Goal: Navigation & Orientation: Find specific page/section

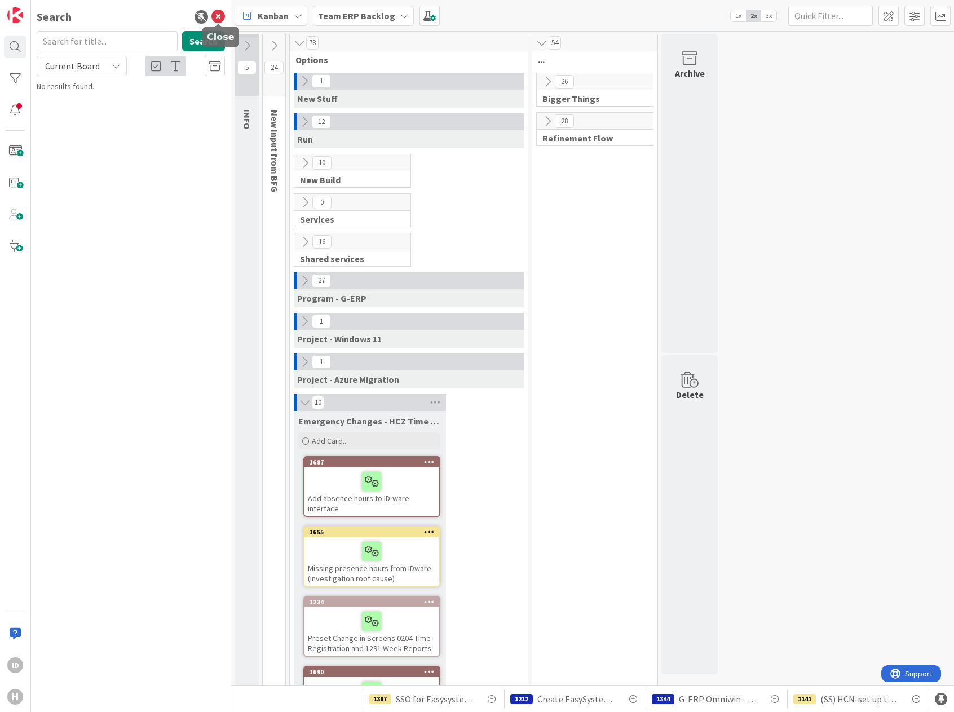
click at [214, 14] on icon at bounding box center [218, 17] width 14 height 14
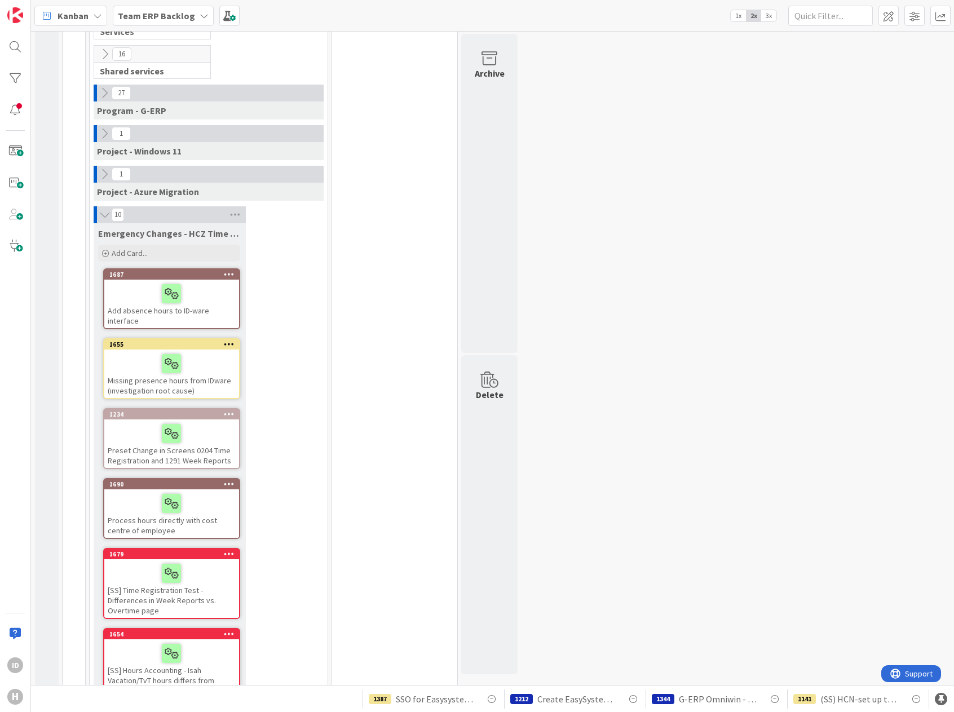
scroll to position [376, 0]
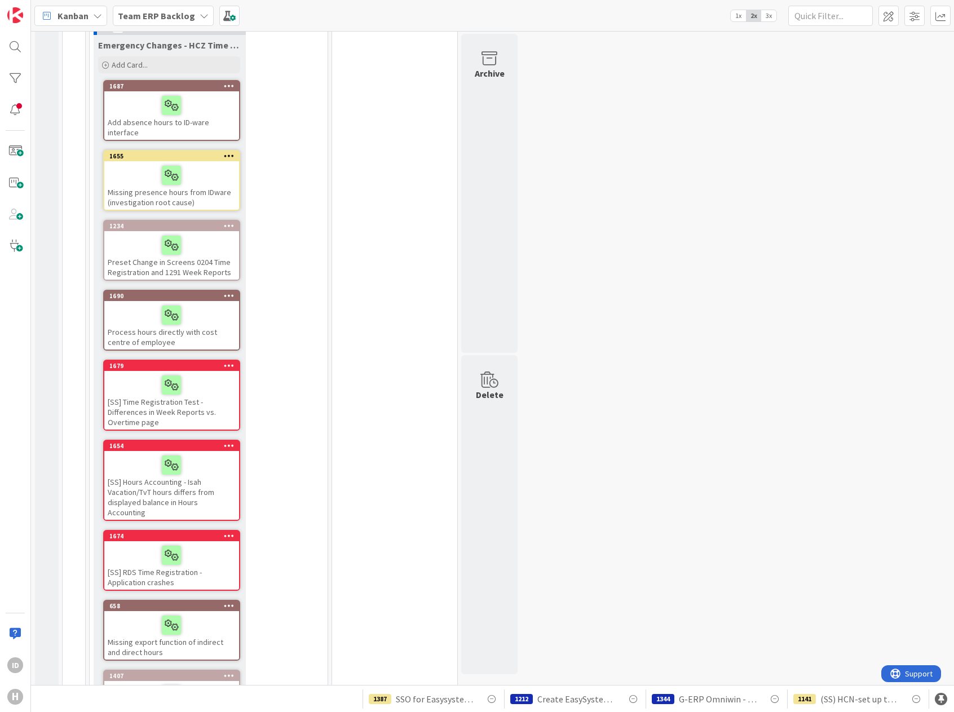
click at [329, 146] on div "78 Options 1 New Stuff 12 Run 10 New Build 0 Services 16 Shared services 27 Pro…" at bounding box center [208, 244] width 242 height 1173
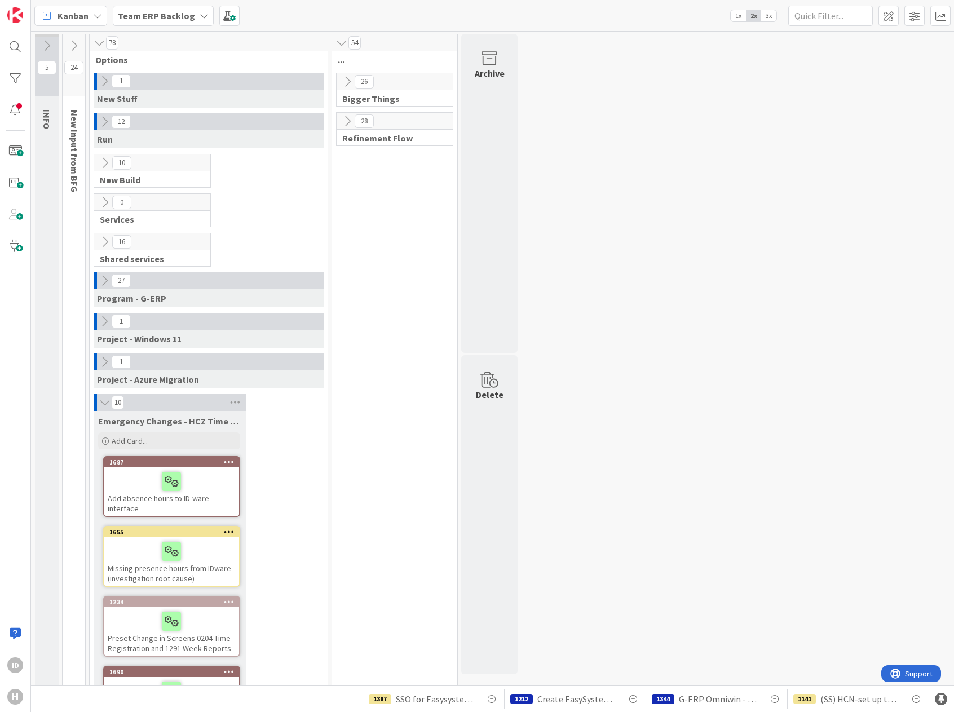
click at [108, 402] on icon at bounding box center [105, 402] width 12 height 11
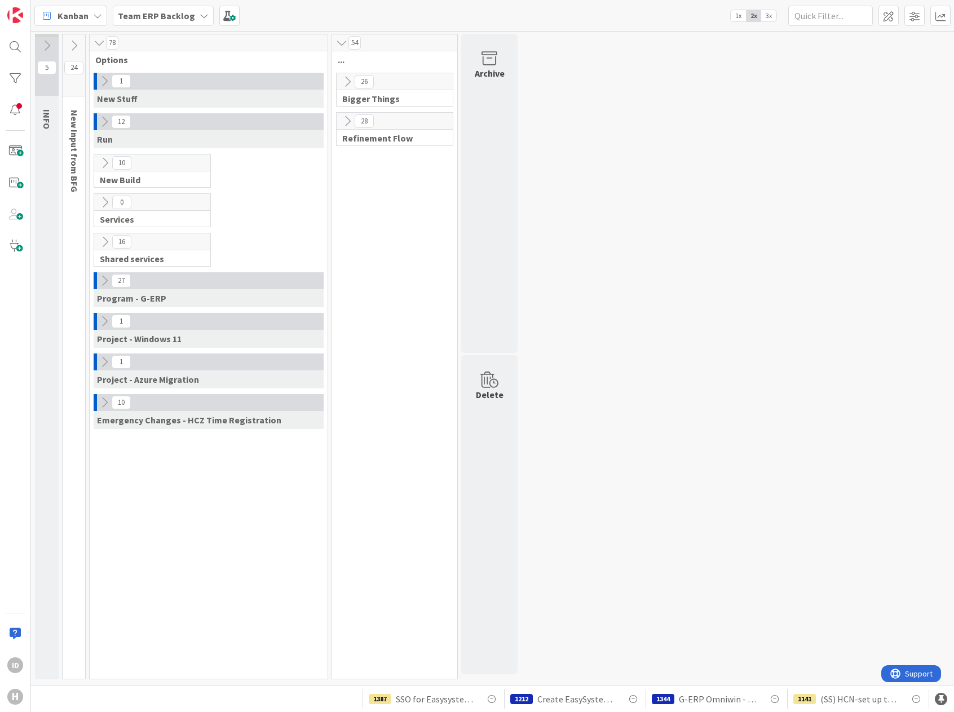
click at [108, 402] on icon at bounding box center [104, 402] width 12 height 12
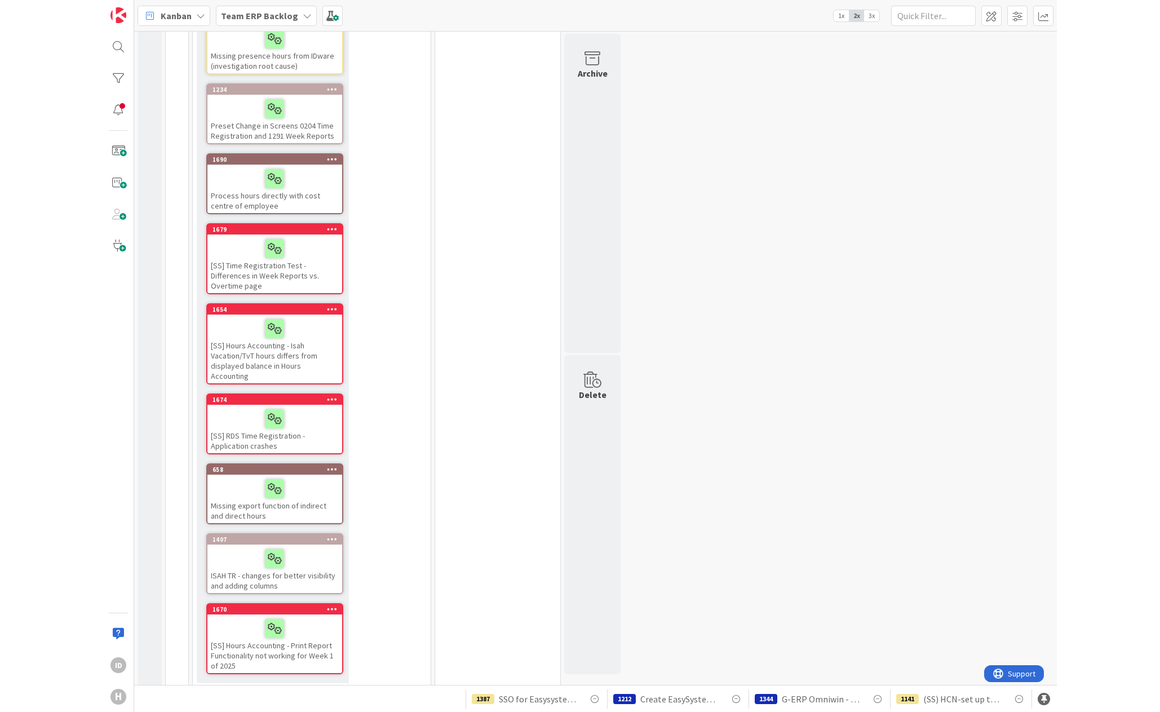
scroll to position [325, 0]
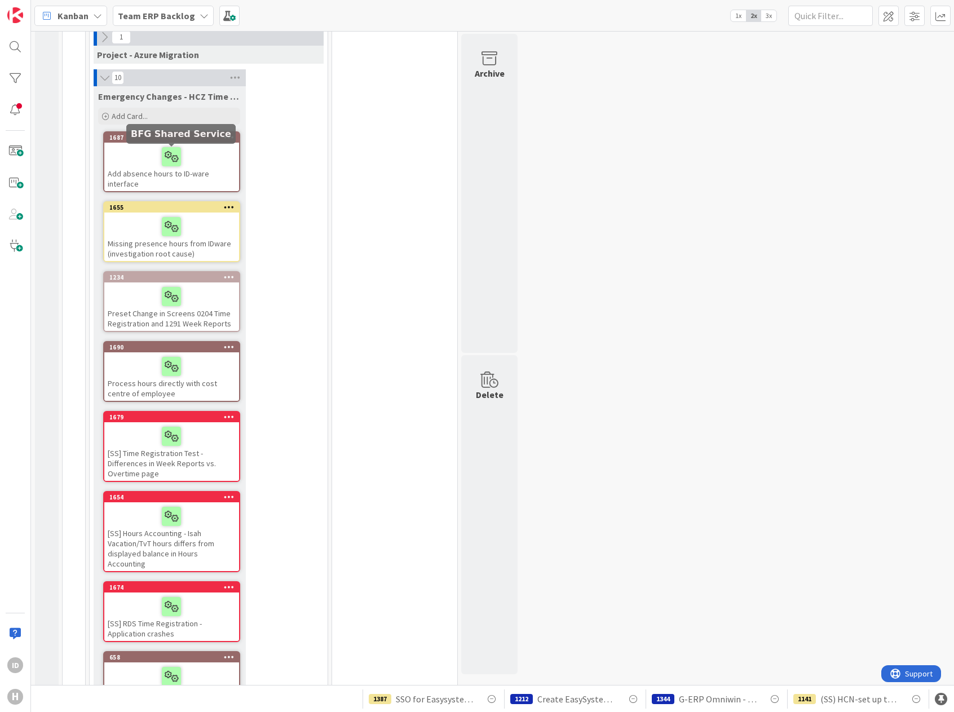
click at [147, 168] on div at bounding box center [172, 157] width 128 height 24
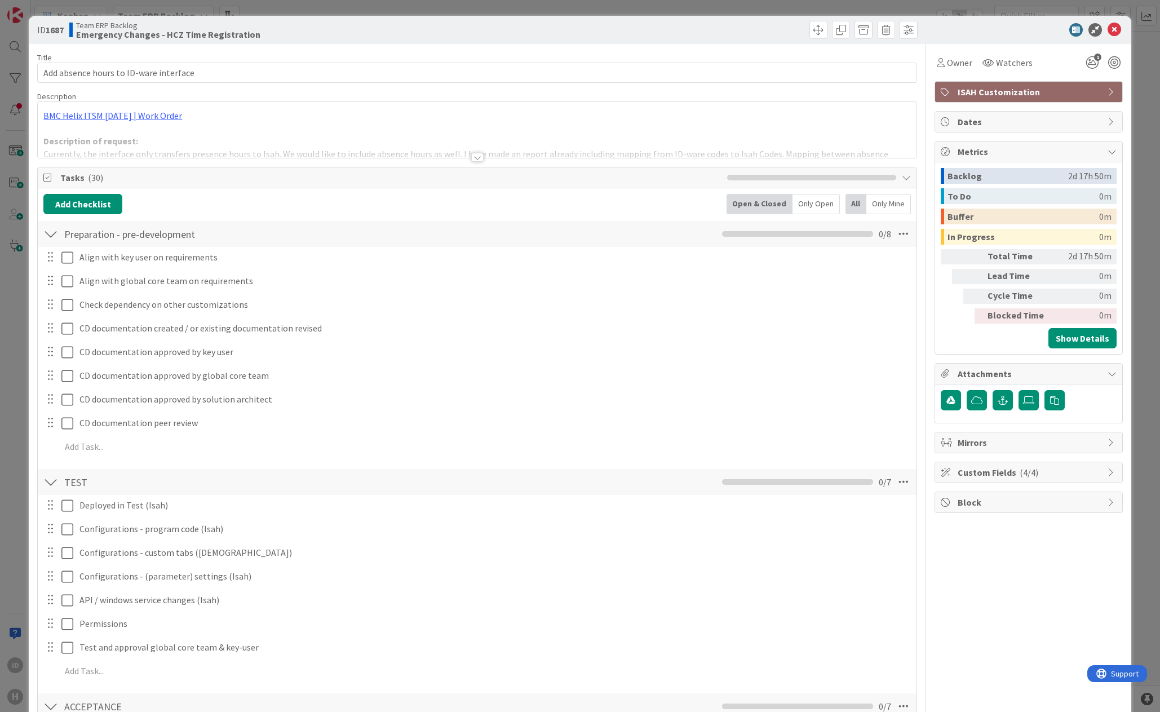
click at [387, 158] on div at bounding box center [476, 152] width 879 height 12
click at [472, 159] on div at bounding box center [477, 157] width 12 height 9
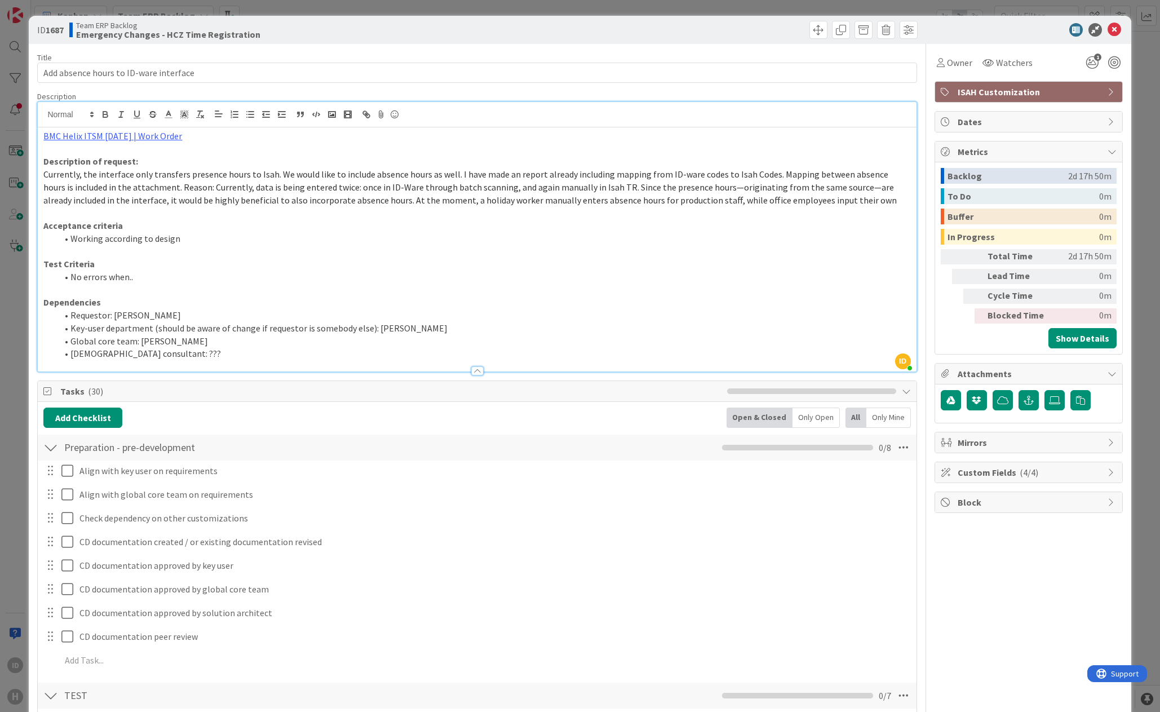
click at [47, 446] on div at bounding box center [50, 447] width 15 height 20
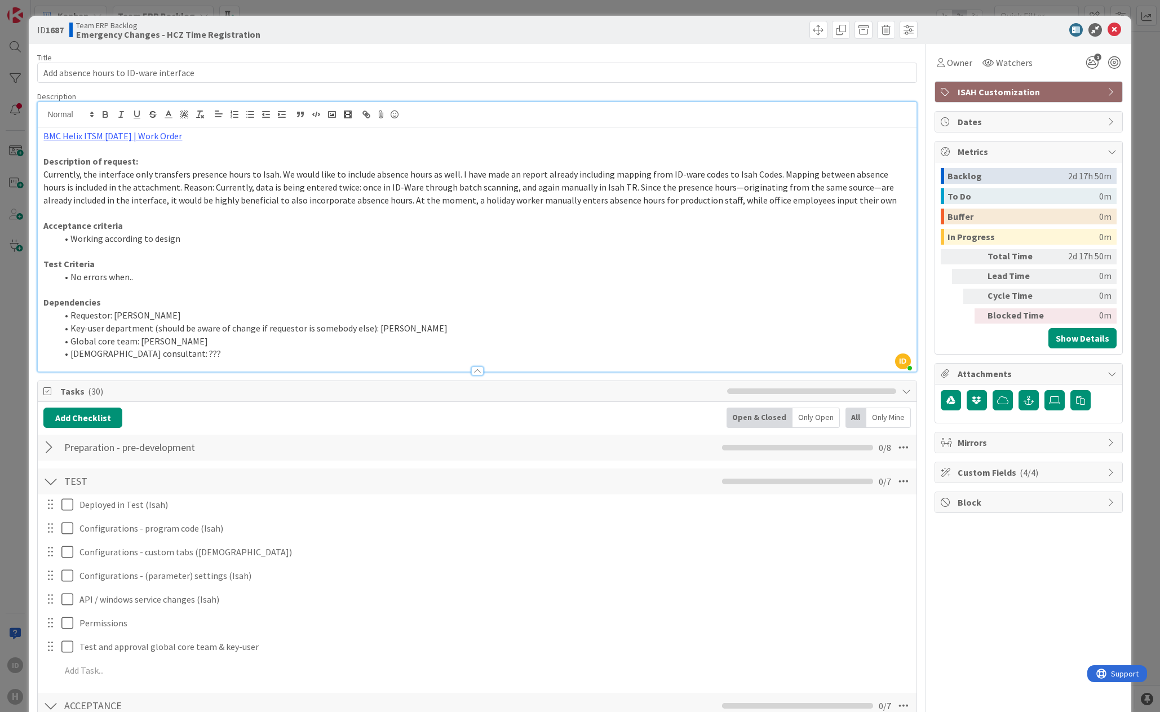
scroll to position [188, 0]
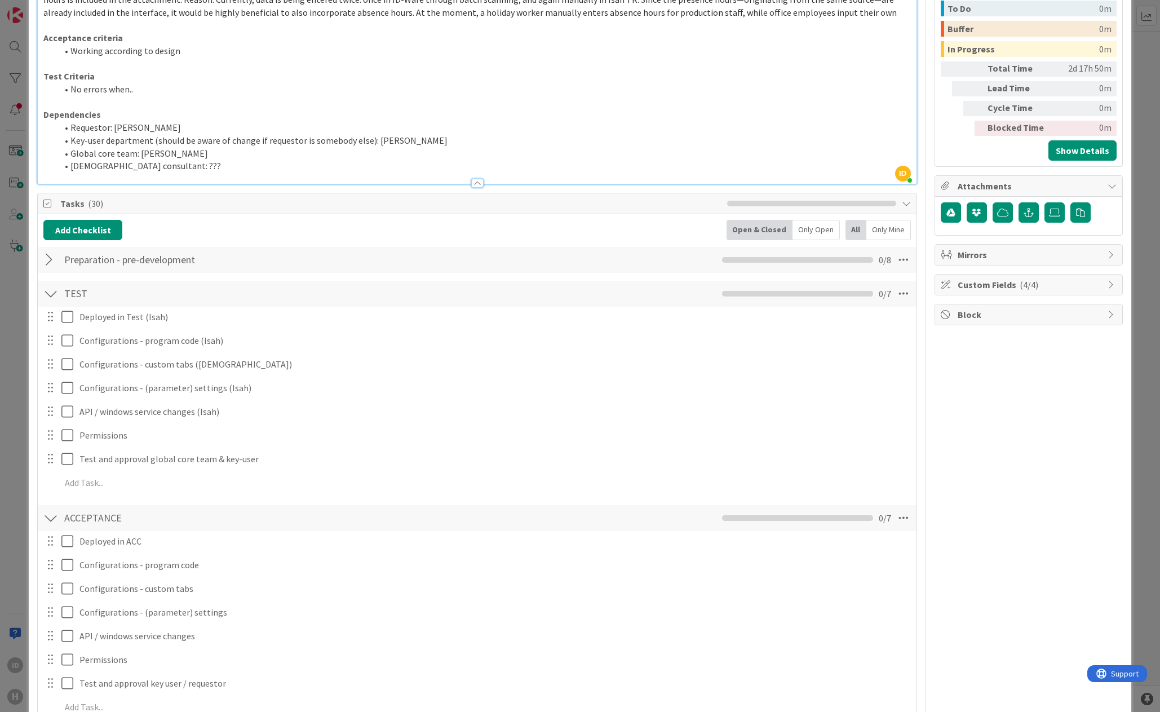
click at [51, 296] on div at bounding box center [50, 293] width 15 height 20
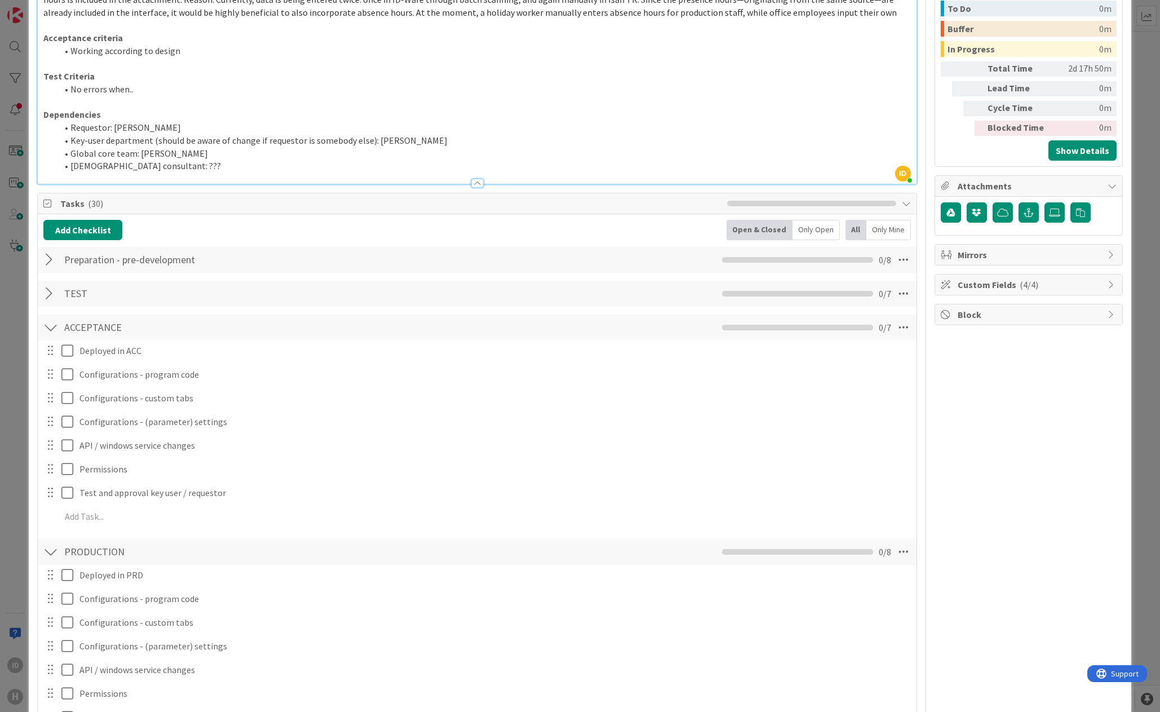
click at [51, 325] on div at bounding box center [50, 327] width 15 height 20
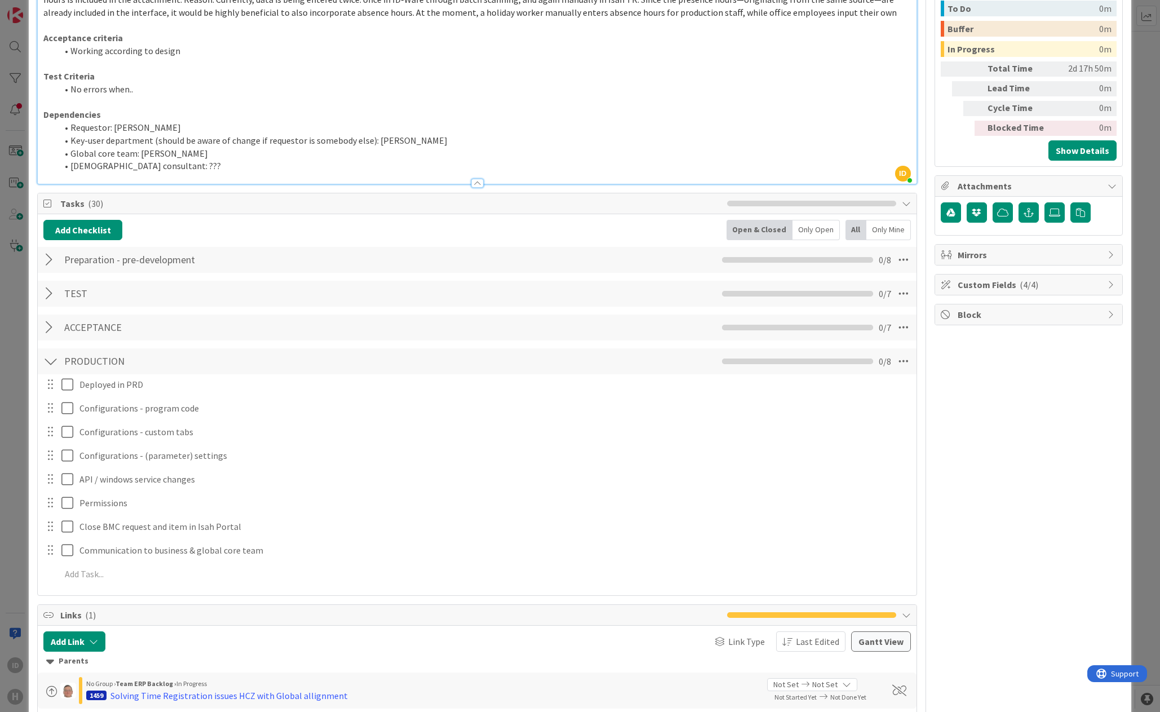
click at [54, 364] on div at bounding box center [50, 361] width 15 height 20
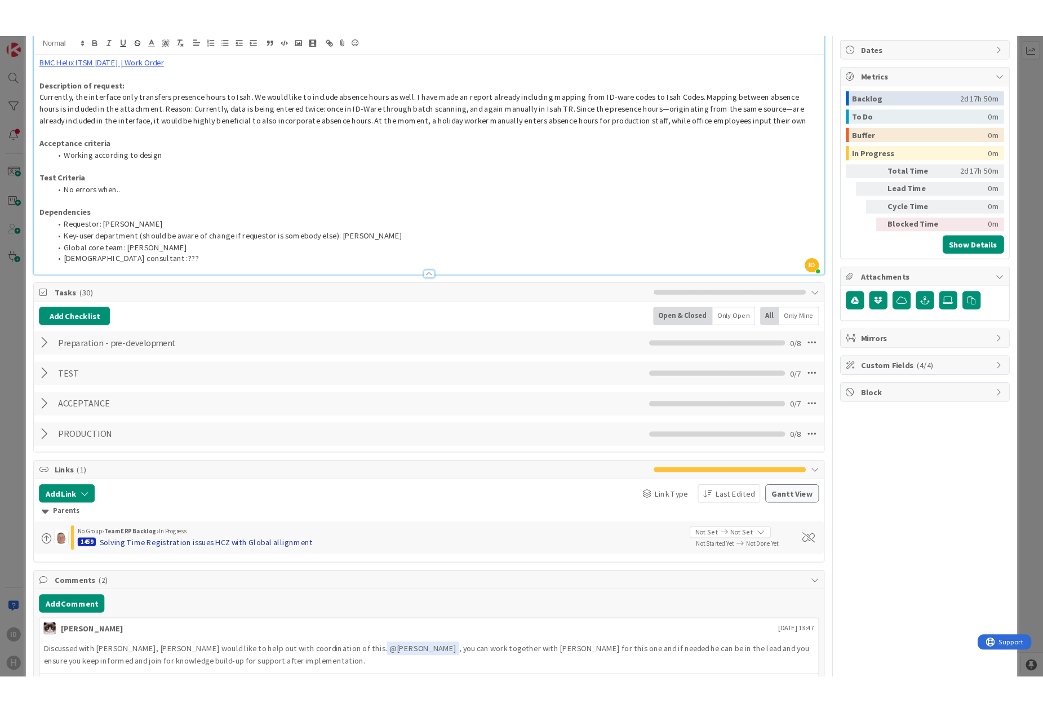
scroll to position [0, 0]
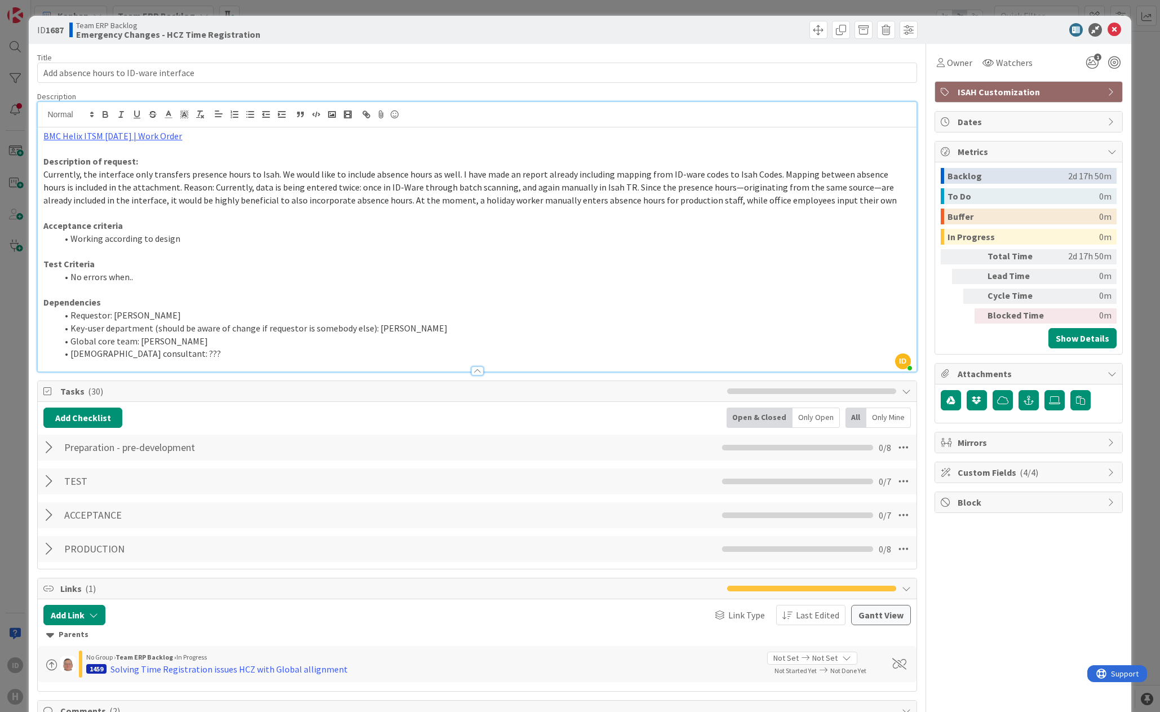
click at [836, 383] on div "Attachments" at bounding box center [1028, 374] width 187 height 21
click at [836, 378] on span "Attachments" at bounding box center [1030, 374] width 144 height 14
click at [155, 136] on link "BMC Helix ITSM 23.3.02 | Work Order" at bounding box center [112, 135] width 139 height 11
click at [126, 161] on link "https://huisman-smartit.onbmc.com/smartit/app/#/workorder/AGGF4KX6HRENQATBGSPDT…" at bounding box center [101, 157] width 113 height 15
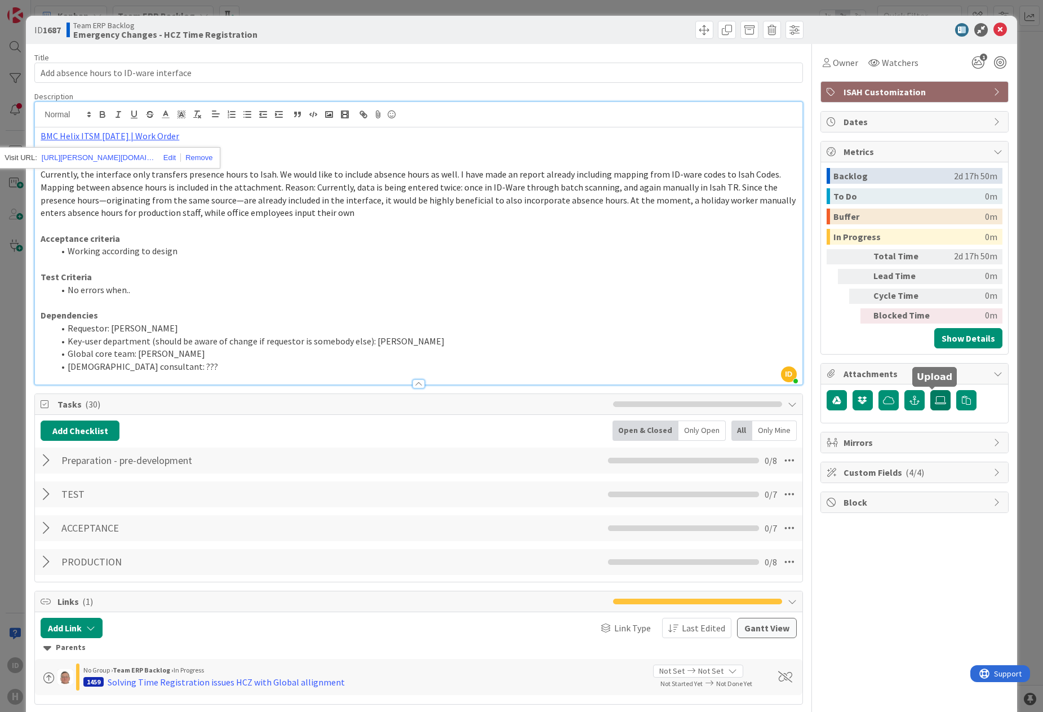
click at [836, 403] on icon at bounding box center [940, 400] width 11 height 9
click at [836, 390] on input "file" at bounding box center [930, 390] width 0 height 0
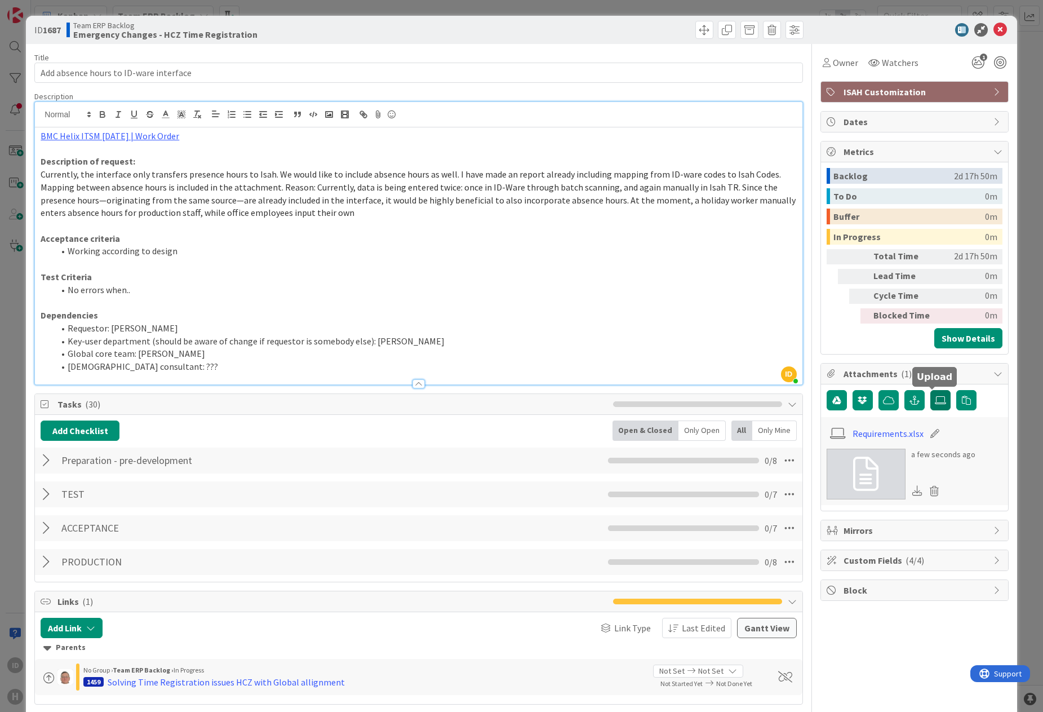
click at [836, 397] on icon at bounding box center [940, 400] width 11 height 9
click at [836, 390] on input "file" at bounding box center [930, 390] width 0 height 0
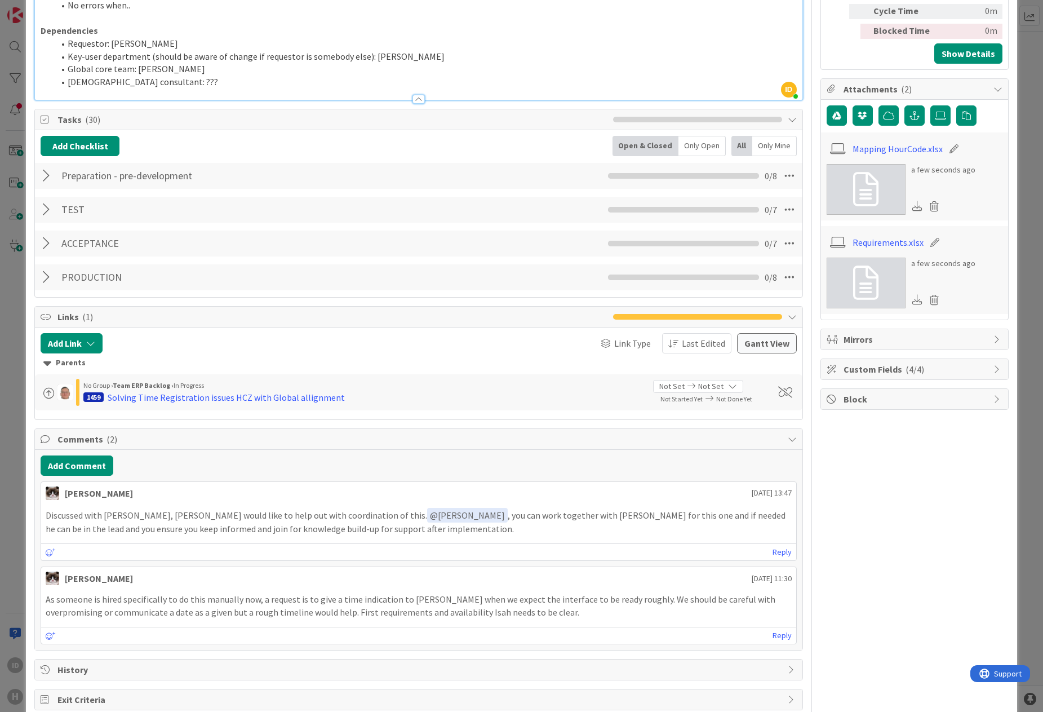
scroll to position [307, 0]
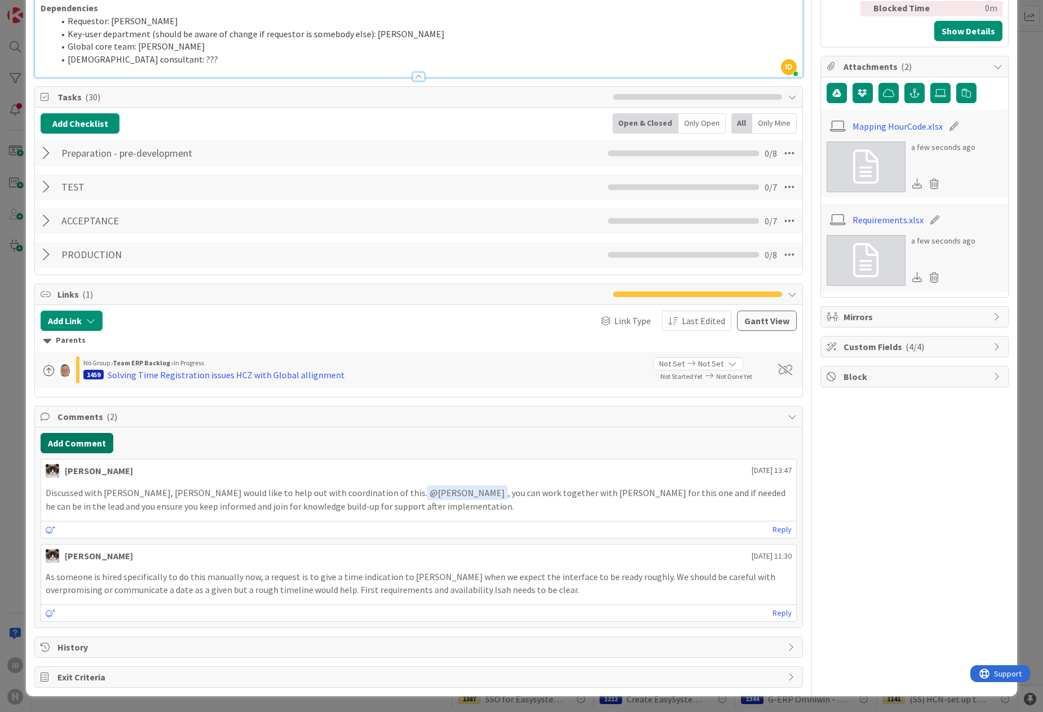
click at [103, 445] on button "Add Comment" at bounding box center [77, 443] width 73 height 20
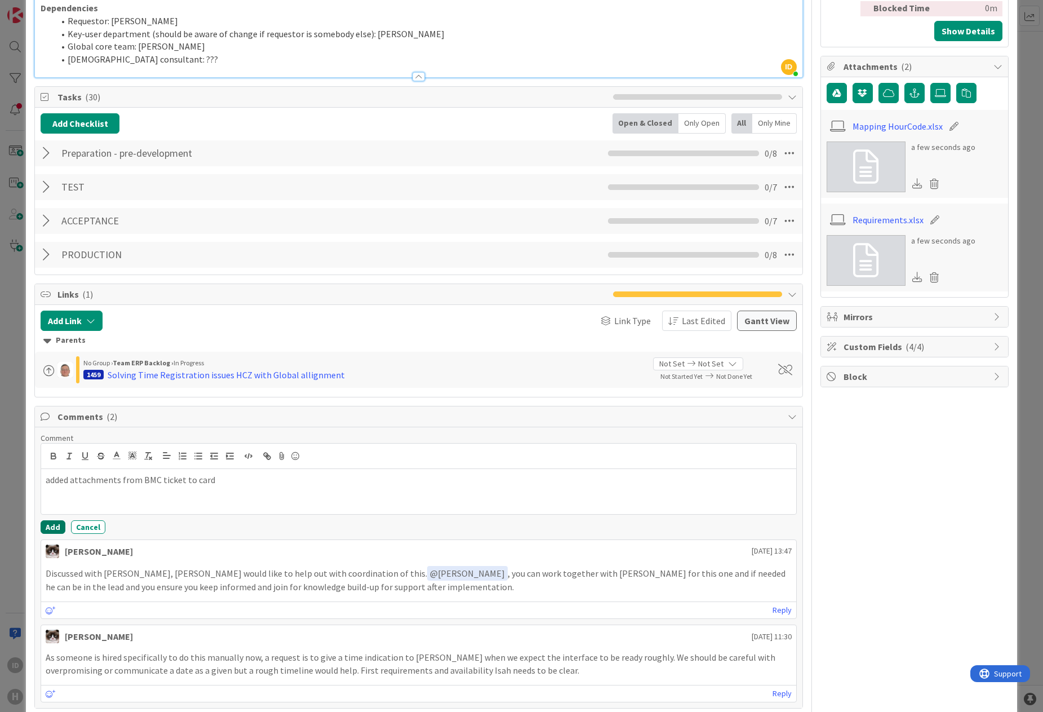
click at [43, 526] on button "Add" at bounding box center [53, 527] width 25 height 14
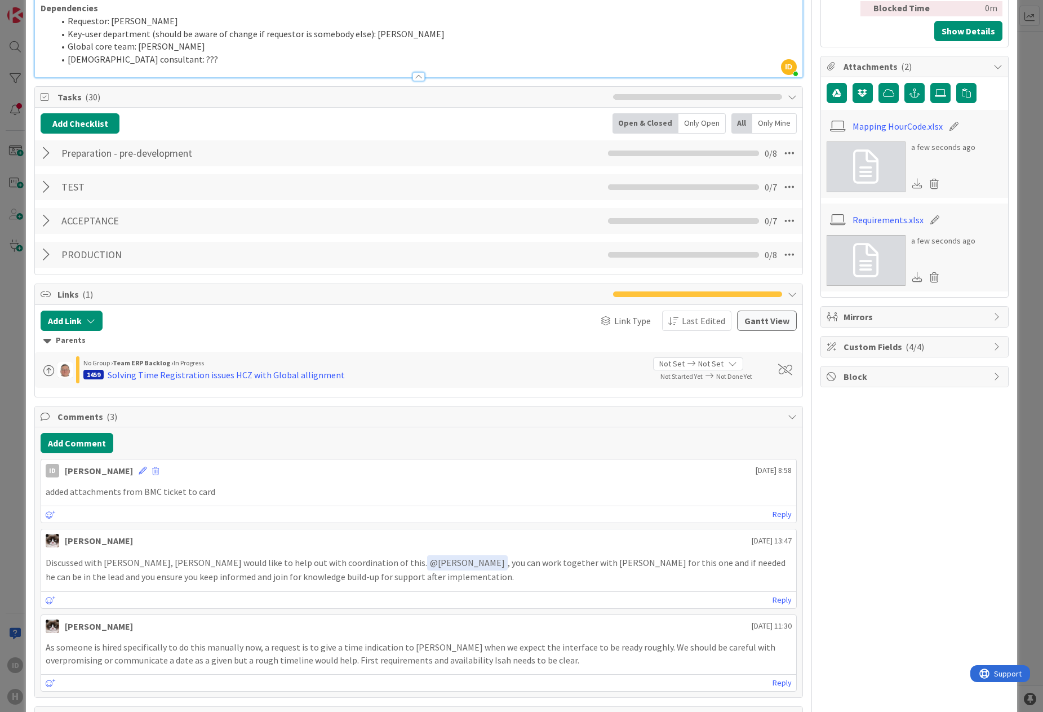
click at [3, 550] on div "ID 1687 Team ERP Backlog Emergency Changes - HCZ Time Registration Title 38 / 1…" at bounding box center [521, 356] width 1043 height 712
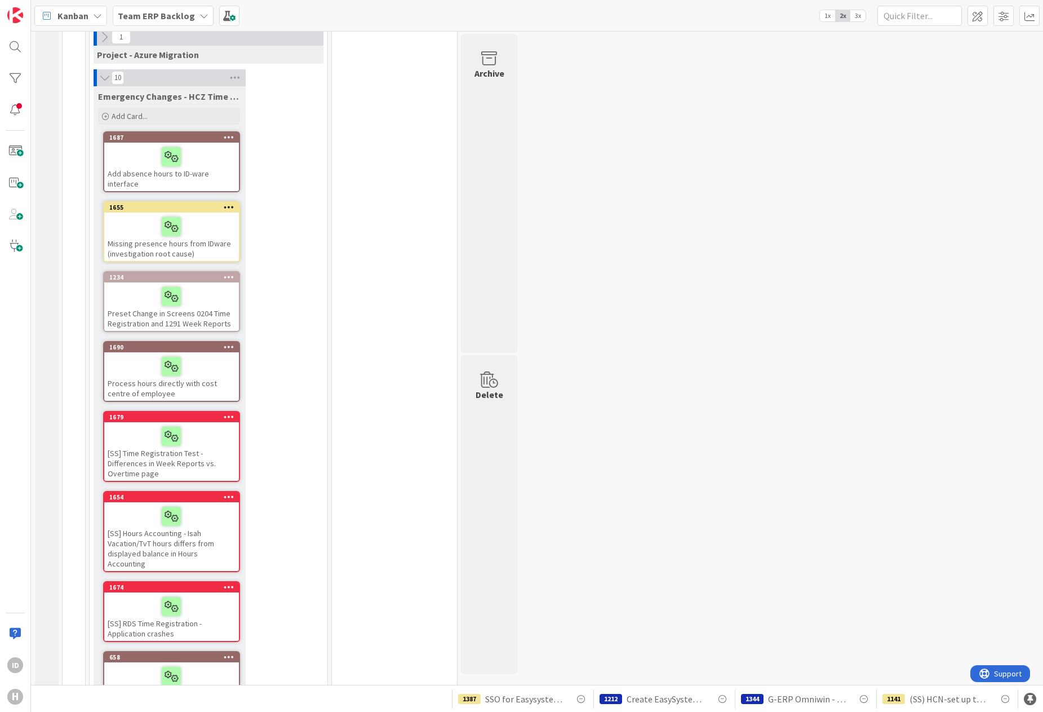
click at [155, 231] on div at bounding box center [172, 227] width 128 height 24
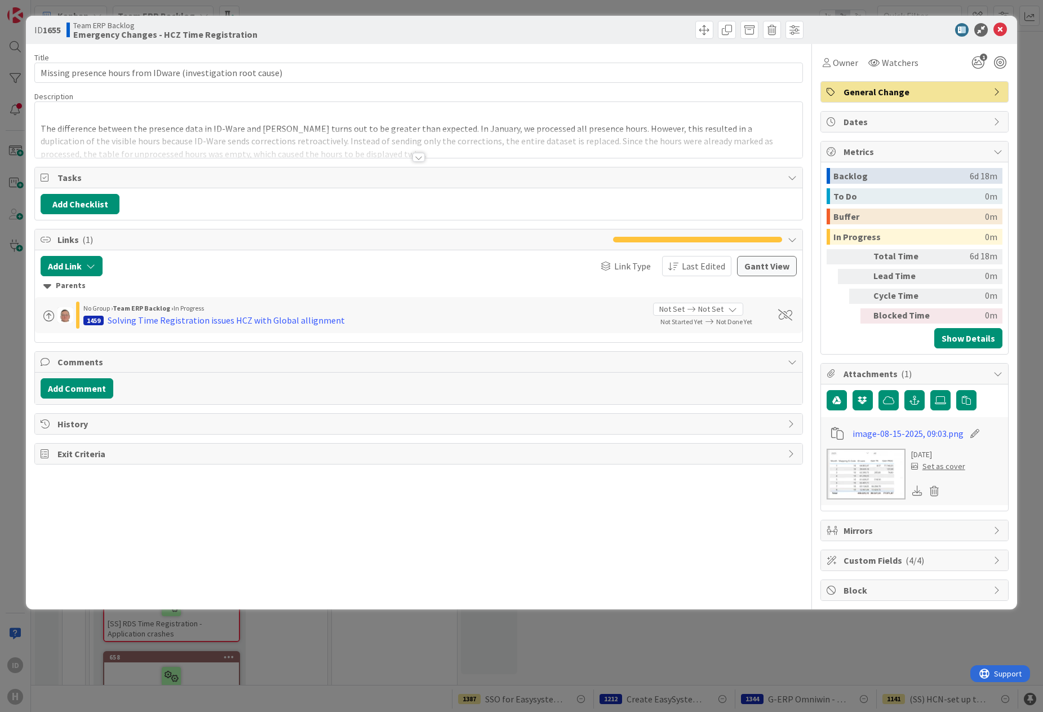
click at [418, 157] on div at bounding box center [419, 157] width 12 height 9
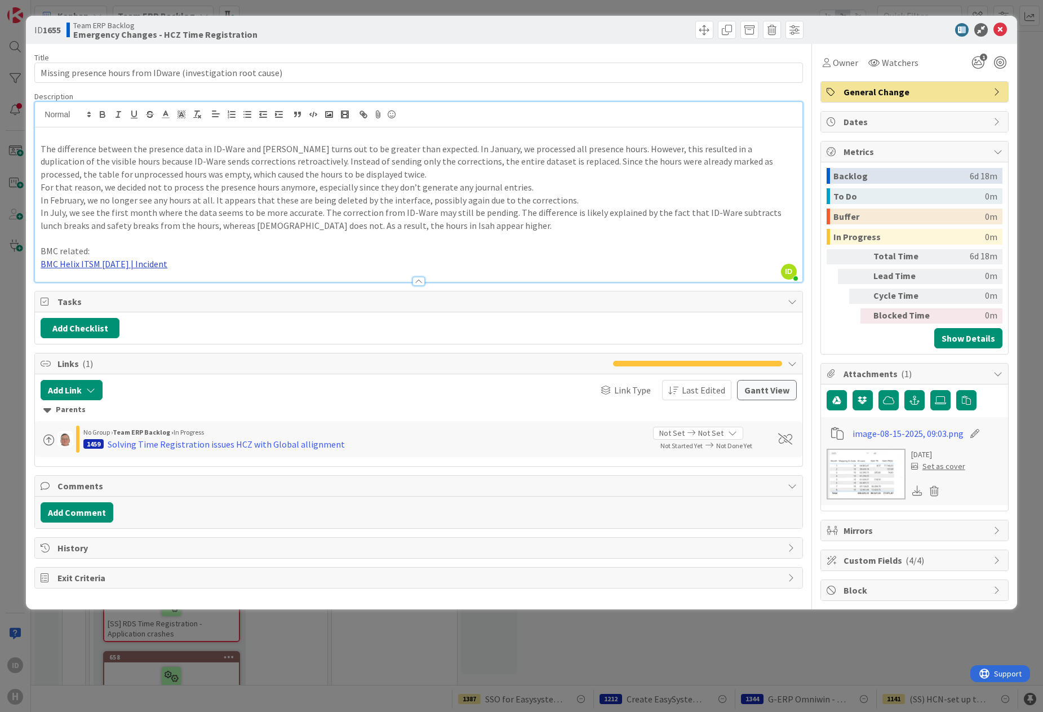
click at [149, 262] on link "BMC Helix ITSM 23.3.02 | Incident" at bounding box center [104, 263] width 127 height 11
click at [147, 263] on link "BMC Helix ITSM 23.3.02 | Incident" at bounding box center [104, 263] width 127 height 11
click at [121, 286] on link "https://huisman-smartit.onbmc.com/smartit/app/#/incident/AGGF4KX6HRENQATAV5VFTA…" at bounding box center [101, 285] width 113 height 15
click at [409, 672] on div "ID 1655 Team ERP Backlog Emergency Changes - HCZ Time Registration Title 61 / 1…" at bounding box center [521, 356] width 1043 height 712
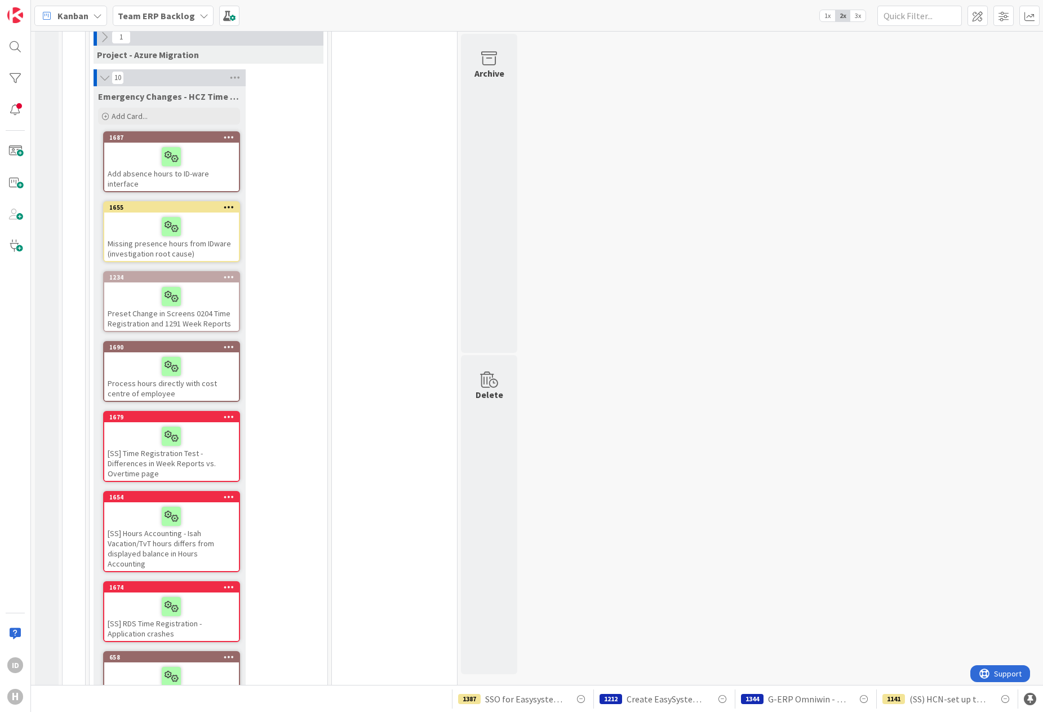
click at [142, 301] on div at bounding box center [172, 297] width 128 height 24
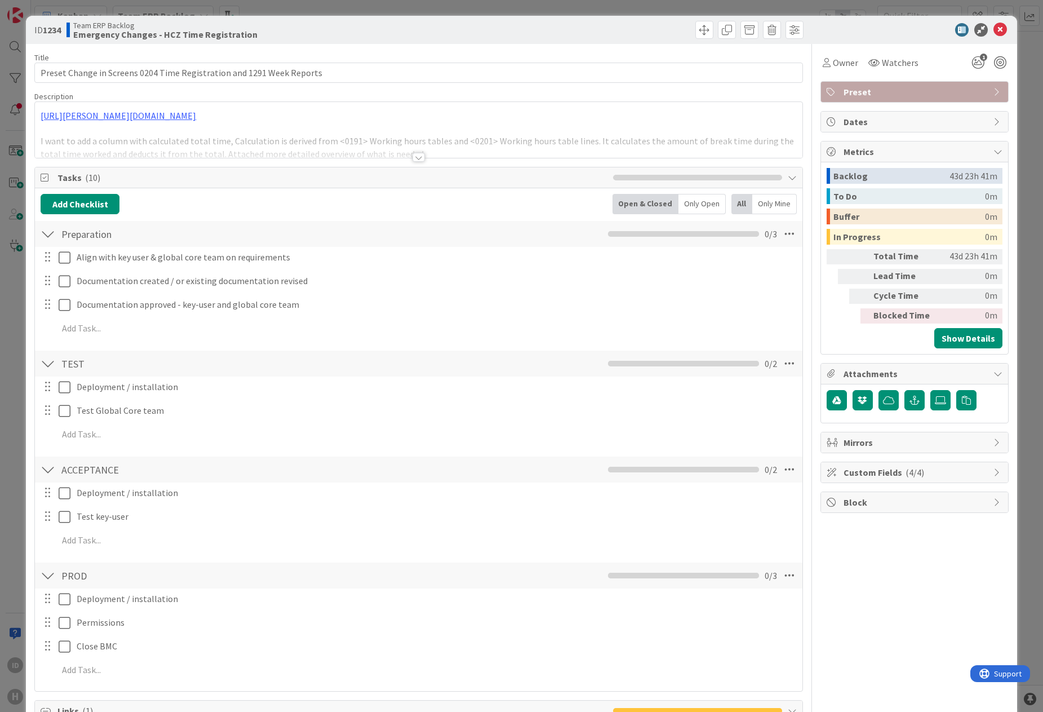
click at [413, 158] on div at bounding box center [419, 157] width 12 height 9
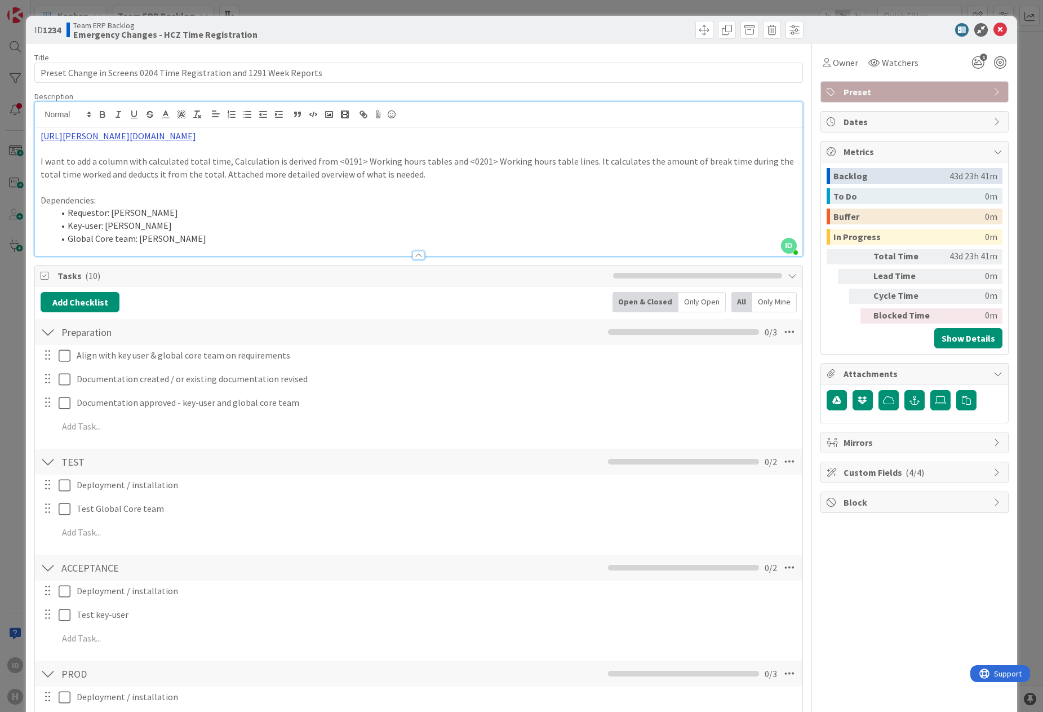
click at [129, 135] on link "https://huisman-smartit.onbmc.com/smartit/app/#/workorder/AGGEFRDUJONBTASZC80ZS…" at bounding box center [119, 135] width 156 height 11
click at [194, 156] on link "https://huisman-smartit.onbmc.com/smartit/app#/workorder/AGGEFRDUJONBTASZC80ZSZ…" at bounding box center [223, 157] width 113 height 15
click at [10, 289] on div "ID 1234 Team ERP Backlog Emergency Changes - HCZ Time Registration Title 69 / 1…" at bounding box center [521, 356] width 1043 height 712
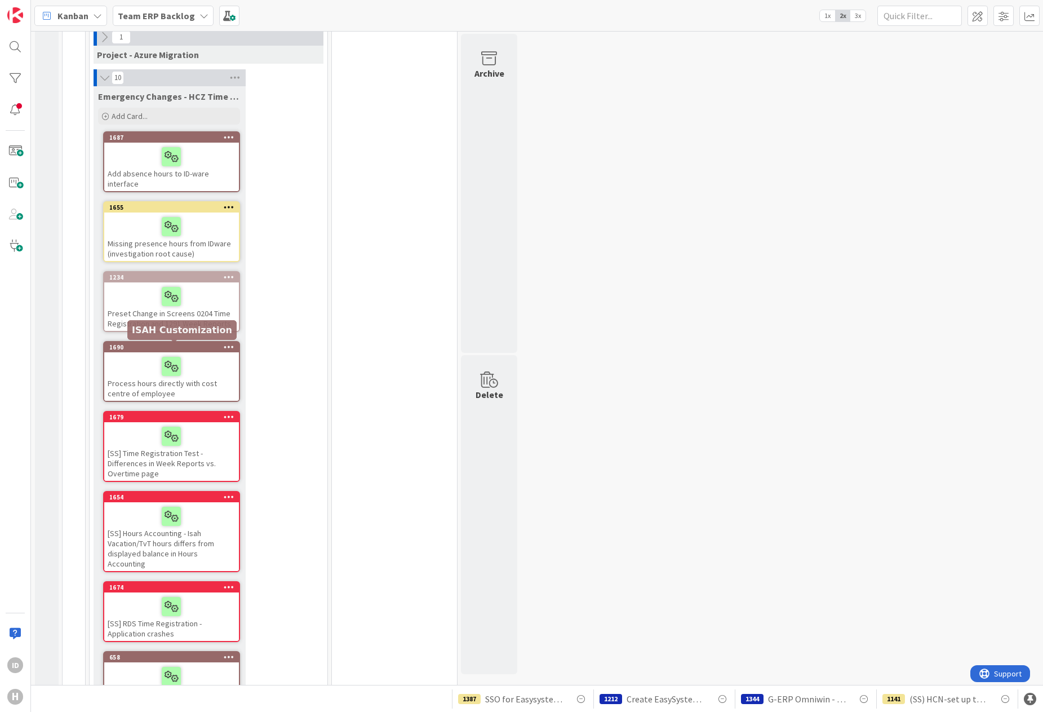
click at [132, 370] on div at bounding box center [172, 366] width 128 height 24
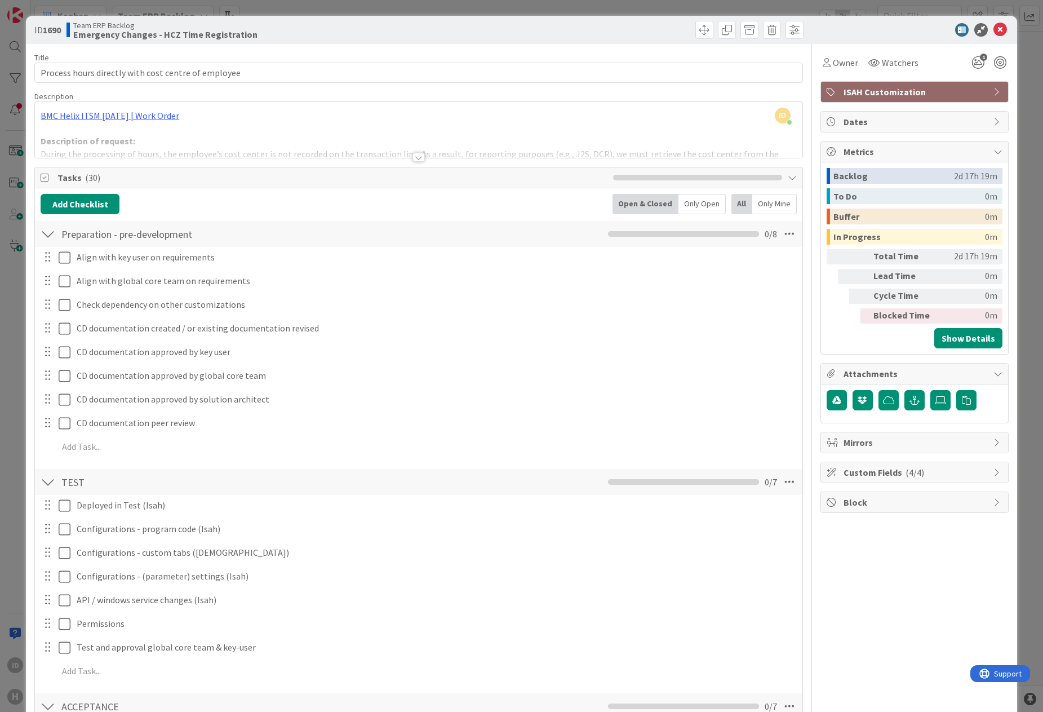
click at [416, 157] on div at bounding box center [419, 157] width 12 height 9
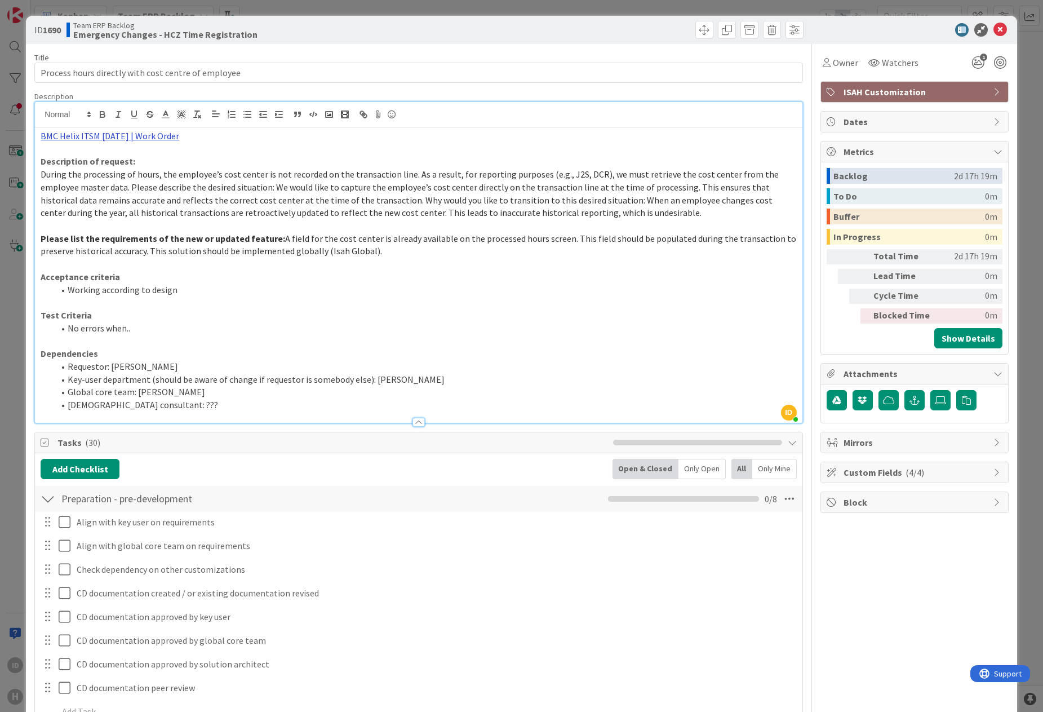
click at [148, 136] on link "BMC Helix ITSM 23.3.02 | Work Order" at bounding box center [110, 135] width 139 height 11
click at [136, 155] on link "https://huisman-smartit.onbmc.com/smartit/app/#/workorder/AGGHEXFAF704DATBGLAAT…" at bounding box center [101, 157] width 113 height 15
click at [296, 219] on p "During the processing of hours, the employee’s cost center is not recorded on t…" at bounding box center [419, 193] width 756 height 51
click at [836, 26] on icon at bounding box center [1001, 30] width 14 height 14
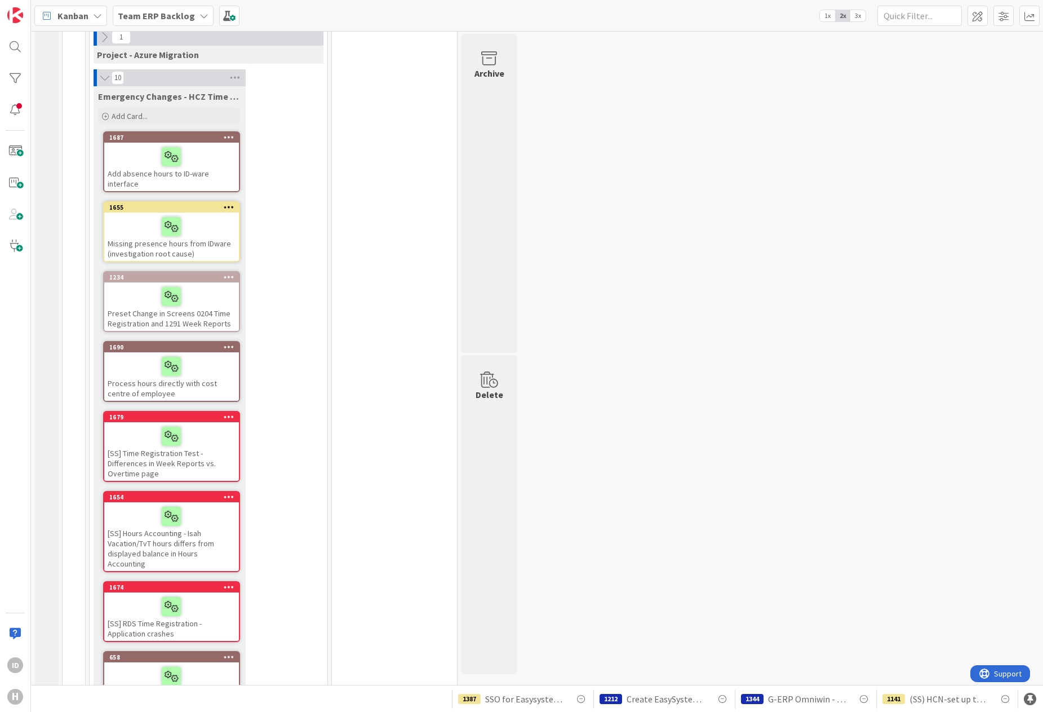
click at [205, 444] on div at bounding box center [172, 436] width 128 height 24
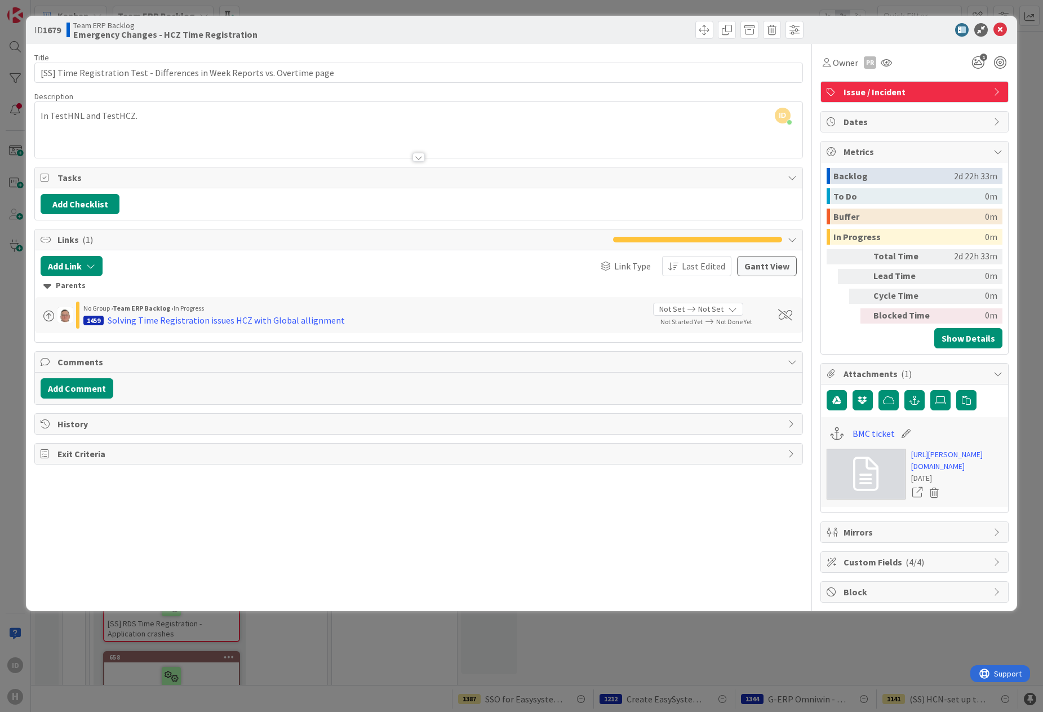
click at [420, 151] on div at bounding box center [418, 143] width 767 height 29
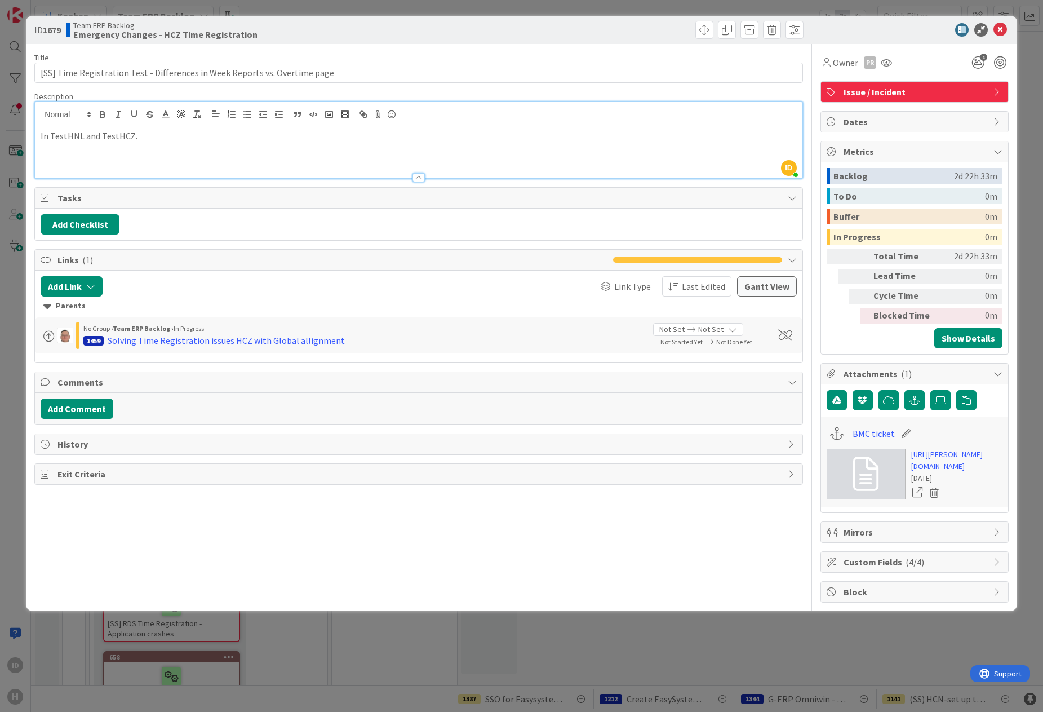
click at [117, 445] on span "History" at bounding box center [419, 444] width 724 height 14
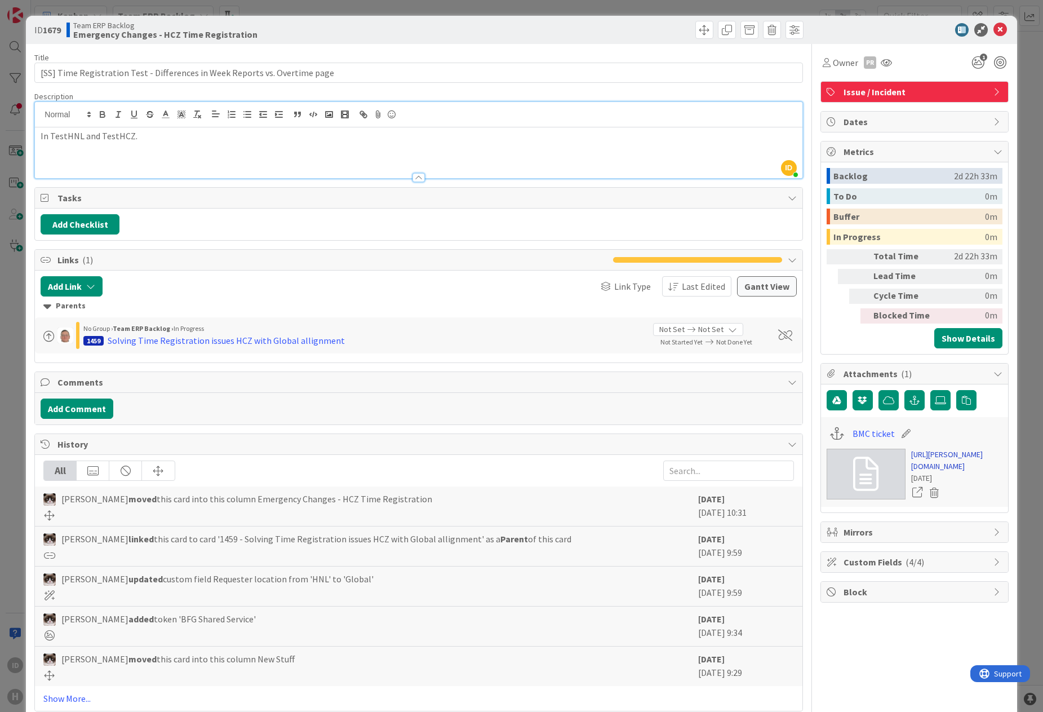
click at [836, 472] on link "https://huisman-smartit.onbmc.com/smartit/app/#/incident/AGGF4KX6HRENQATA885WTA…" at bounding box center [956, 461] width 91 height 24
click at [836, 26] on icon at bounding box center [1001, 30] width 14 height 14
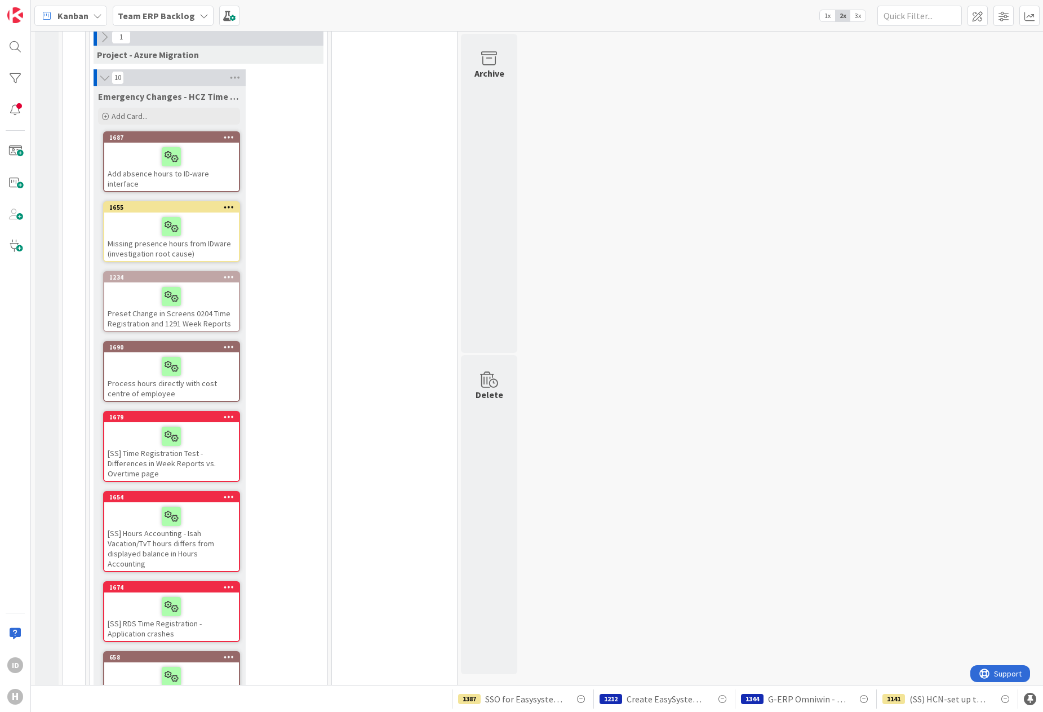
click at [191, 522] on div at bounding box center [172, 516] width 128 height 24
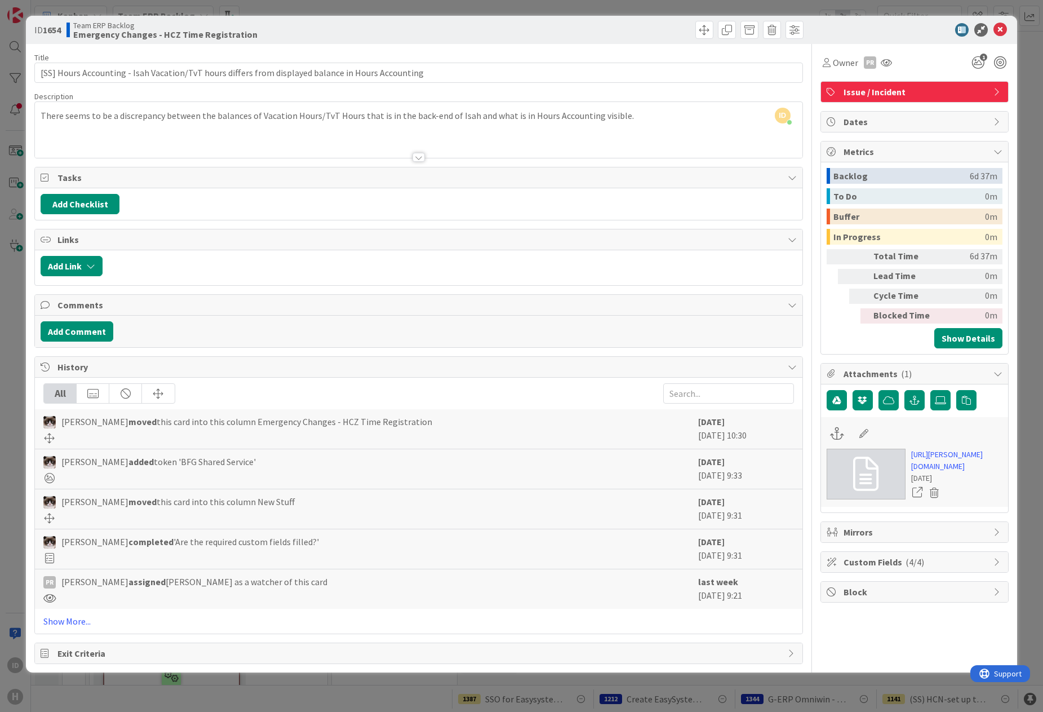
click at [419, 159] on div at bounding box center [419, 157] width 12 height 9
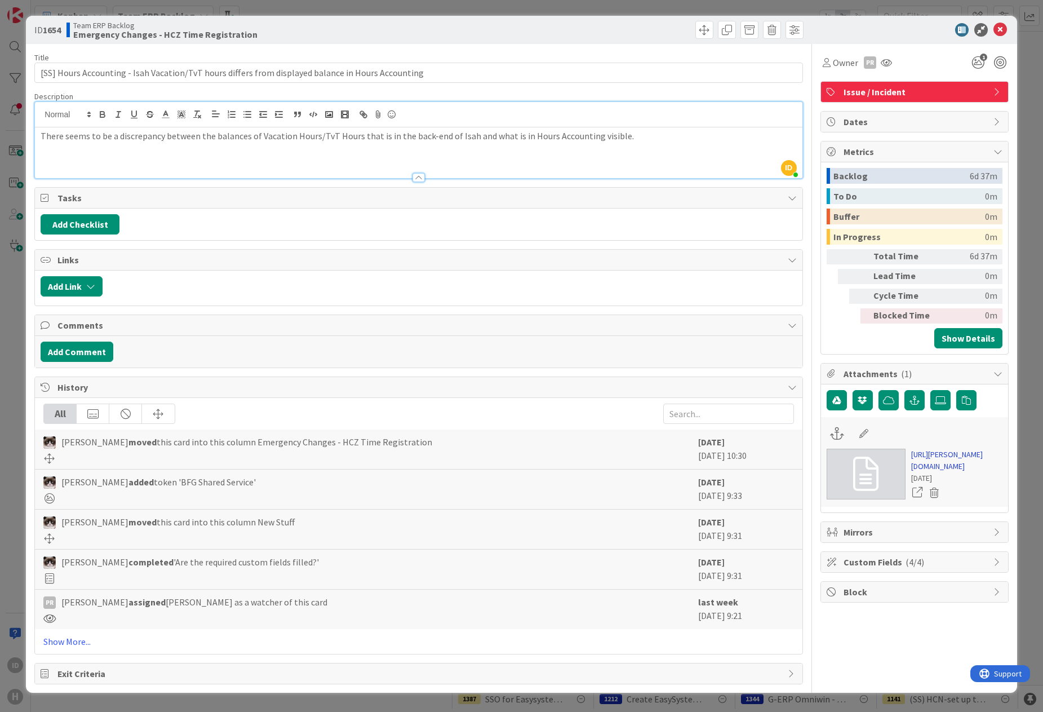
click at [836, 472] on link "https://huisman-smartit.onbmc.com/smartit/app/#/incident/AGGEFRDUJONBTASYPZYKSY…" at bounding box center [956, 461] width 91 height 24
click at [19, 580] on div "ID 1654 Team ERP Backlog Emergency Changes - HCZ Time Registration Title 98 / 1…" at bounding box center [521, 356] width 1043 height 712
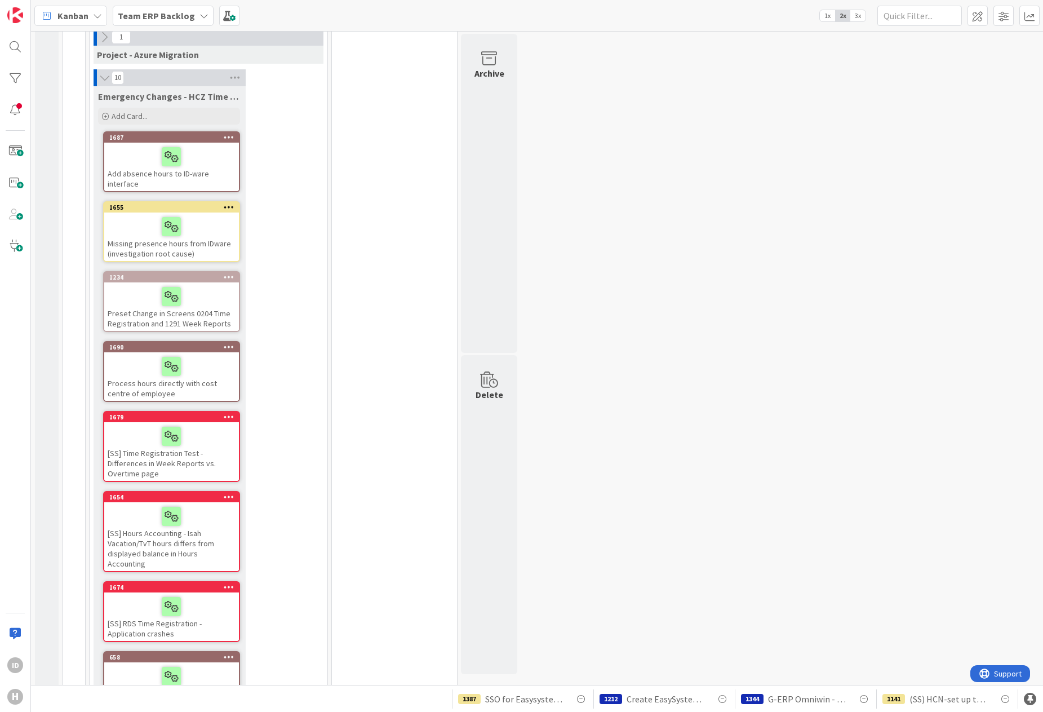
click at [128, 609] on div "[SS] RDS Time Registration - Application crashes" at bounding box center [171, 616] width 135 height 48
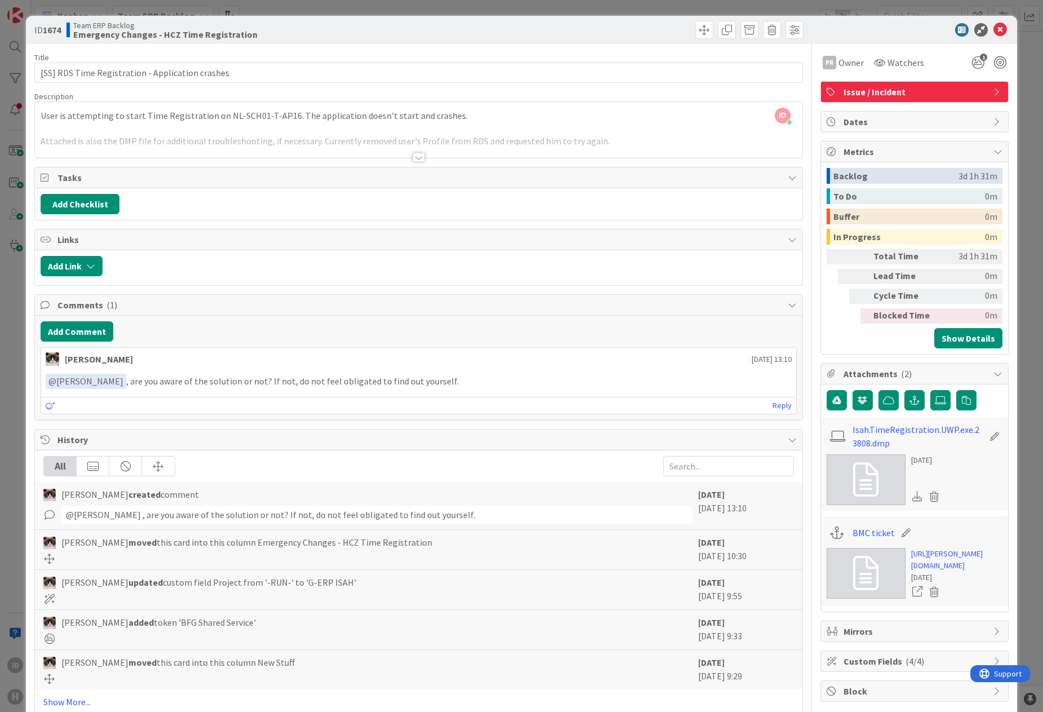
click at [413, 158] on div at bounding box center [419, 157] width 12 height 9
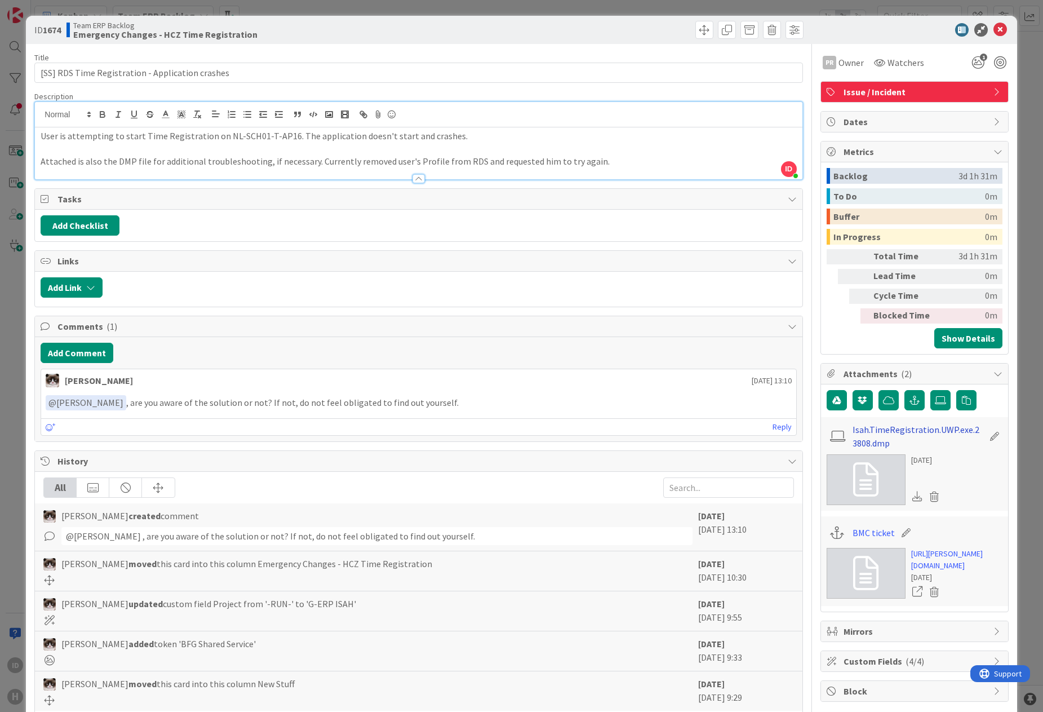
click at [836, 427] on link "Isah.TimeRegistration.UWP.exe.23808.dmp" at bounding box center [918, 436] width 131 height 27
click at [836, 568] on link "https://huisman-smartit.onbmc.com/smartit/app/#/incident/AGGF4KX6HRENQATAFY6QTA…" at bounding box center [956, 560] width 91 height 24
click at [16, 383] on div "ID 1674 Team ERP Backlog Emergency Changes - HCZ Time Registration Title 48 / 1…" at bounding box center [521, 356] width 1043 height 712
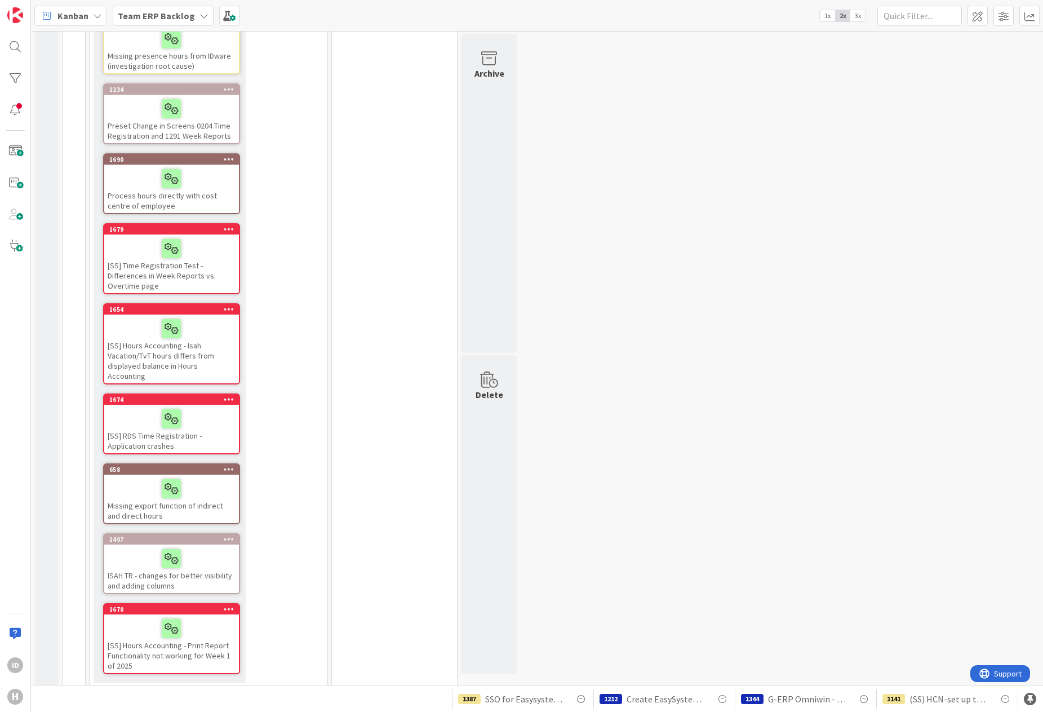
click at [207, 486] on div at bounding box center [172, 489] width 128 height 24
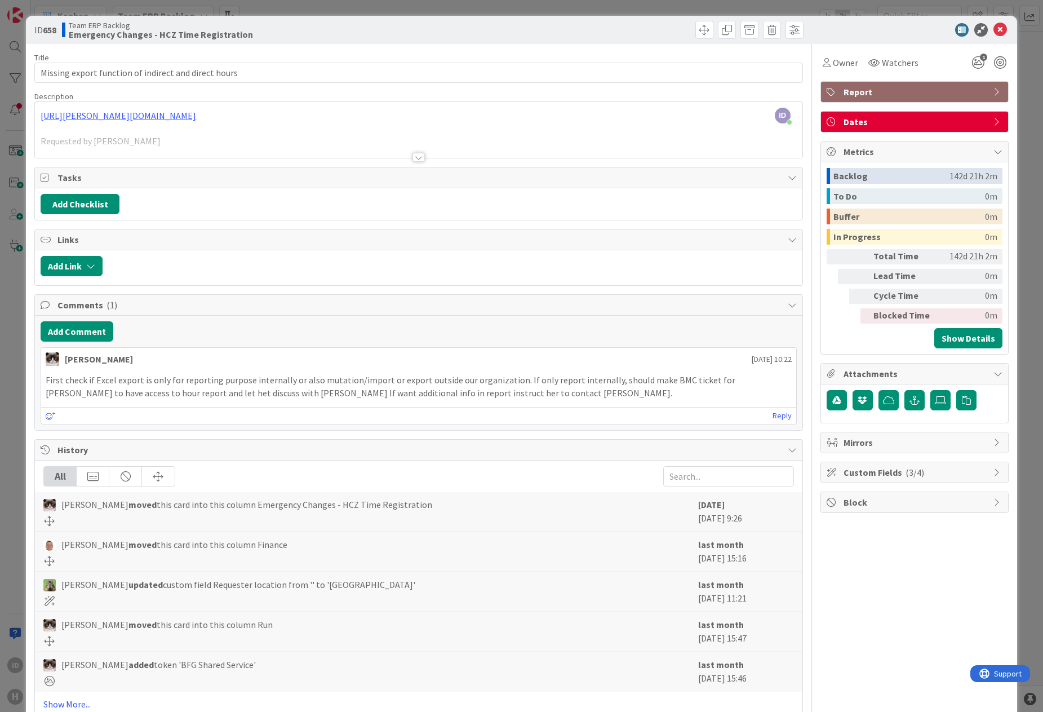
click at [416, 159] on div at bounding box center [419, 157] width 12 height 9
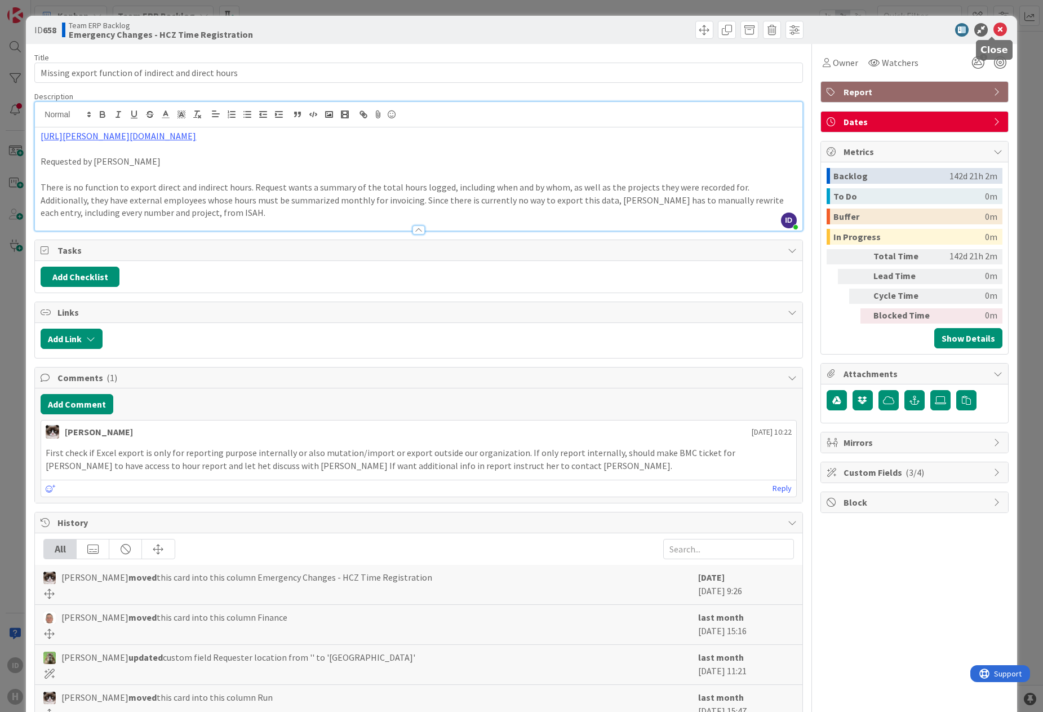
click at [836, 23] on icon at bounding box center [1001, 30] width 14 height 14
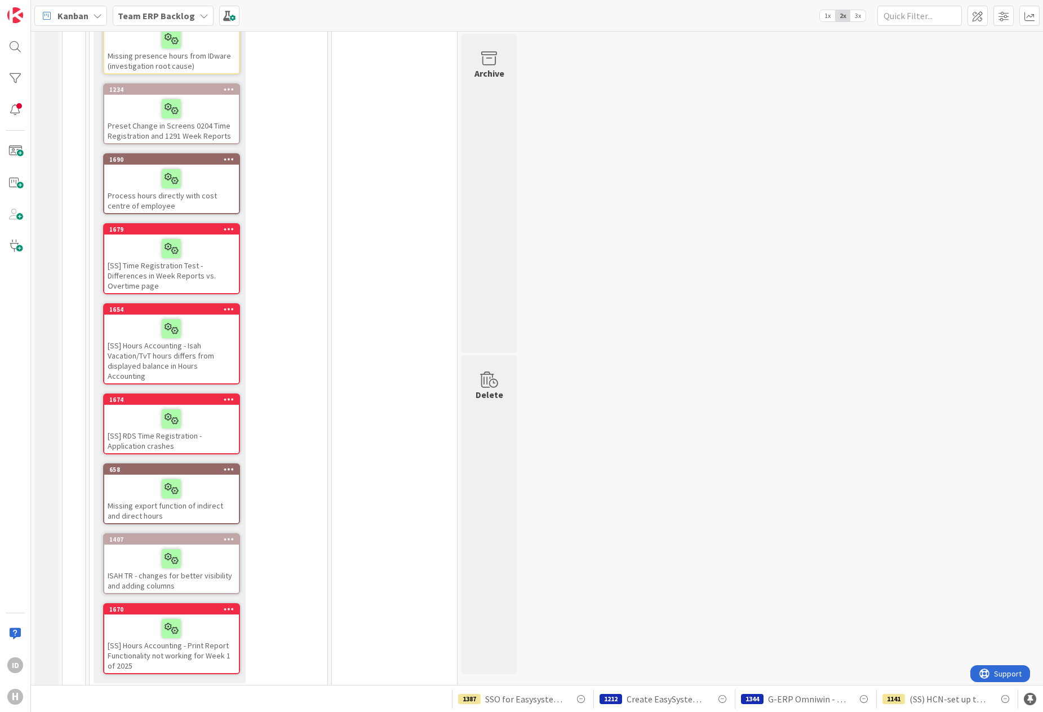
click at [209, 555] on div at bounding box center [172, 559] width 128 height 24
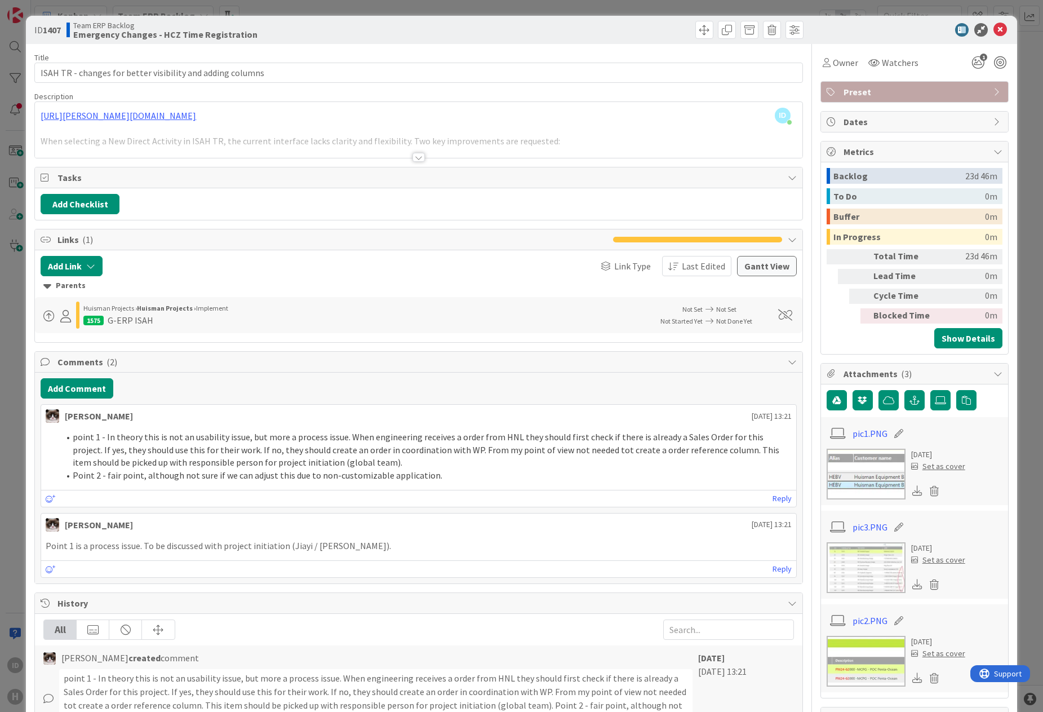
click at [417, 154] on div at bounding box center [419, 157] width 12 height 9
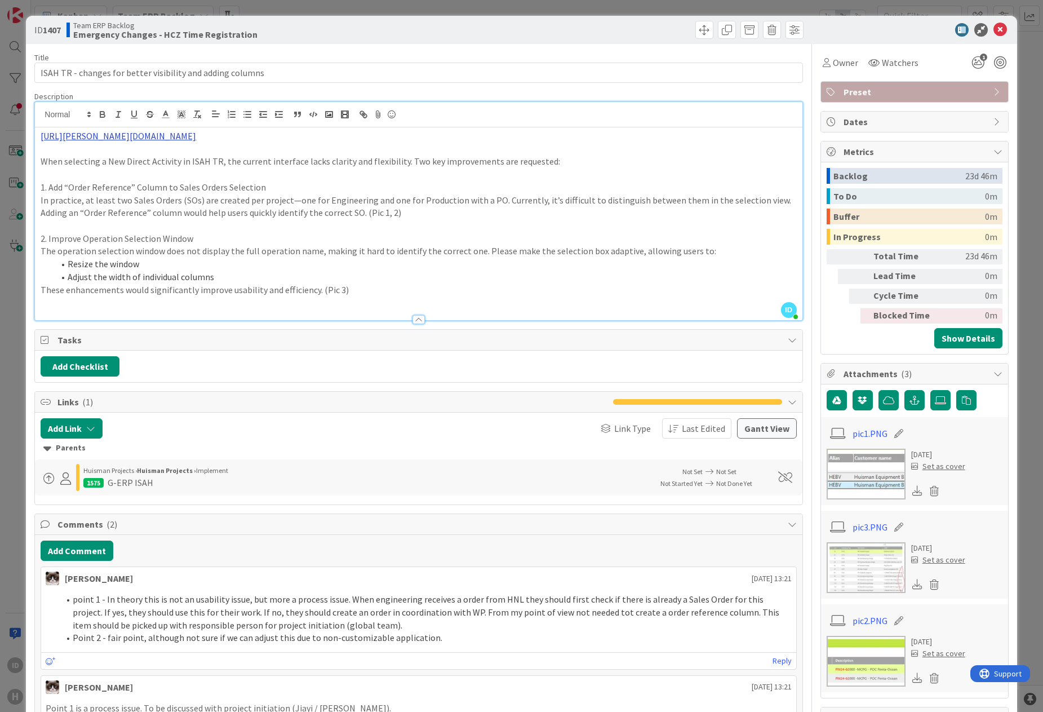
click at [196, 138] on link "https://huisman-smartit.onbmc.com/smartit/app/#/workorder/AGGF4KX6HRENQATAF1DUT…" at bounding box center [119, 135] width 156 height 11
click at [236, 161] on link "https://huisman-smartit.onbmc.com/smartit/app#/workorder/AGGF4KX6HRENQATAF1DUTA…" at bounding box center [225, 157] width 113 height 15
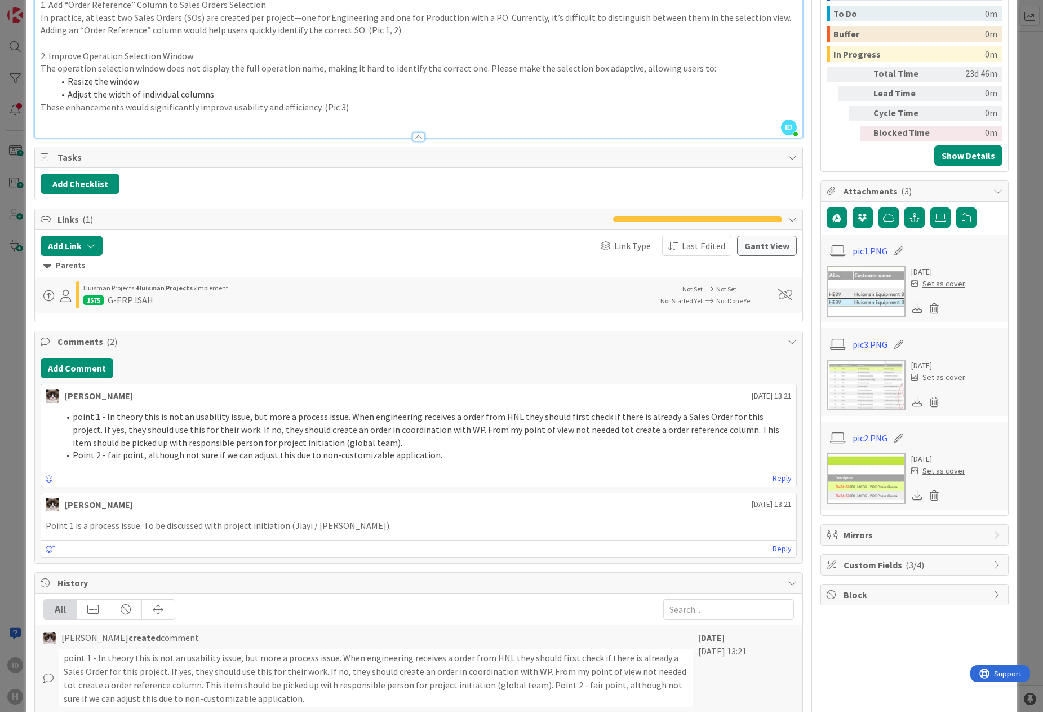
scroll to position [188, 0]
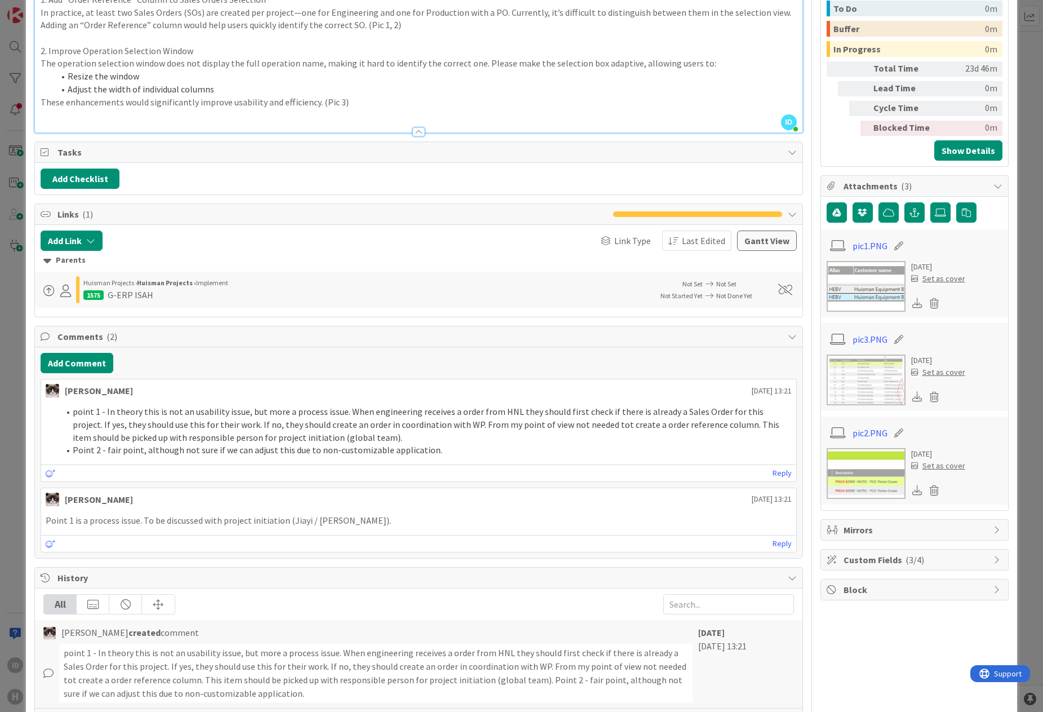
click at [5, 93] on div "ID 1407 Team ERP Backlog Emergency Changes - HCZ Time Registration Title 58 / 1…" at bounding box center [521, 356] width 1043 height 712
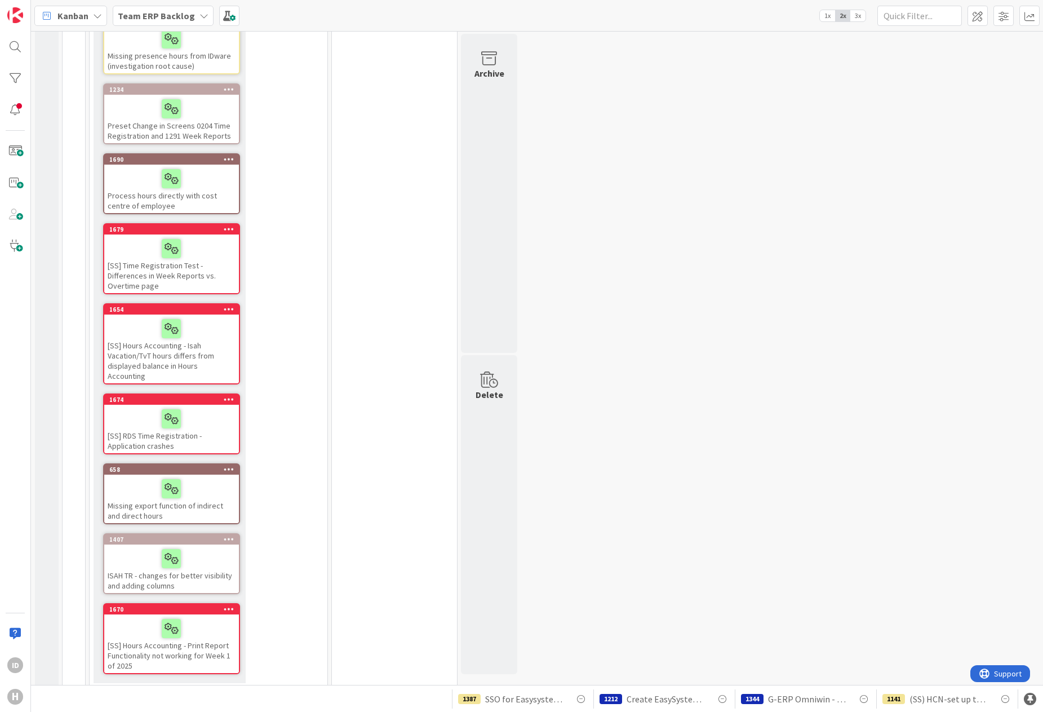
click at [170, 649] on div "[SS] Hours Accounting - Print Report Functionality not working for Week 1 of 20…" at bounding box center [171, 643] width 135 height 59
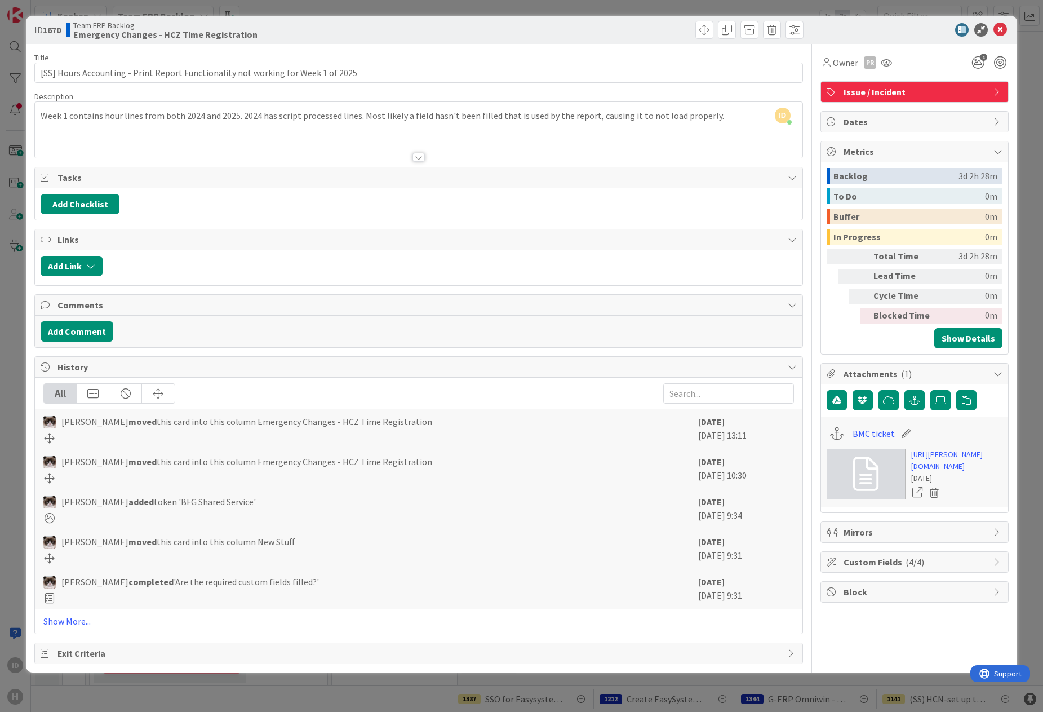
click at [418, 154] on div at bounding box center [419, 157] width 12 height 9
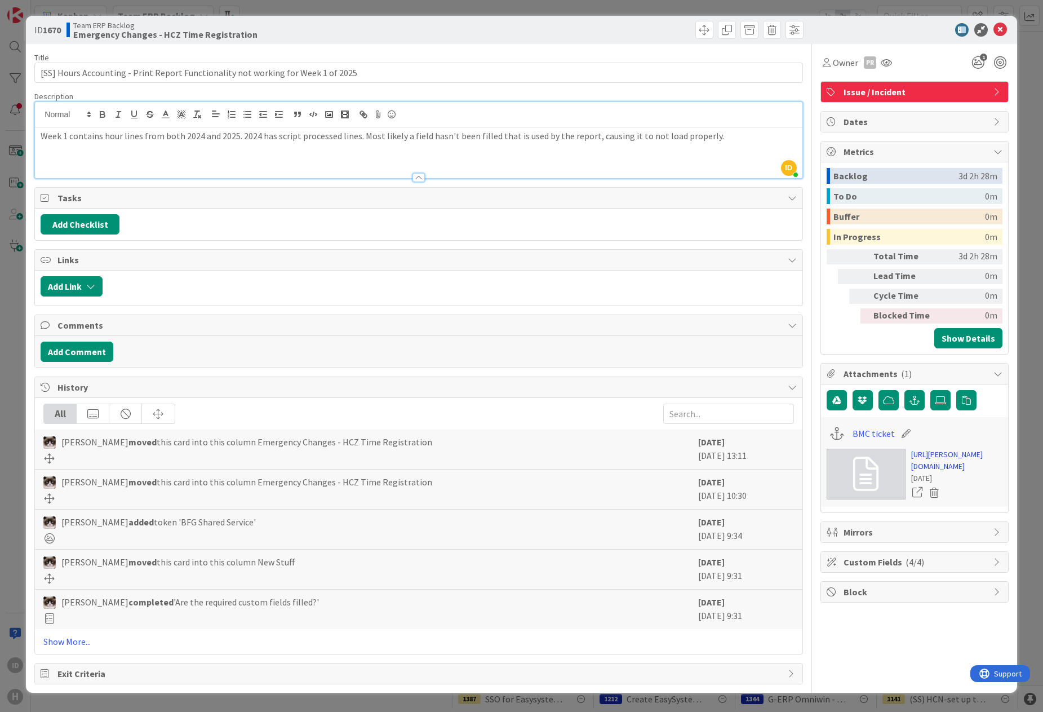
click at [836, 472] on link "https://huisman-smartit.onbmc.com/smartit/app/#/incident/IDGGSPRFBRQVHASTSFELST…" at bounding box center [956, 461] width 91 height 24
click at [5, 89] on div "ID 1670 Team ERP Backlog Emergency Changes - HCZ Time Registration Title 81 / 1…" at bounding box center [521, 356] width 1043 height 712
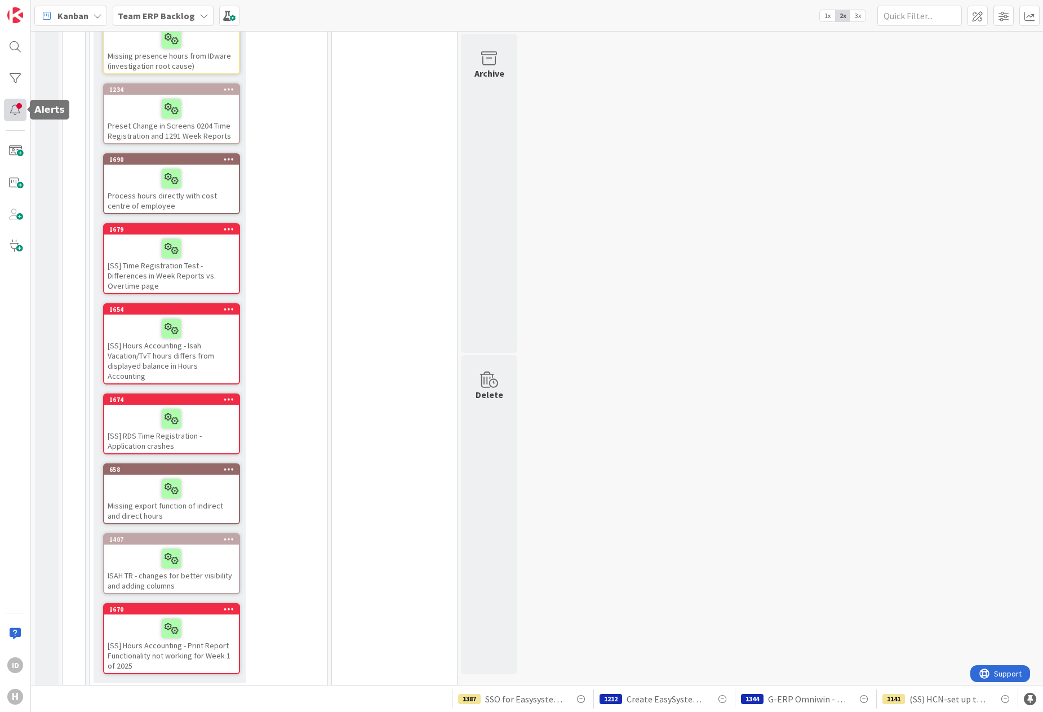
click at [10, 111] on div at bounding box center [15, 110] width 23 height 23
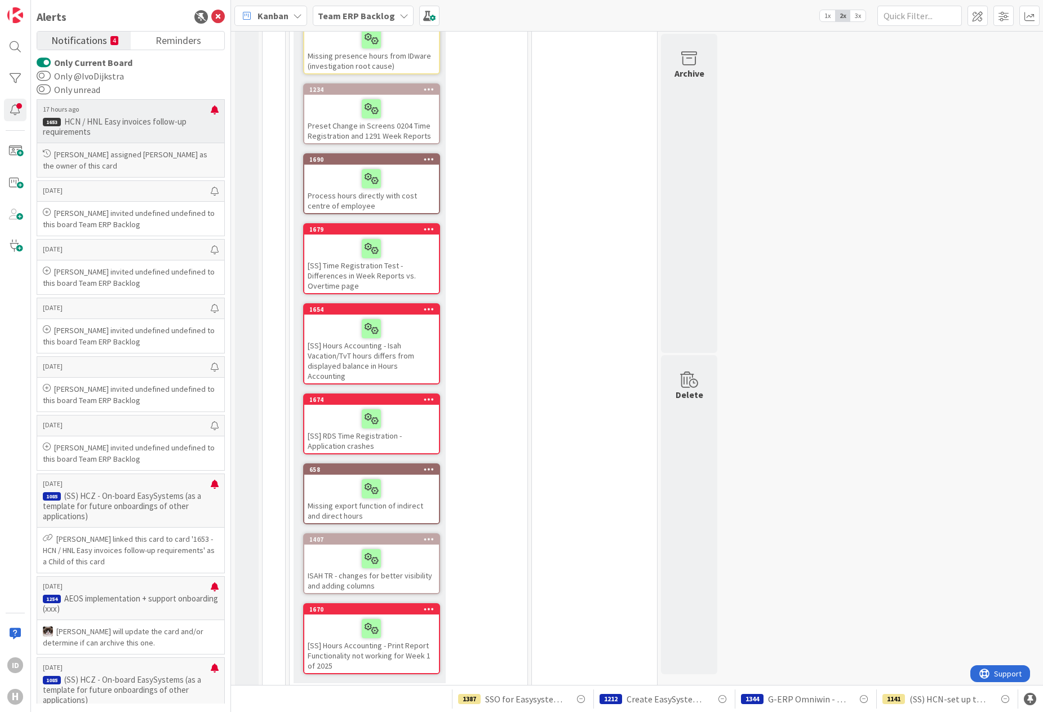
click at [152, 158] on p "[PERSON_NAME] assigned [PERSON_NAME] as the owner of this card" at bounding box center [131, 160] width 176 height 23
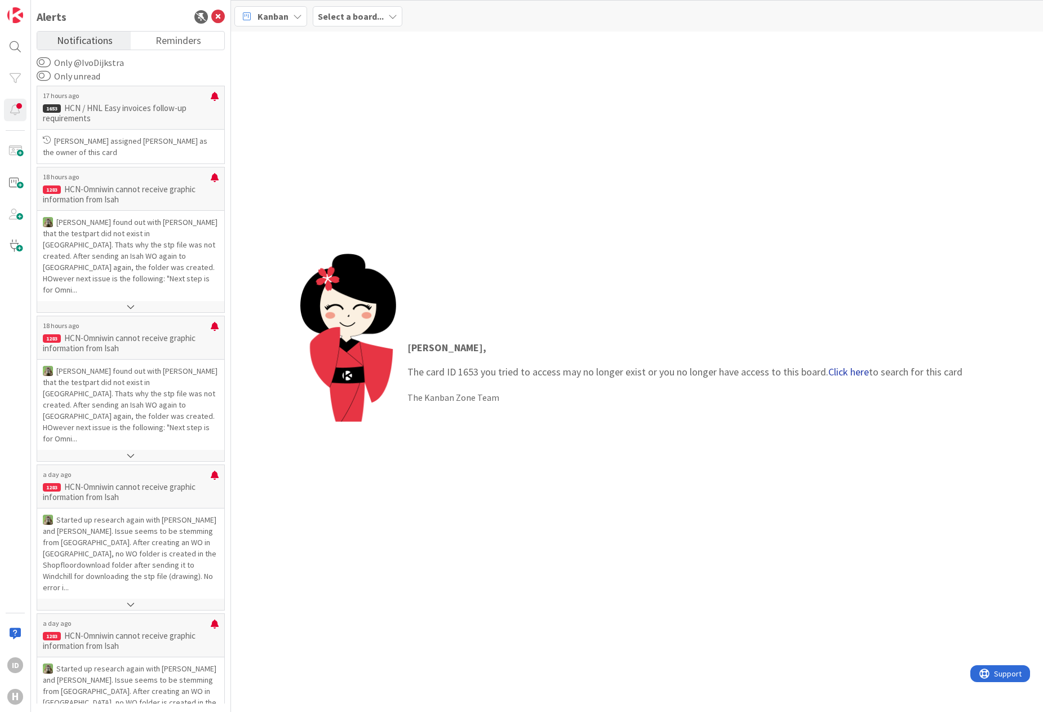
click at [836, 377] on link "Click here" at bounding box center [848, 371] width 41 height 13
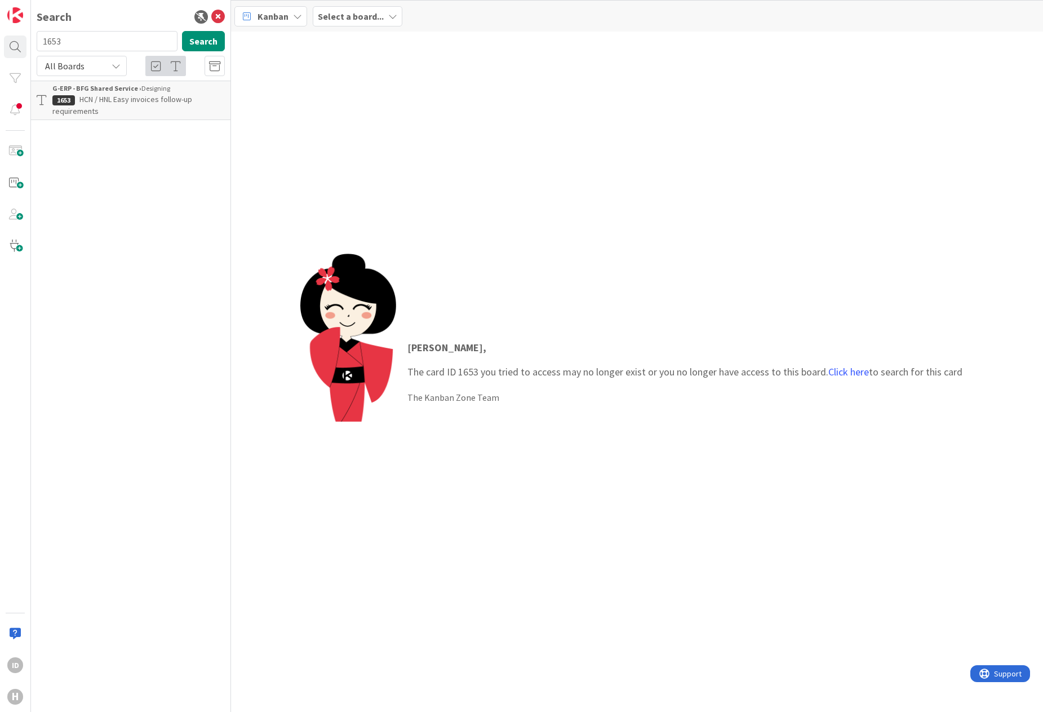
click at [147, 102] on span "HCN / HNL Easy invoices follow-up requirements" at bounding box center [122, 105] width 140 height 22
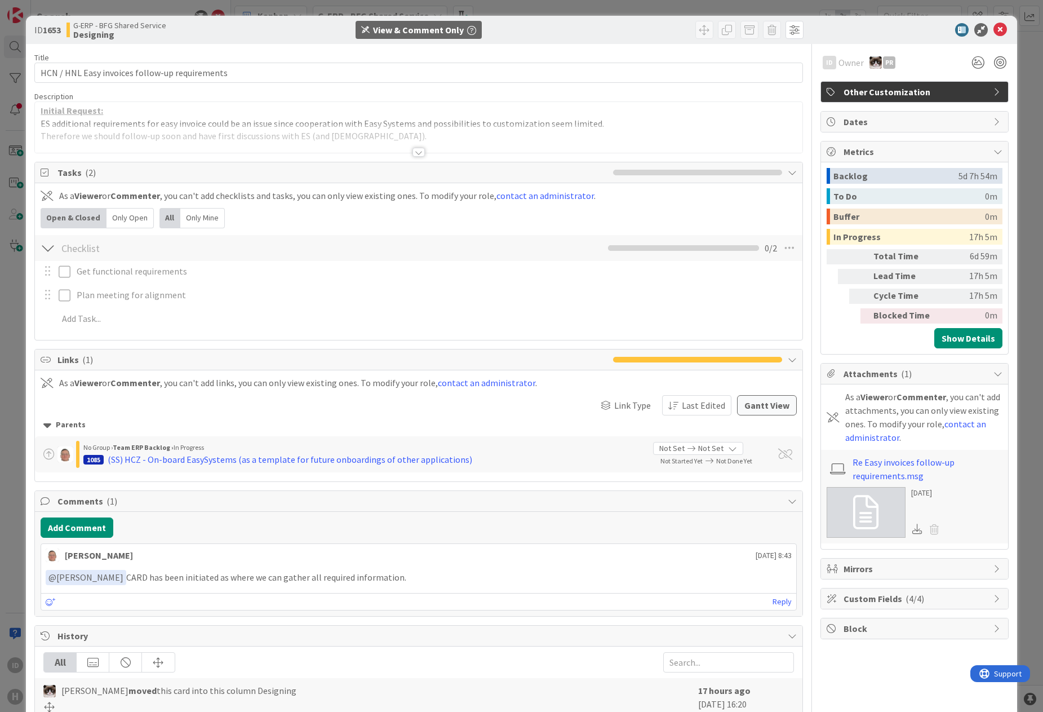
click at [413, 153] on div at bounding box center [419, 152] width 12 height 9
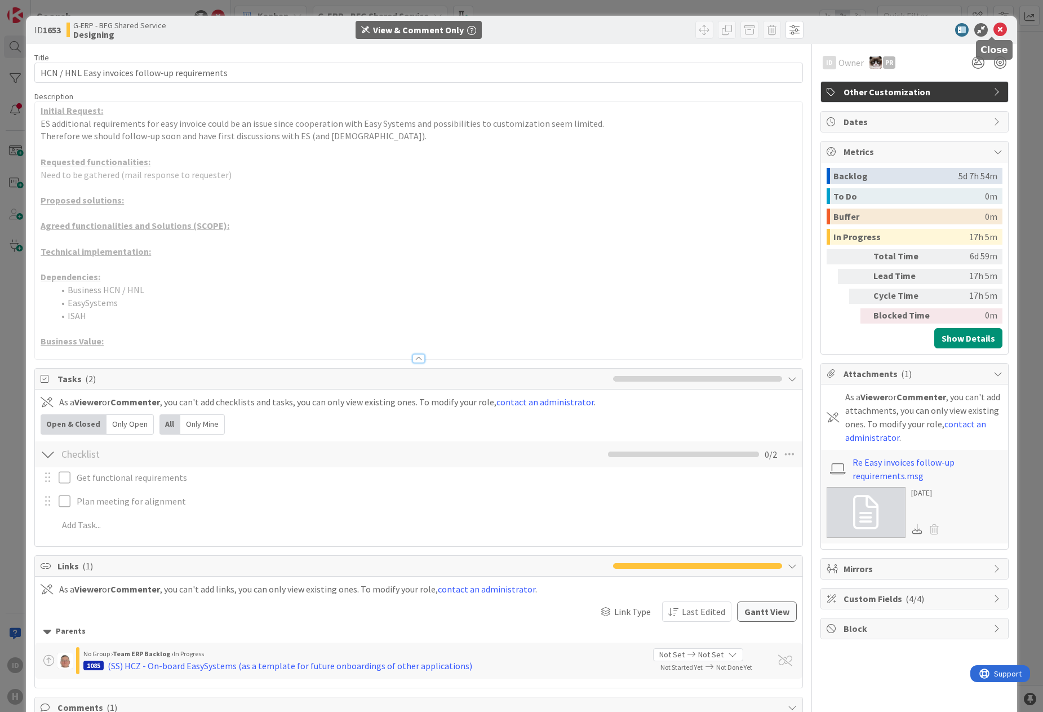
click at [836, 30] on icon at bounding box center [1001, 30] width 14 height 14
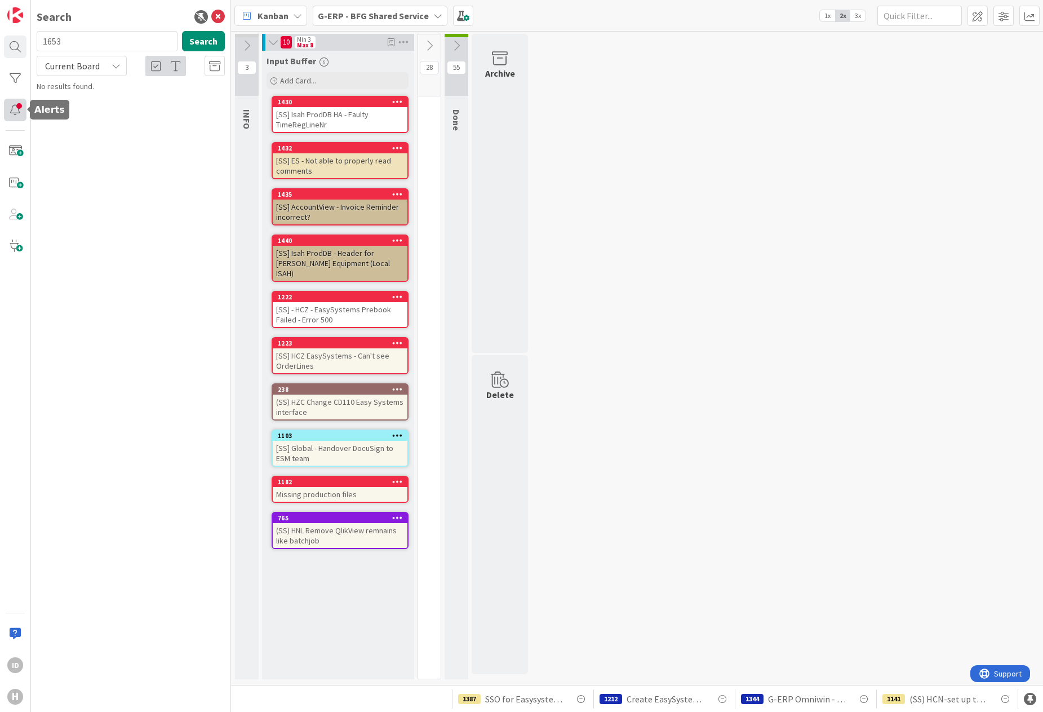
click at [15, 118] on div at bounding box center [15, 110] width 23 height 23
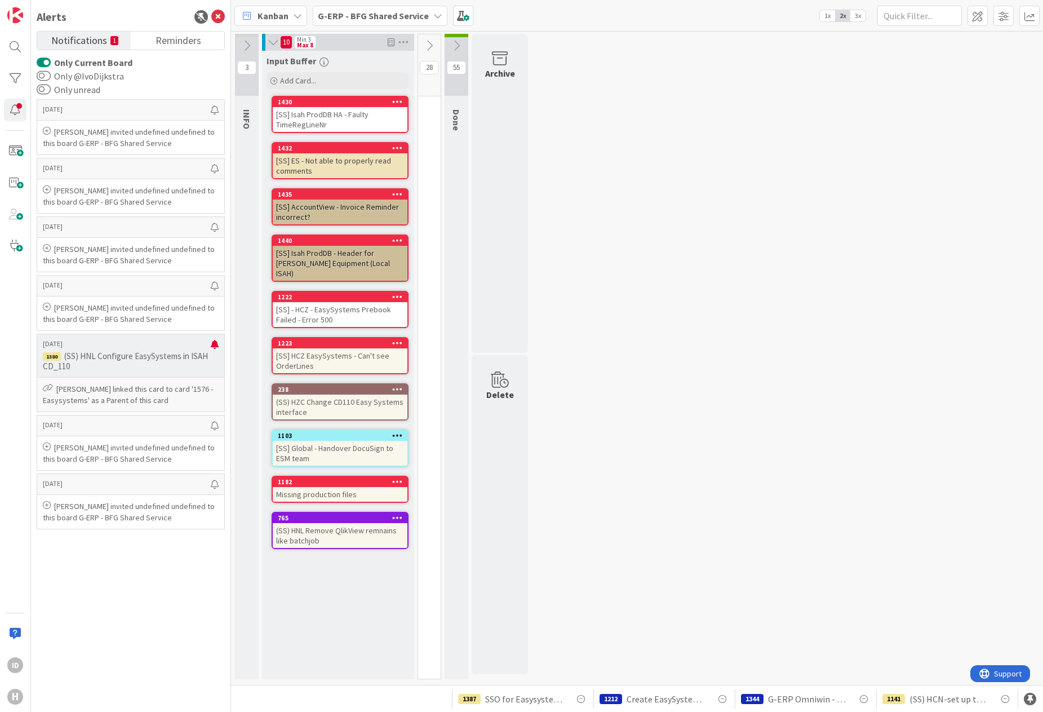
click at [120, 350] on div "8 days ago 1380 (SS) HNL Configure EasySystems in ISAH CD_110" at bounding box center [131, 355] width 188 height 43
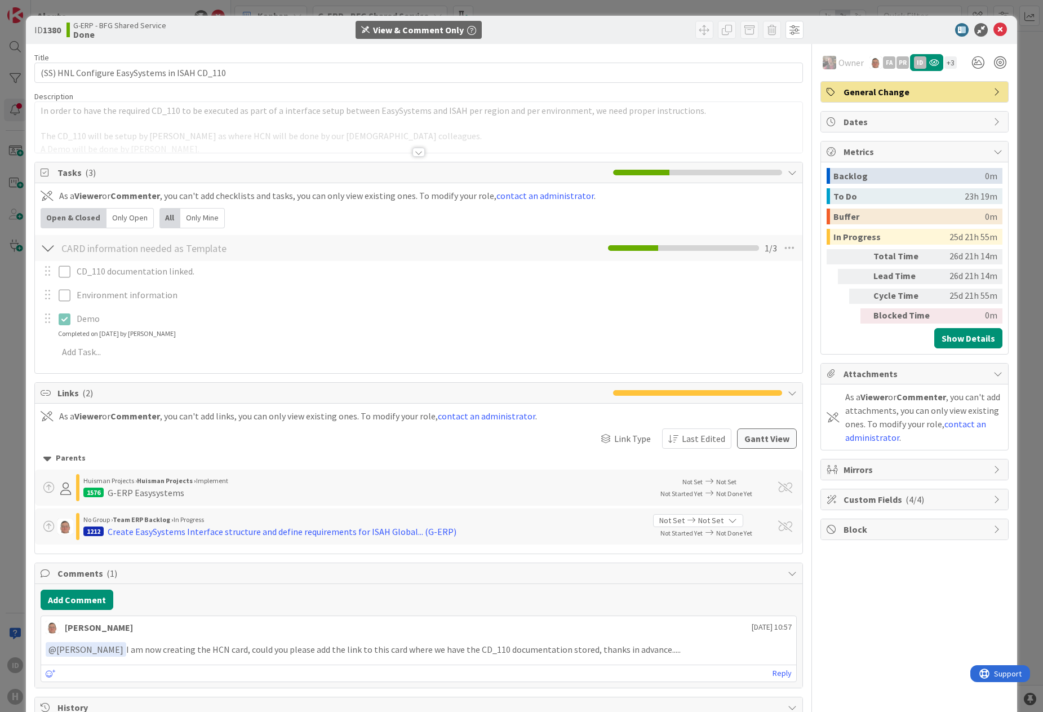
click at [836, 39] on div "ID 1380 G-ERP - BFG Shared Service Done View & Comment Only" at bounding box center [521, 30] width 991 height 28
click at [836, 34] on icon at bounding box center [981, 30] width 14 height 14
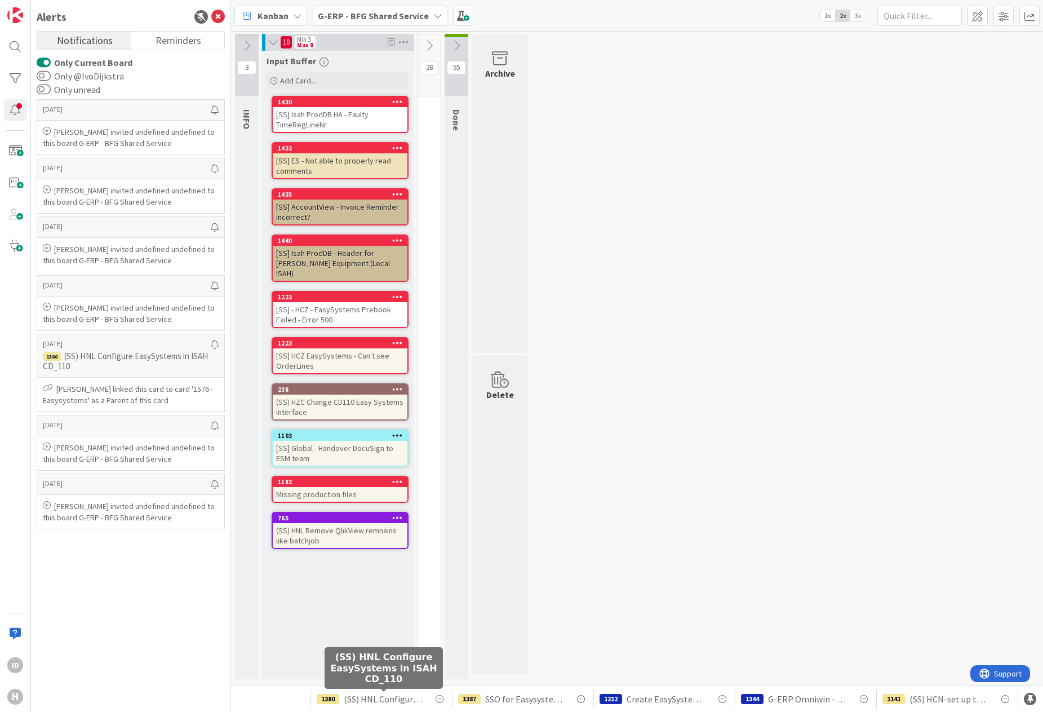
click at [382, 697] on span "(SS) HNL Configure EasySystems in ISAH CD_110" at bounding box center [384, 699] width 80 height 14
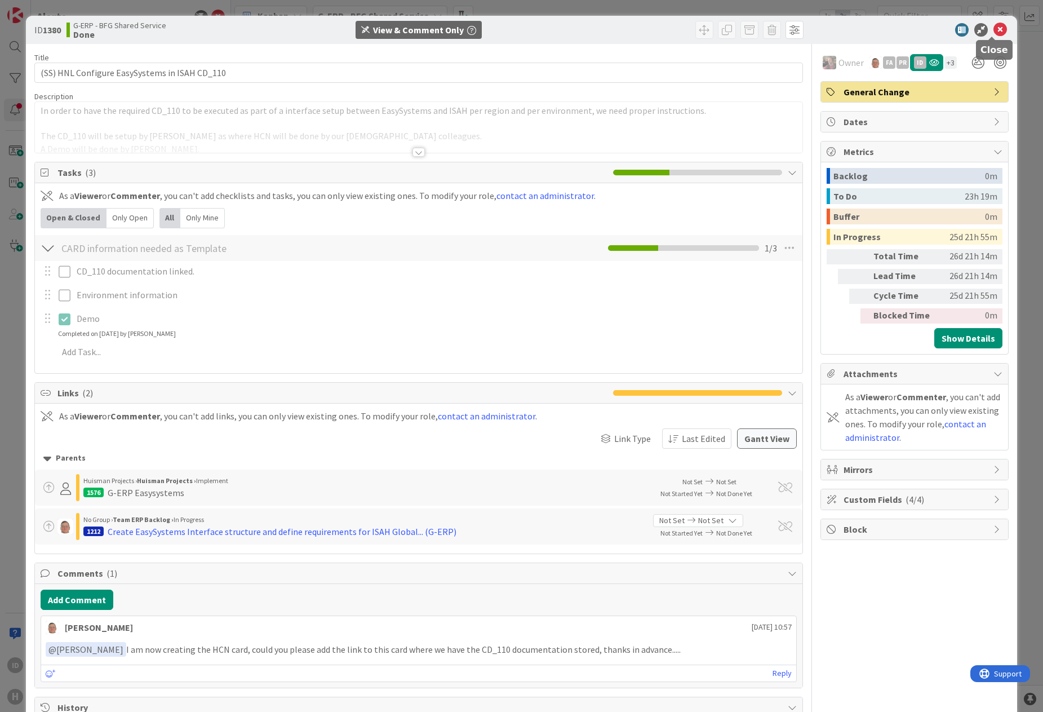
click at [836, 33] on icon at bounding box center [1001, 30] width 14 height 14
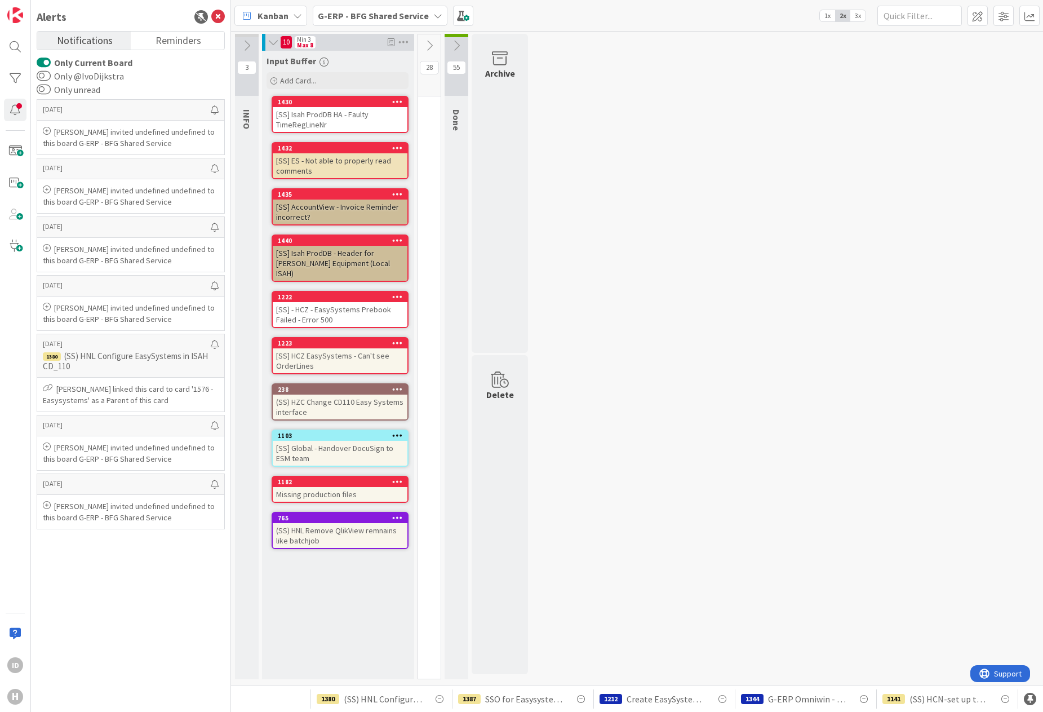
click at [514, 706] on div "1387 SSO for Easysystems test environment" at bounding box center [523, 698] width 130 height 19
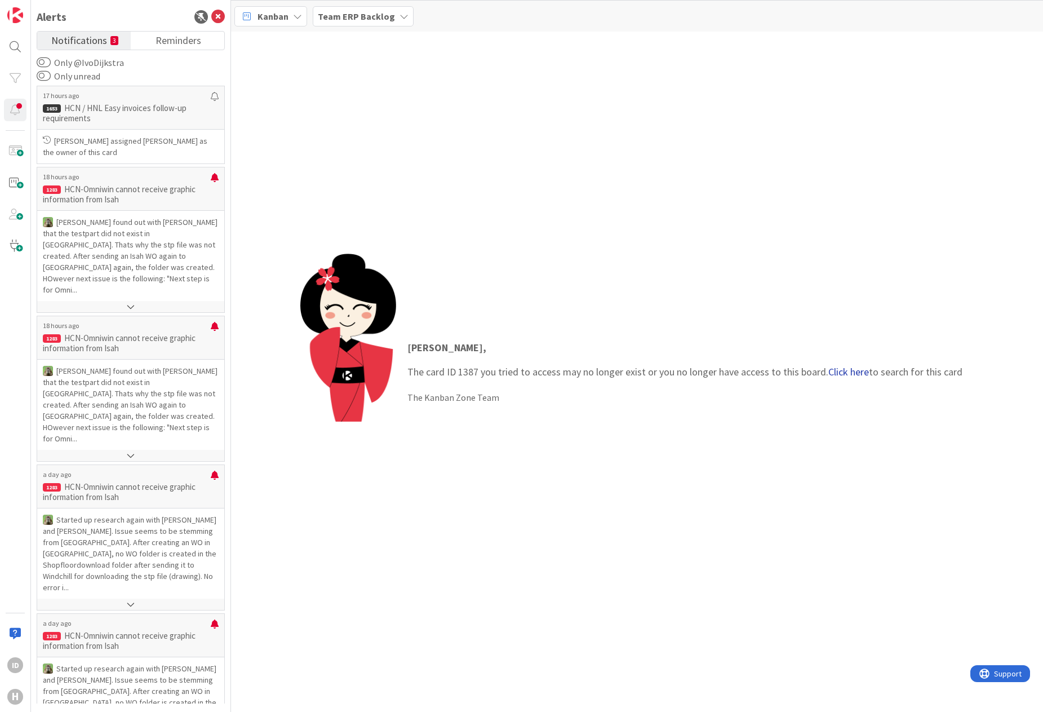
click at [836, 373] on link "Click here" at bounding box center [848, 371] width 41 height 13
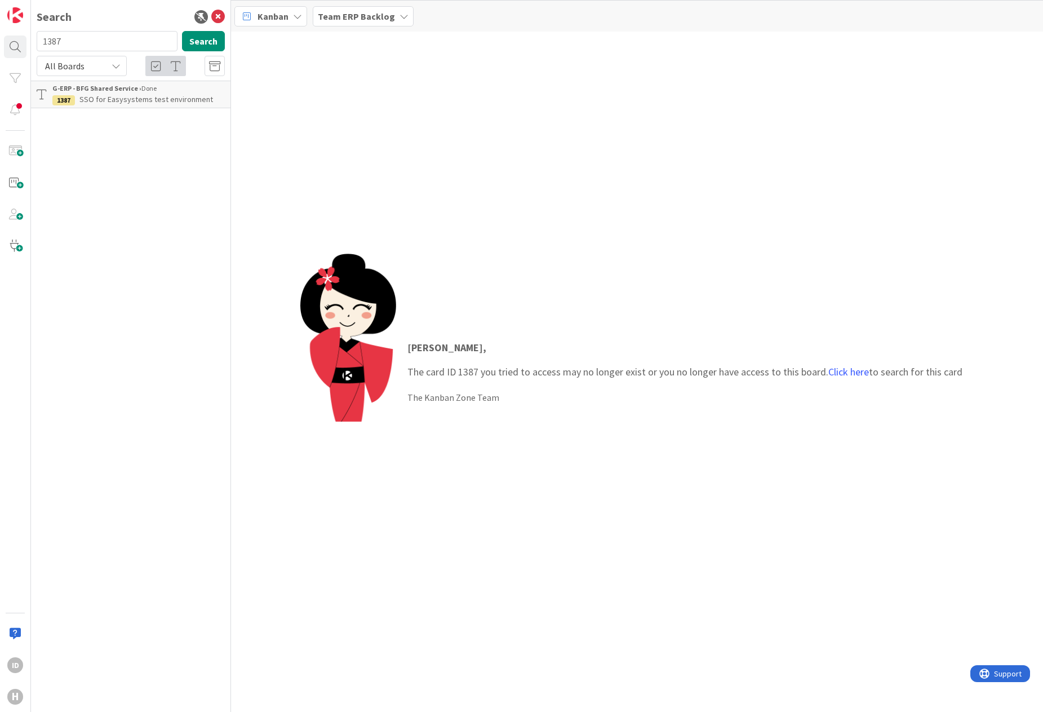
click at [114, 104] on p "SSO for Easysystems test environment" at bounding box center [138, 100] width 172 height 12
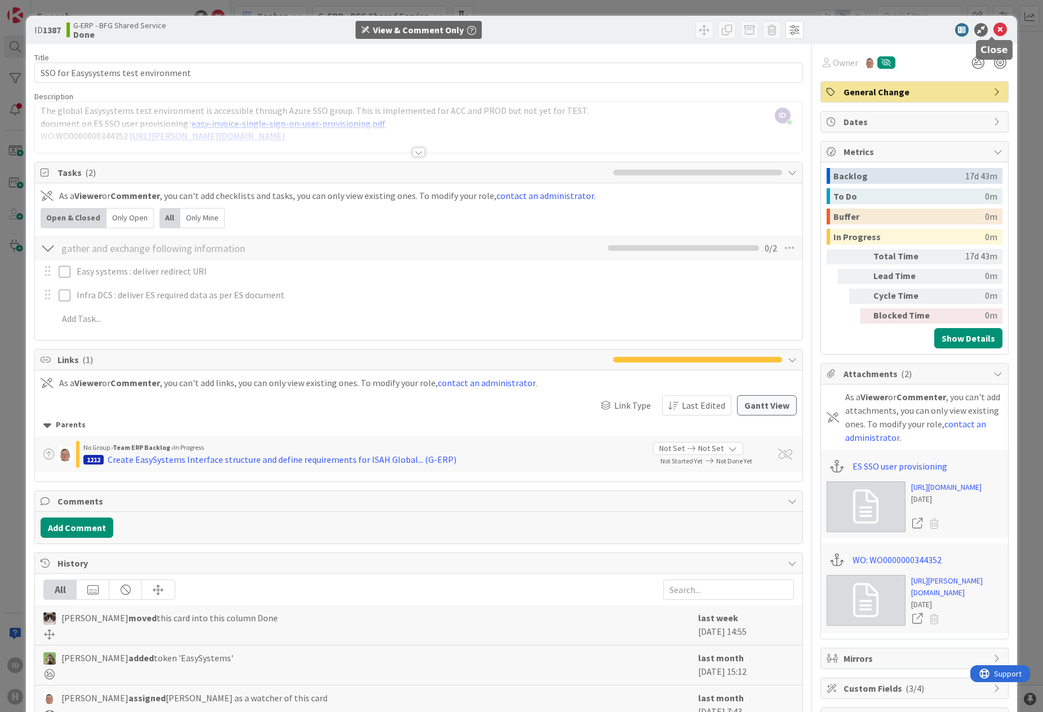
click at [836, 30] on icon at bounding box center [1001, 30] width 14 height 14
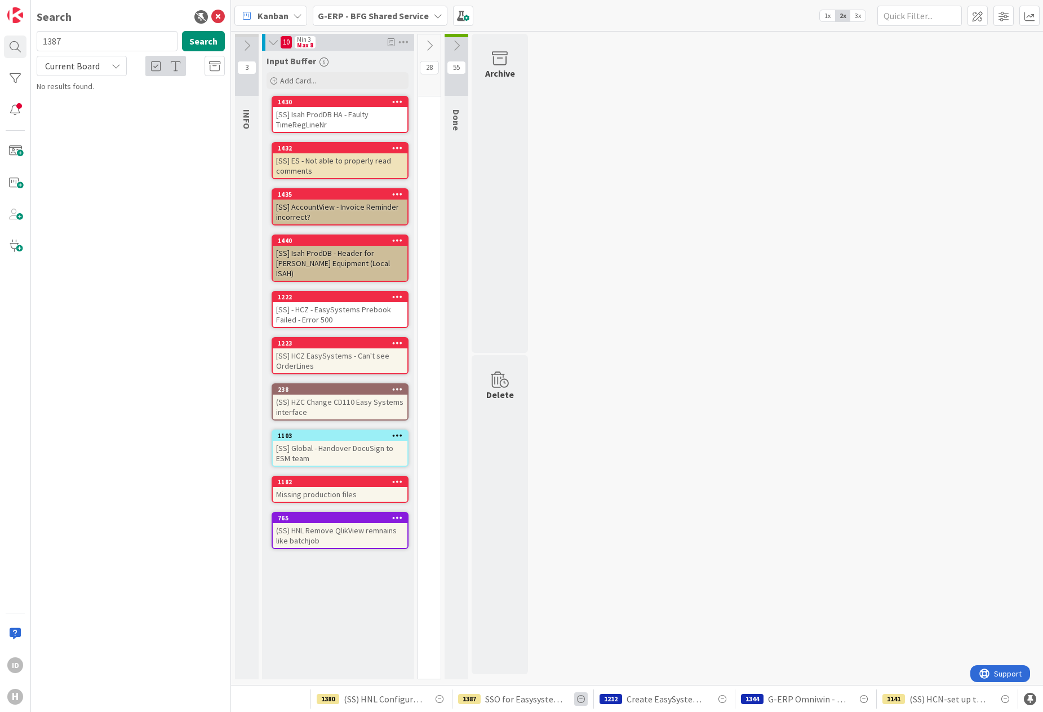
click at [579, 702] on icon at bounding box center [581, 699] width 14 height 14
click at [579, 700] on icon at bounding box center [581, 699] width 14 height 14
click at [548, 696] on span "SSO for Easysystems test environment" at bounding box center [525, 699] width 80 height 14
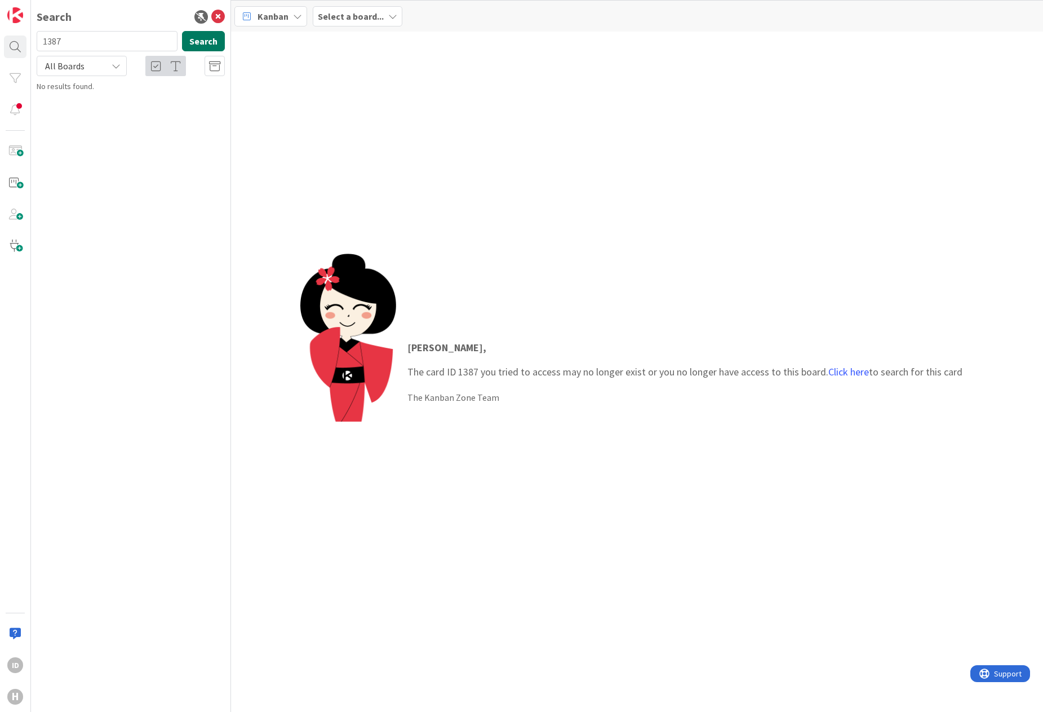
click at [203, 40] on button "Search" at bounding box center [203, 41] width 43 height 20
click at [122, 95] on span "SSO for Easysystems test environment" at bounding box center [146, 99] width 134 height 10
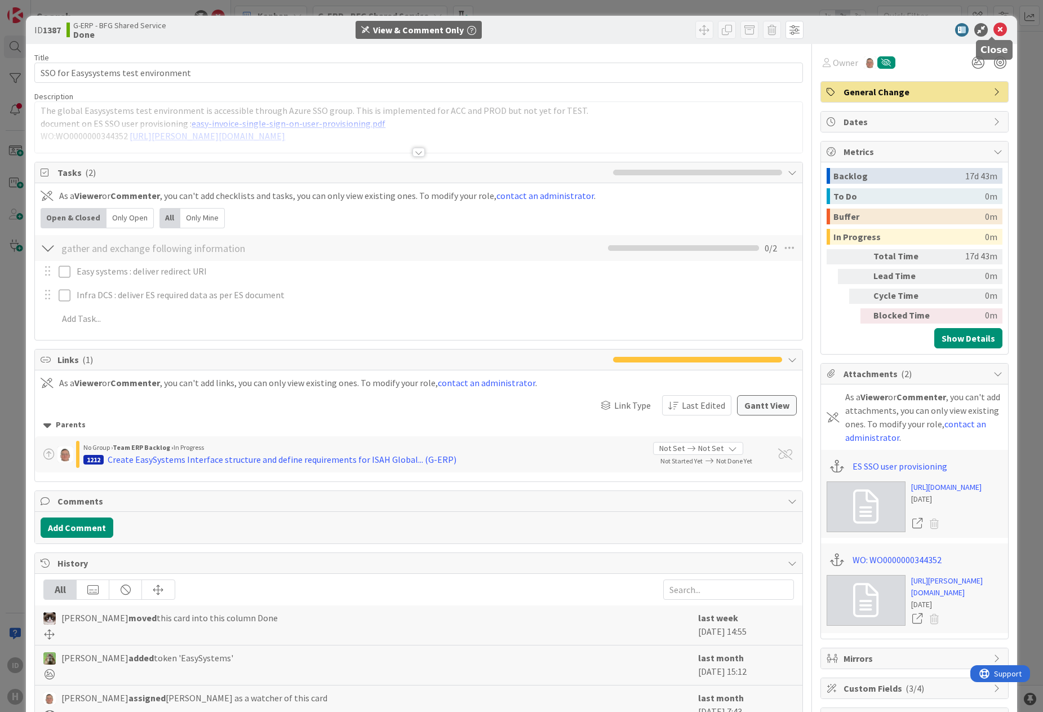
click at [836, 33] on icon at bounding box center [1001, 30] width 14 height 14
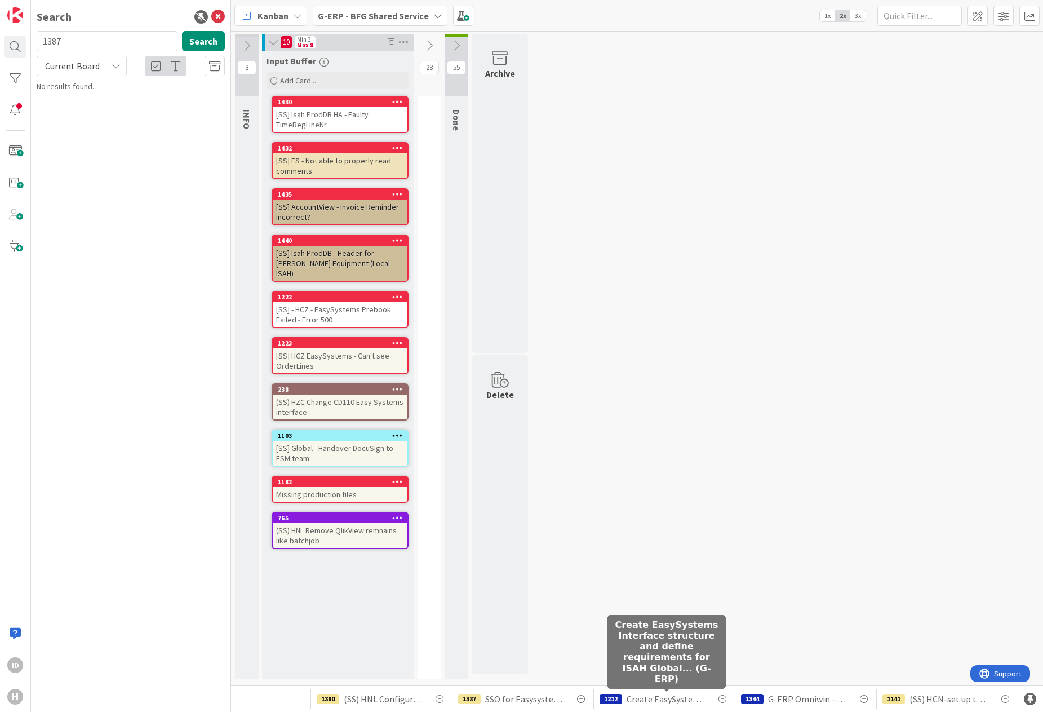
click at [668, 692] on body "ID H Search 1387 Search Current Board No results found. Kanban G-ERP - BFG Shar…" at bounding box center [521, 356] width 1043 height 712
click at [665, 702] on span "Create EasySystems Interface structure and define requirements for ISAH Global.…" at bounding box center [667, 699] width 80 height 14
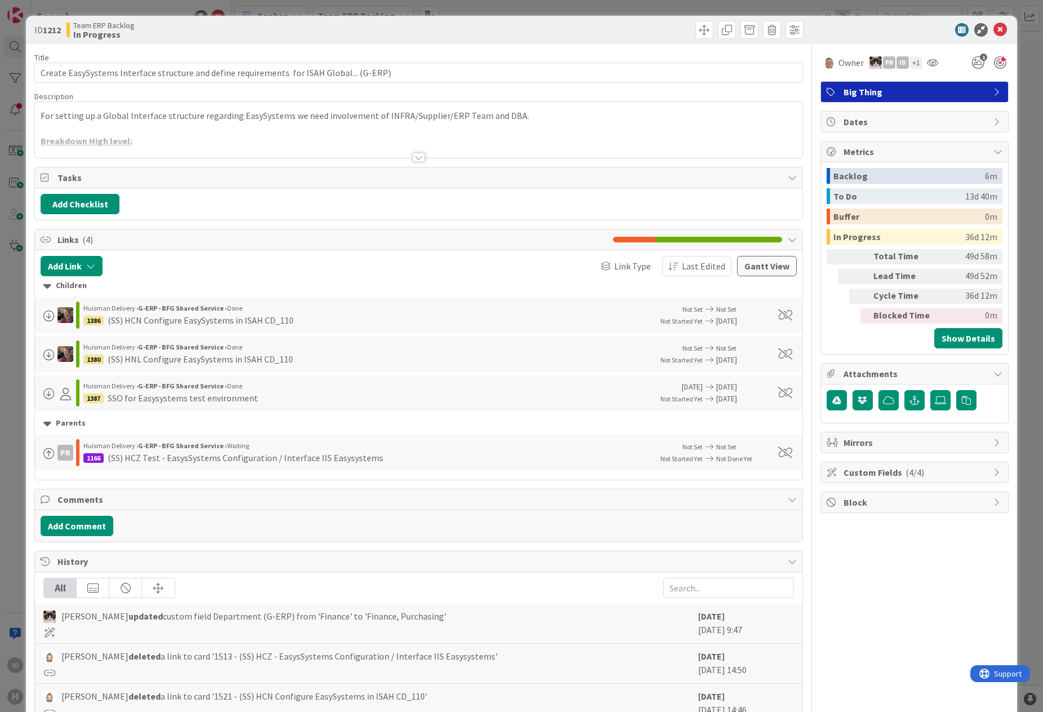
click at [413, 153] on div at bounding box center [419, 157] width 12 height 9
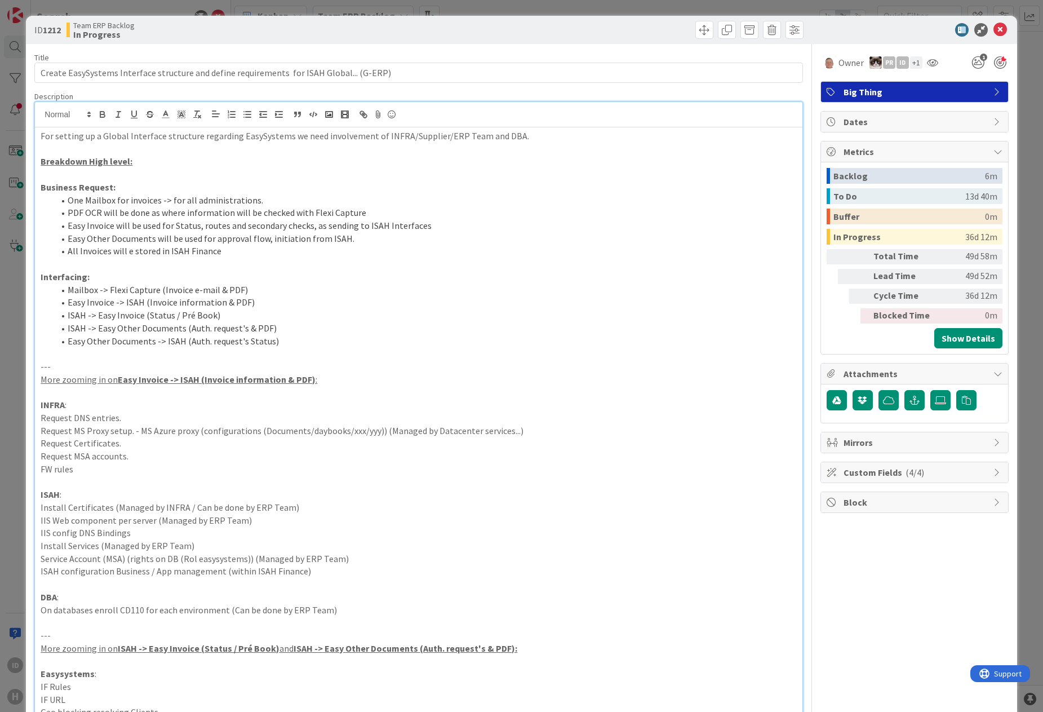
click at [16, 352] on div "ID 1212 Team ERP Backlog In Progress Title 90 / 128 Create EasySystems Interfac…" at bounding box center [521, 356] width 1043 height 712
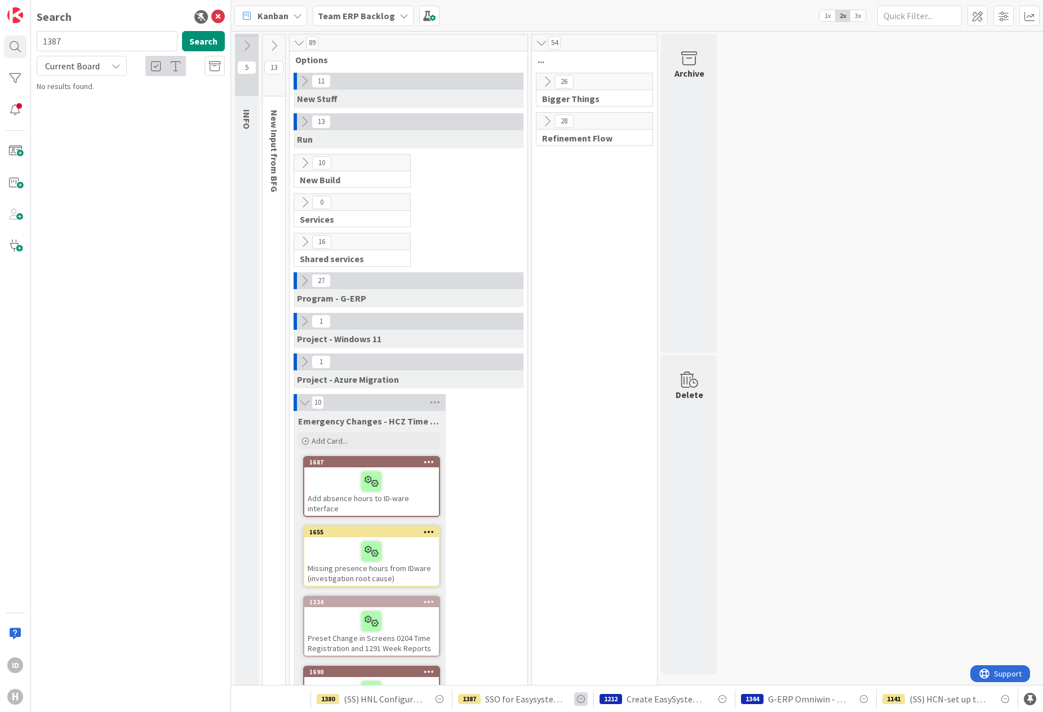
click at [584, 698] on icon at bounding box center [581, 699] width 14 height 14
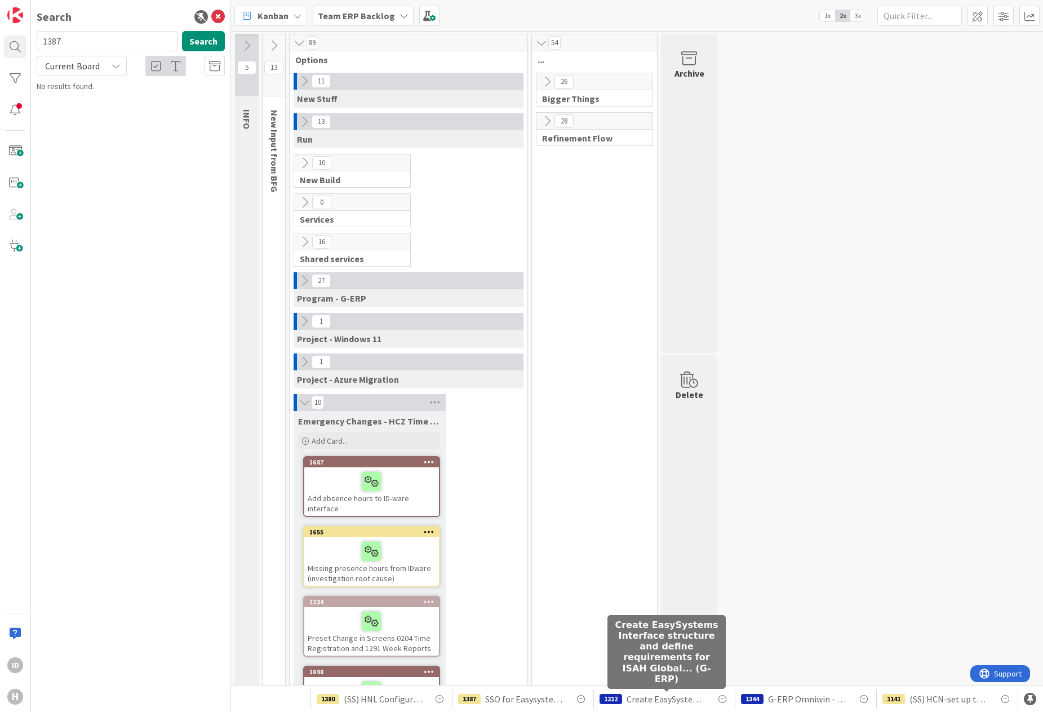
click at [637, 702] on span "Create EasySystems Interface structure and define requirements for ISAH Global.…" at bounding box center [667, 699] width 80 height 14
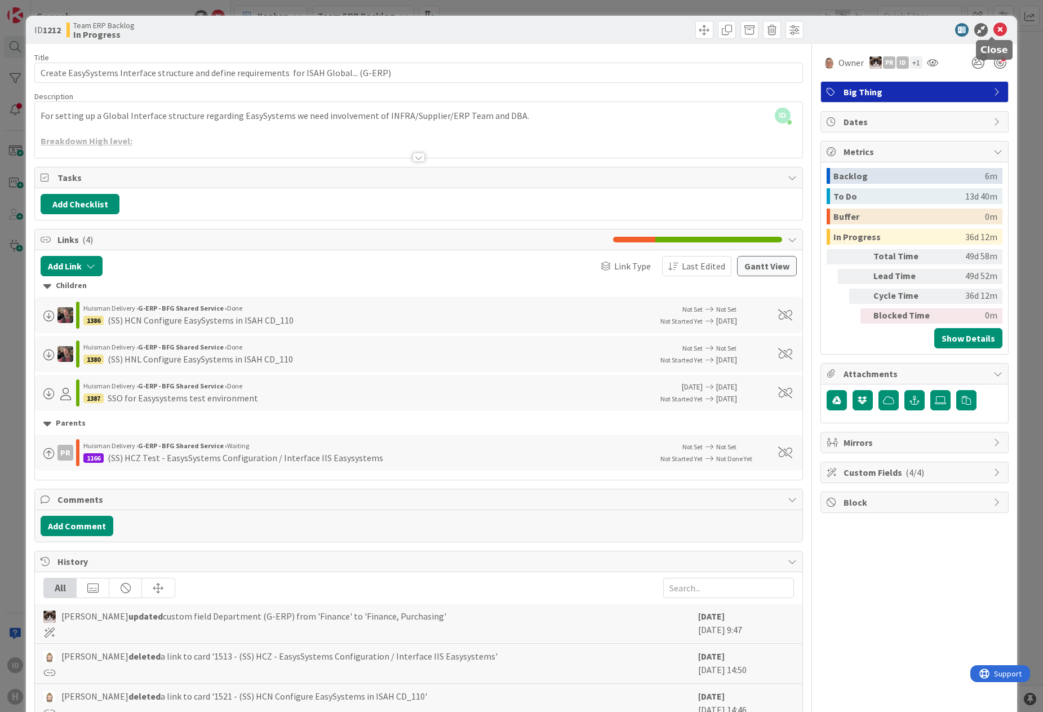
click at [836, 26] on icon at bounding box center [1001, 30] width 14 height 14
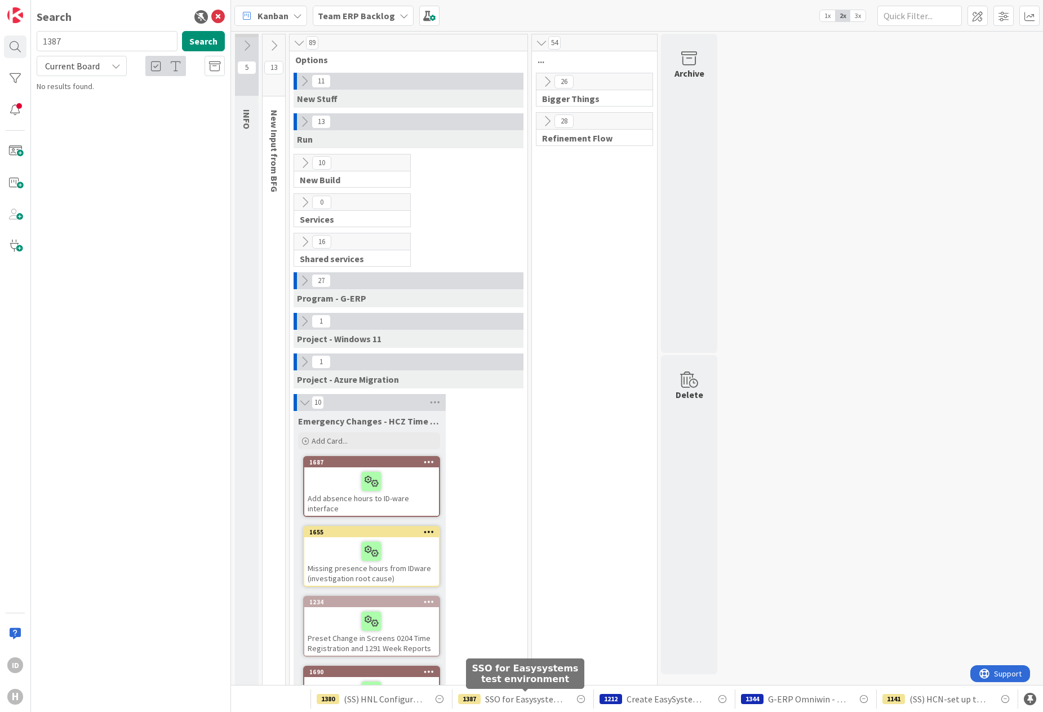
click at [515, 697] on span "SSO for Easysystems test environment" at bounding box center [525, 699] width 80 height 14
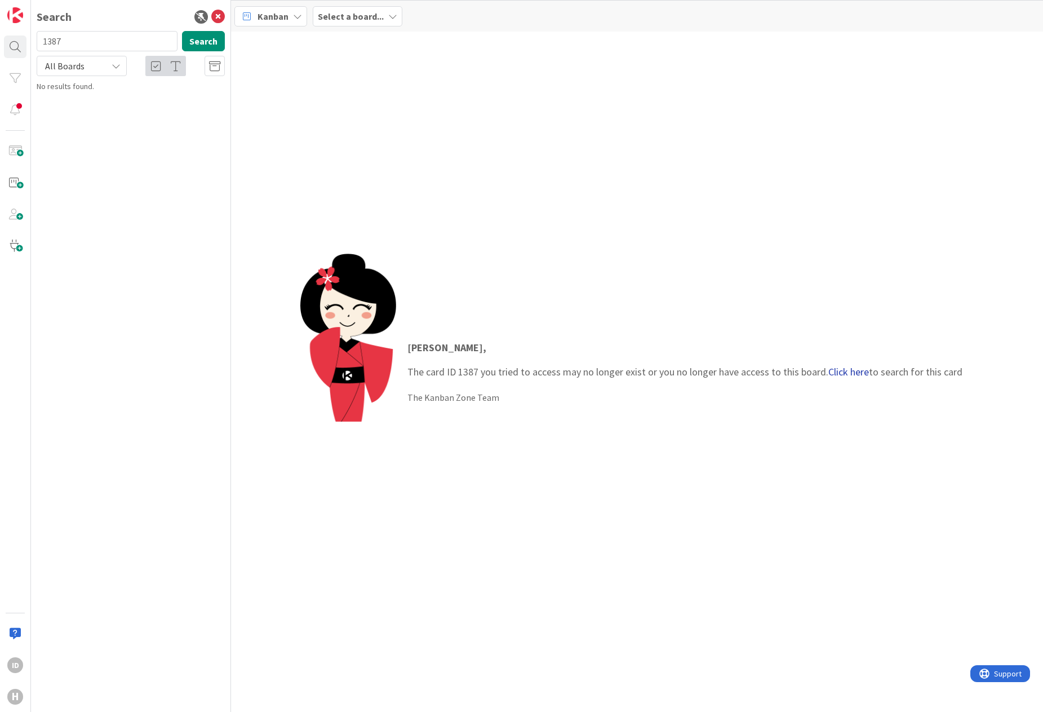
click at [836, 375] on link "Click here" at bounding box center [848, 371] width 41 height 13
click at [67, 87] on b "G-ERP - BFG Shared Service ›" at bounding box center [96, 88] width 89 height 8
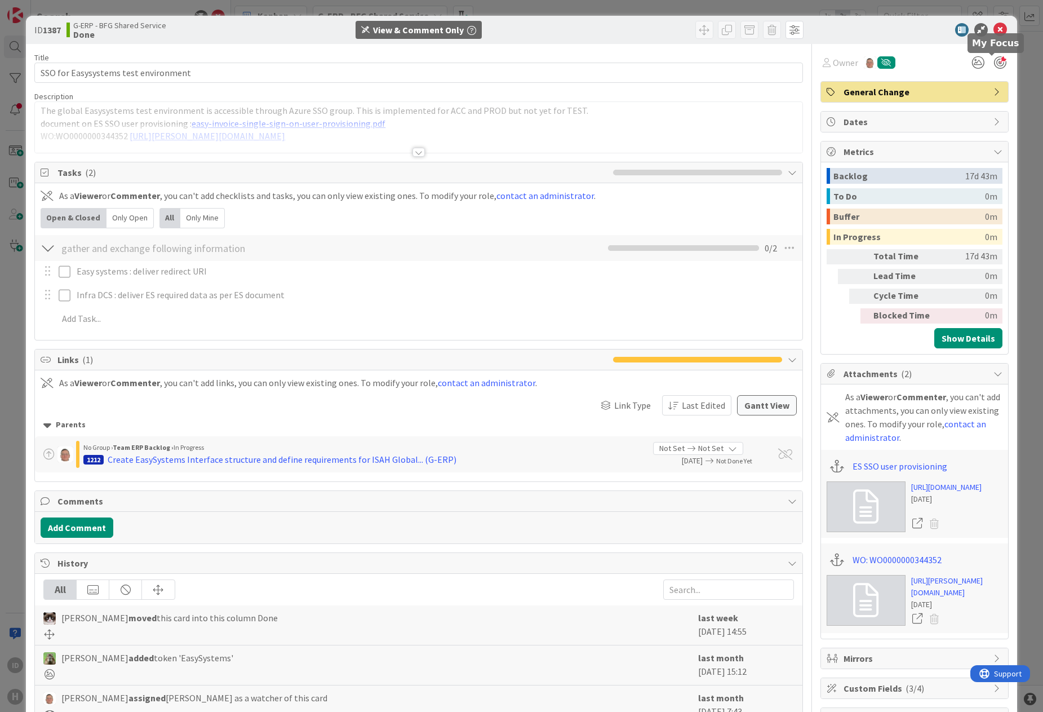
click at [836, 60] on div at bounding box center [1000, 62] width 12 height 12
click at [836, 30] on icon at bounding box center [1001, 30] width 14 height 14
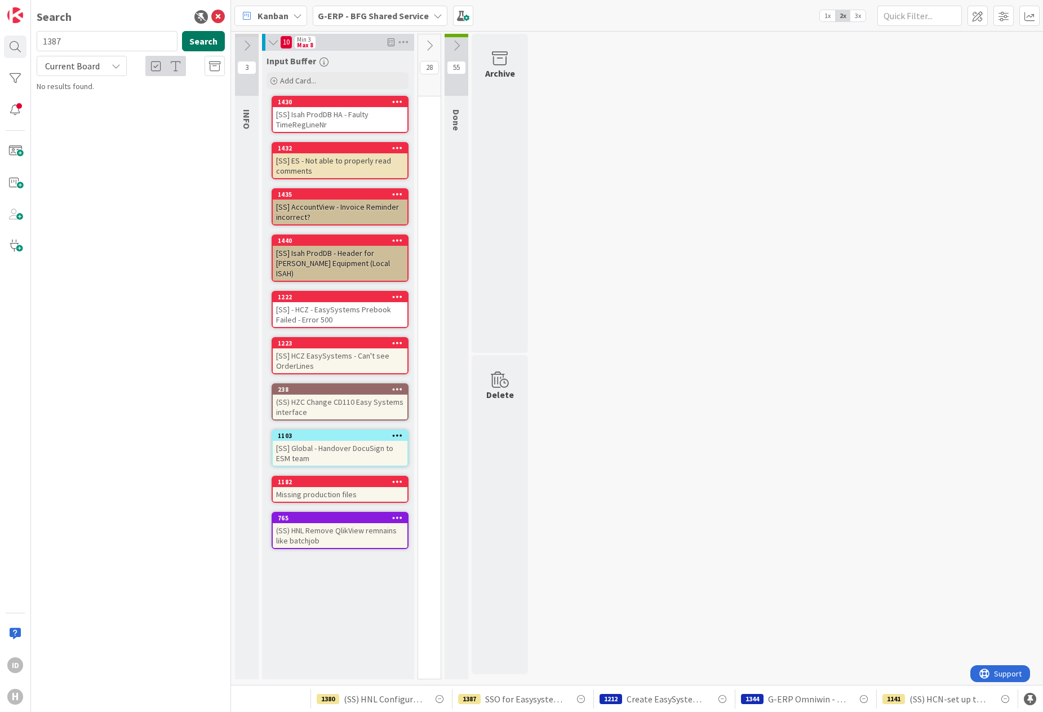
click at [188, 47] on button "Search" at bounding box center [203, 41] width 43 height 20
click at [92, 92] on div "G-ERP - BFG Shared Service › Done" at bounding box center [138, 88] width 172 height 10
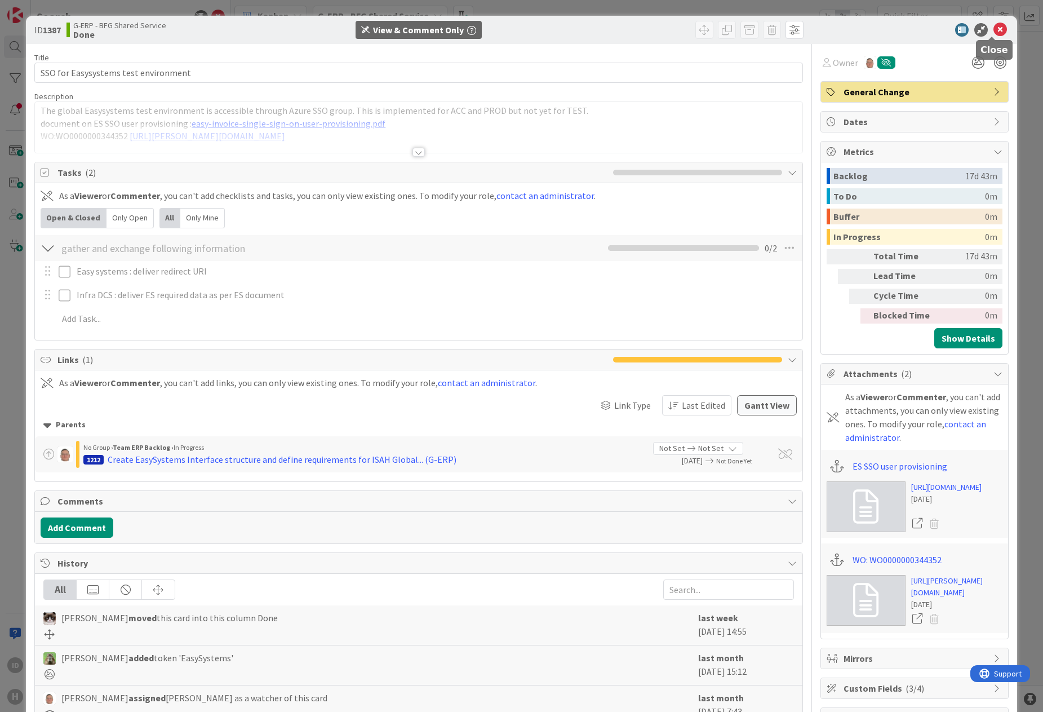
click at [836, 29] on icon at bounding box center [1001, 30] width 14 height 14
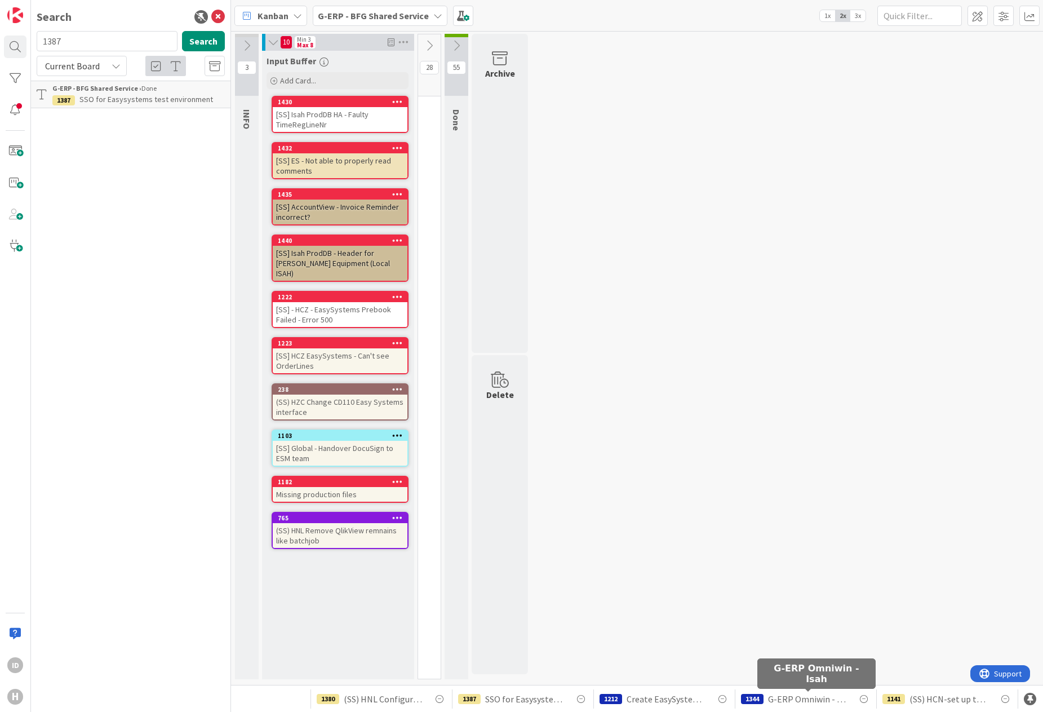
click at [794, 699] on span "G-ERP Omniwin - Isah" at bounding box center [808, 699] width 80 height 14
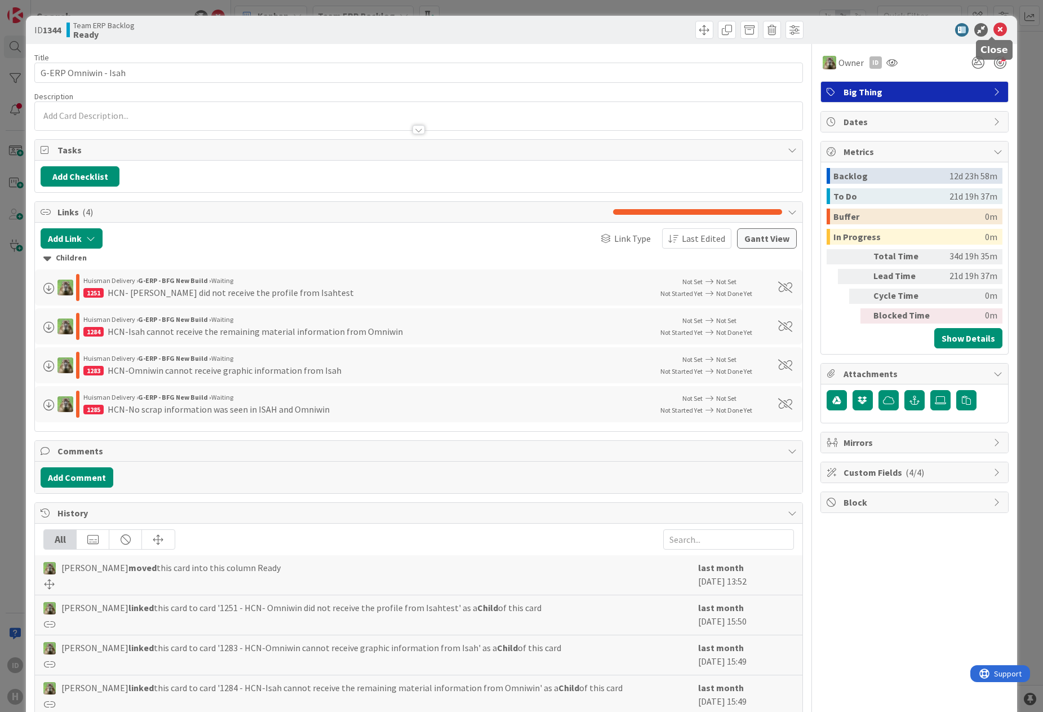
click at [836, 27] on icon at bounding box center [1001, 30] width 14 height 14
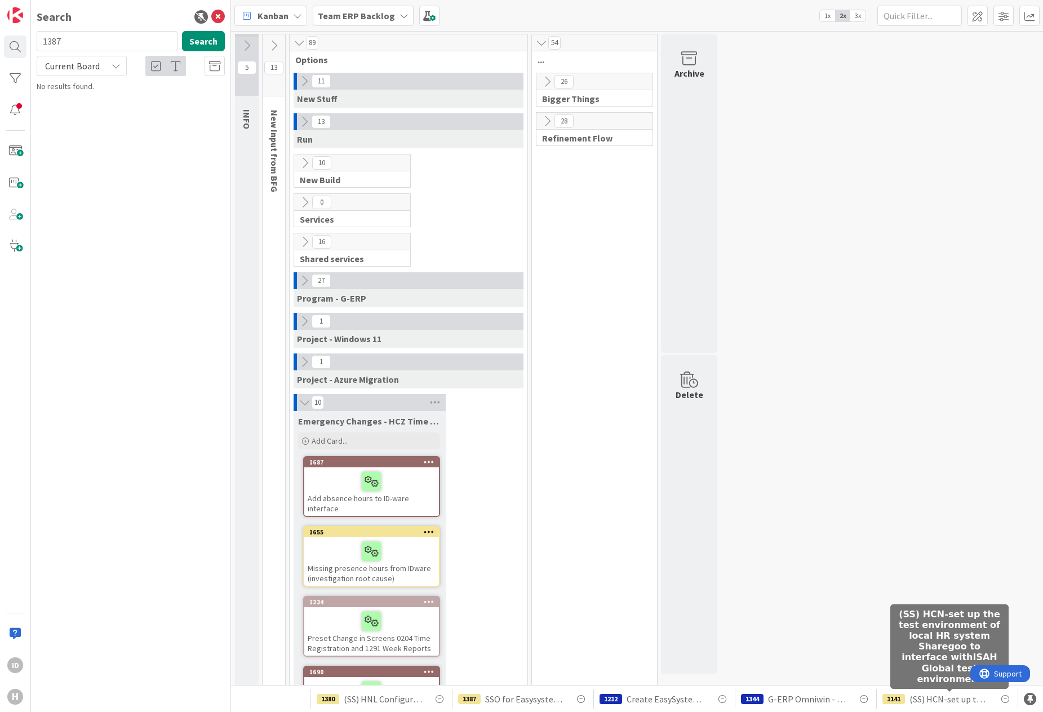
click at [836, 695] on span "(SS) HCN-set up the test environment of local HR system Sharegoo to interface w…" at bounding box center [950, 699] width 80 height 14
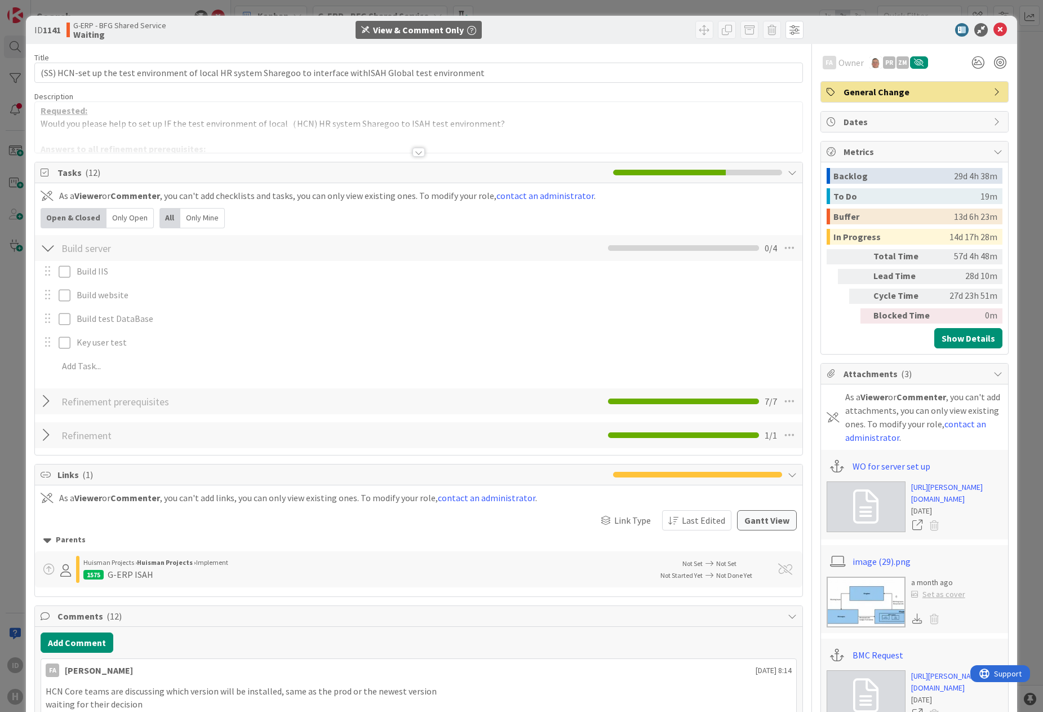
click at [419, 152] on div at bounding box center [419, 152] width 12 height 9
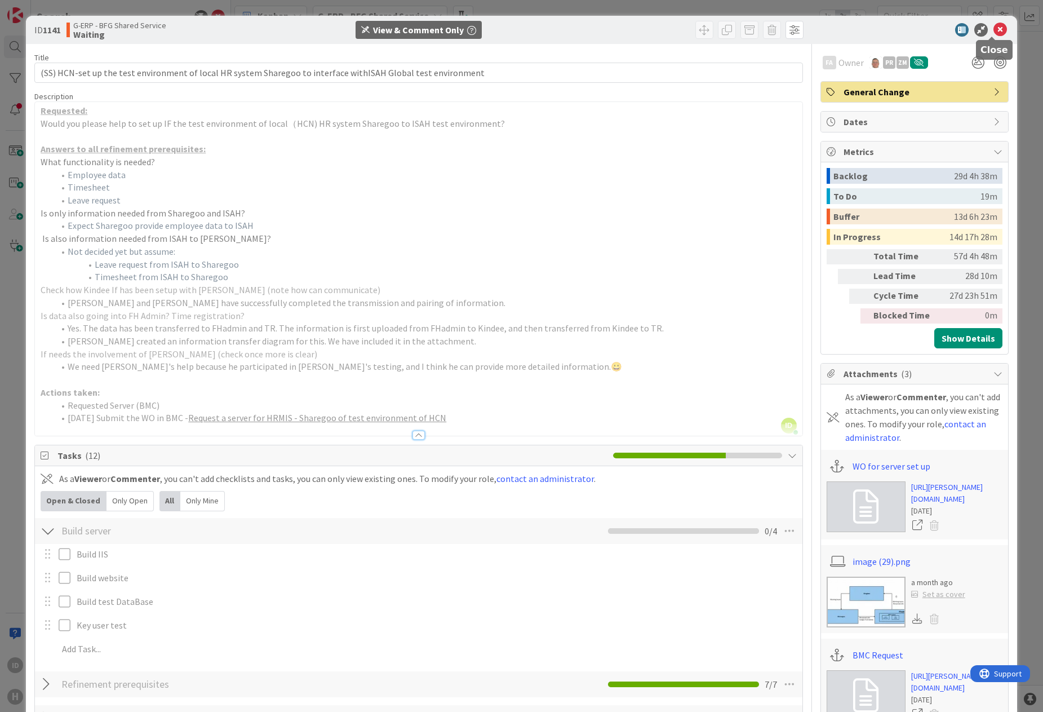
click at [836, 28] on icon at bounding box center [1001, 30] width 14 height 14
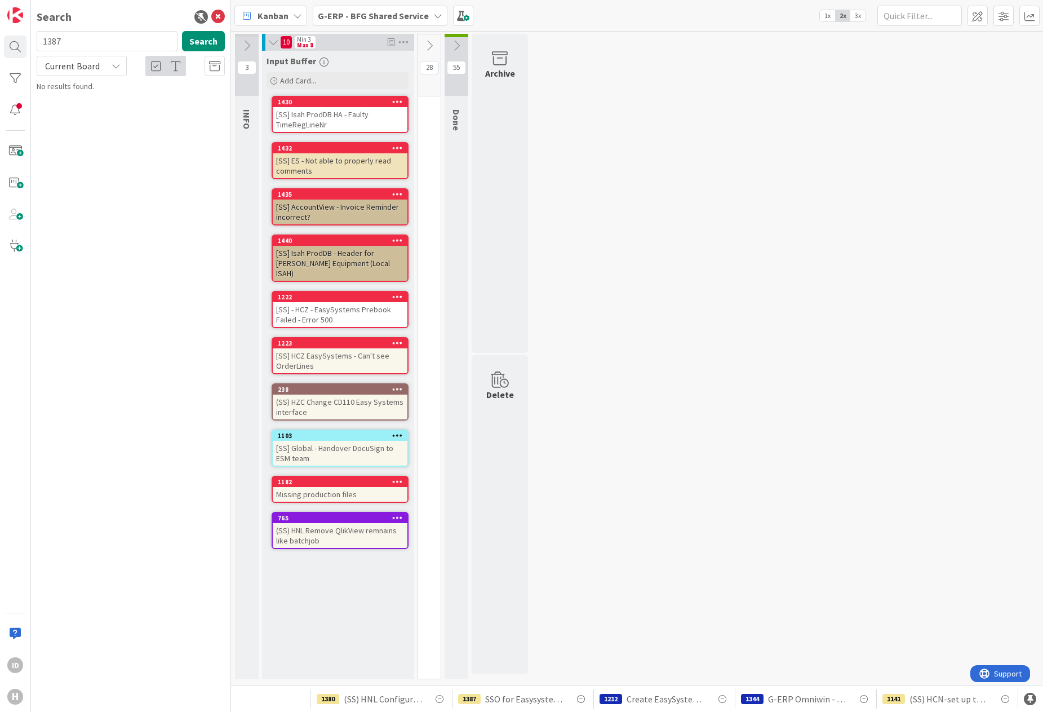
click at [836, 690] on div "1141 (SS) HCN-set up the test environment of local HR system Sharegoo to interf…" at bounding box center [948, 698] width 130 height 19
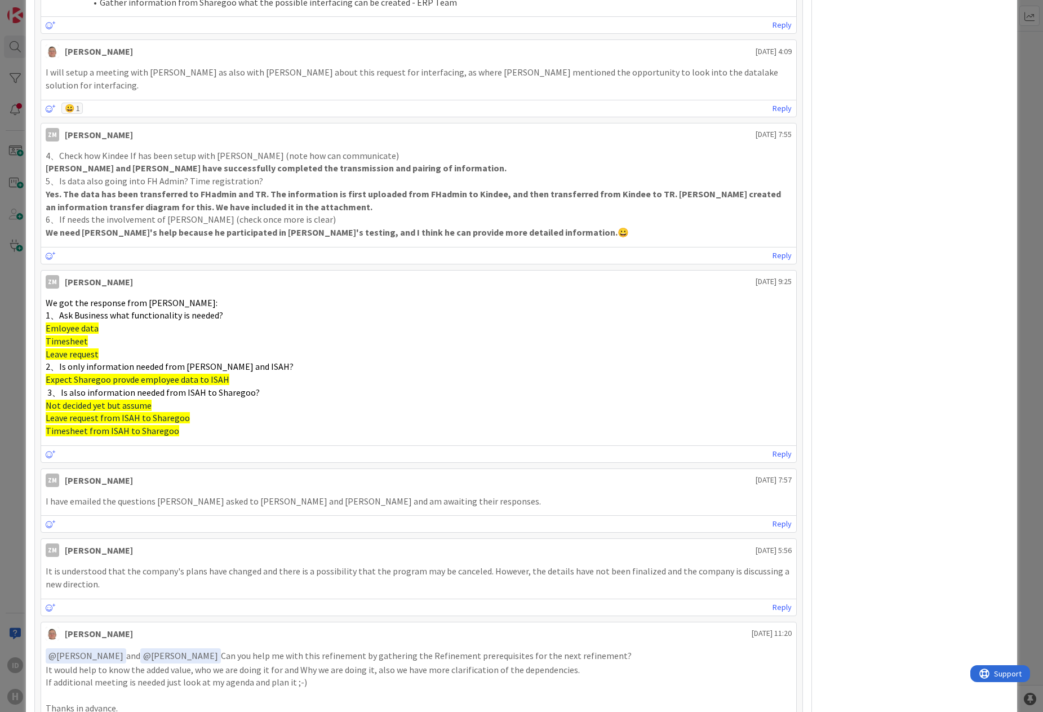
scroll to position [1315, 0]
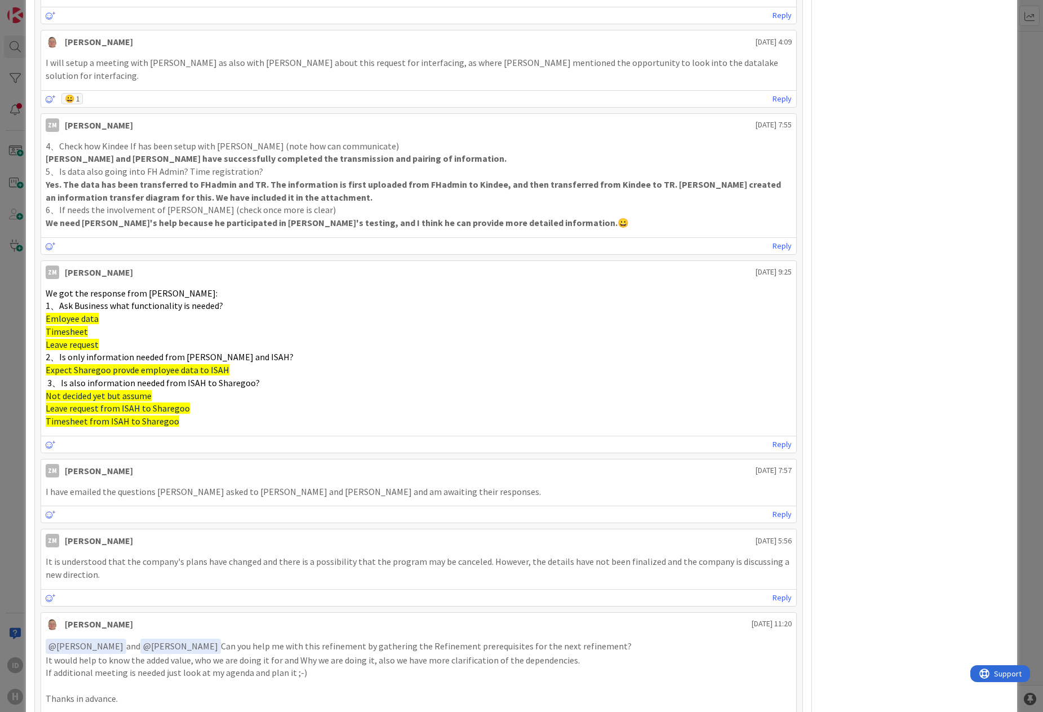
click at [13, 570] on div "ID 1141 G-ERP - BFG Shared Service Waiting View & Comment Only Title 110 / 128 …" at bounding box center [521, 356] width 1043 height 712
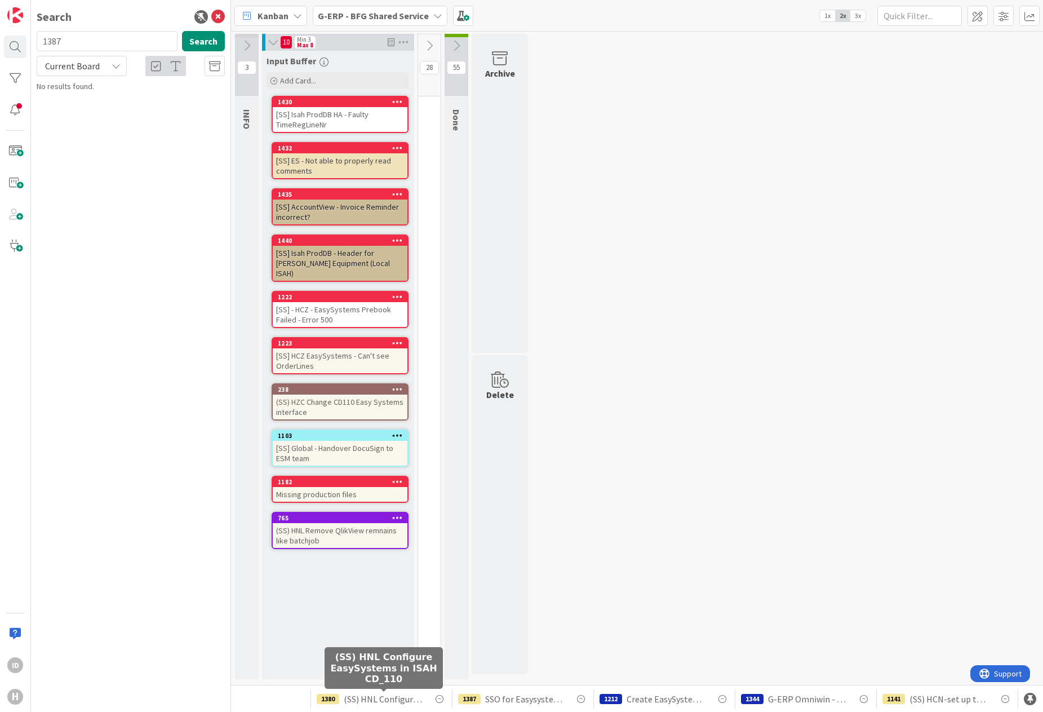
click at [402, 696] on span "(SS) HNL Configure EasySystems in ISAH CD_110" at bounding box center [384, 699] width 80 height 14
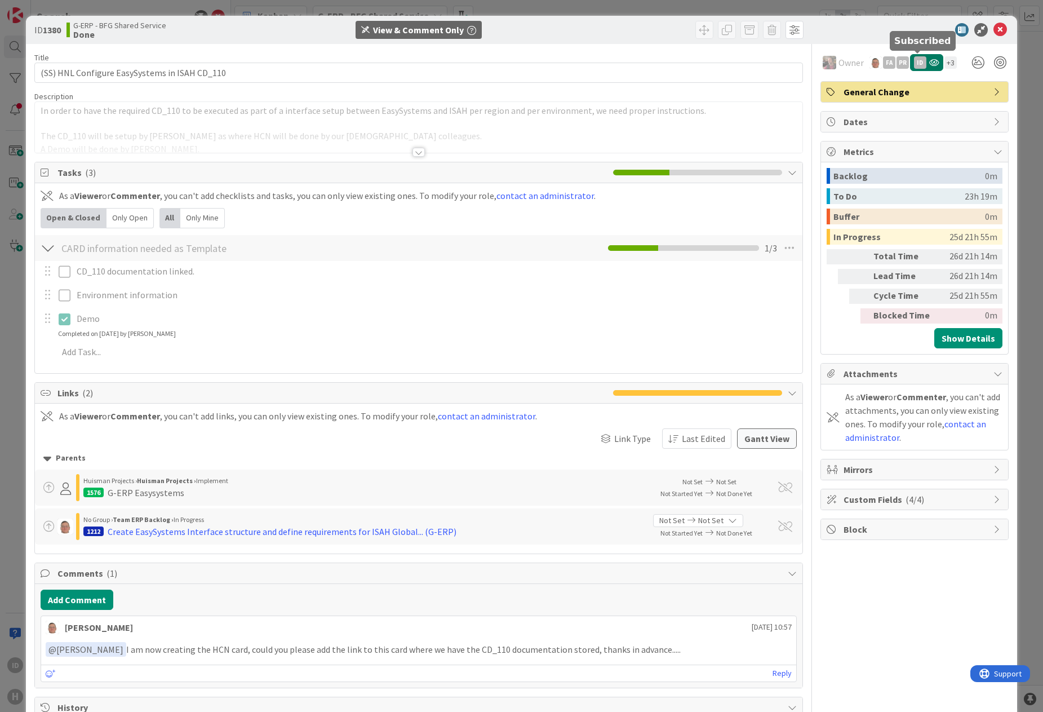
click at [836, 62] on icon "button" at bounding box center [934, 63] width 10 height 8
click at [836, 32] on icon at bounding box center [1001, 30] width 14 height 14
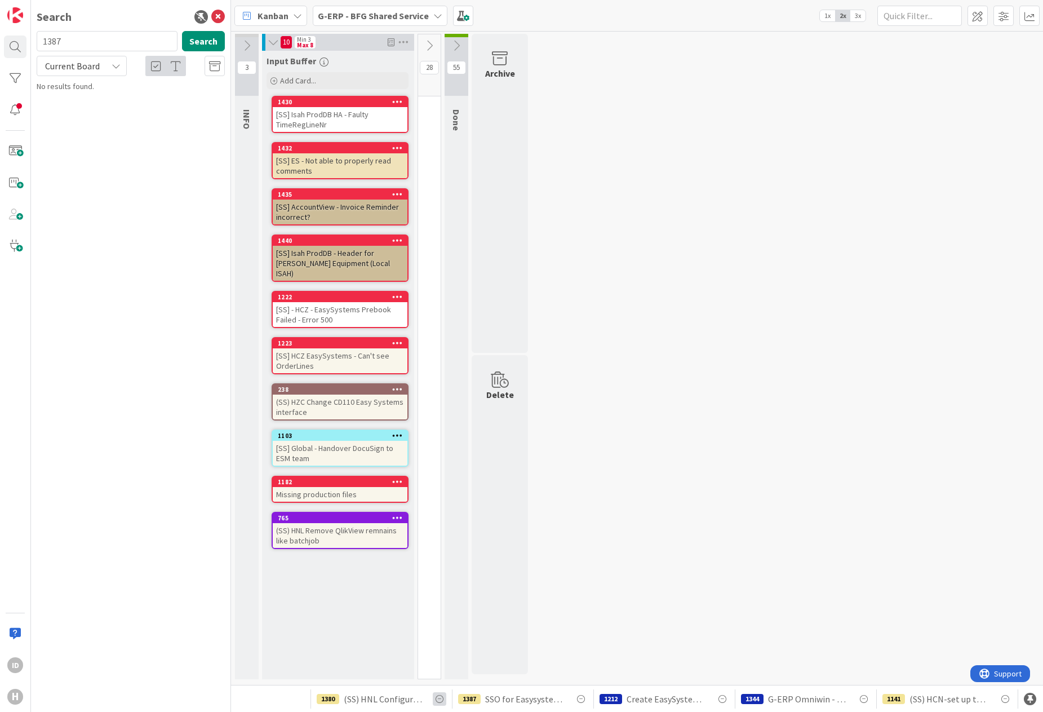
click at [438, 699] on icon at bounding box center [440, 699] width 14 height 14
click at [504, 693] on span "SSO for Easysystems test environment" at bounding box center [525, 699] width 80 height 14
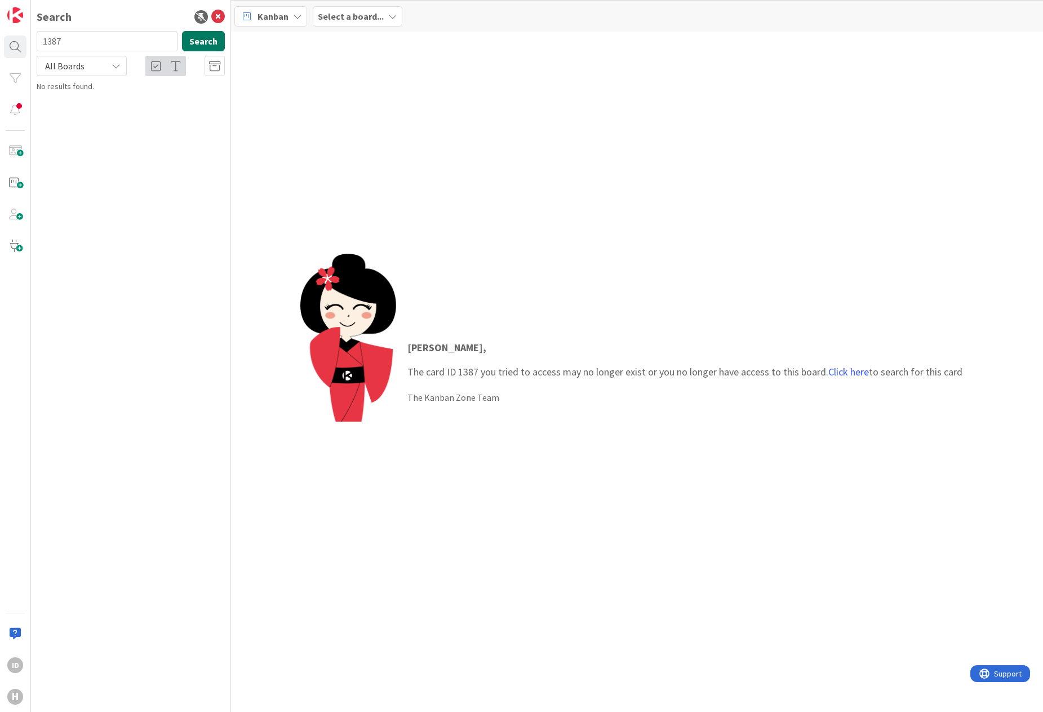
click at [209, 41] on button "Search" at bounding box center [203, 41] width 43 height 20
click at [88, 88] on b "G-ERP - BFG Shared Service ›" at bounding box center [96, 88] width 89 height 8
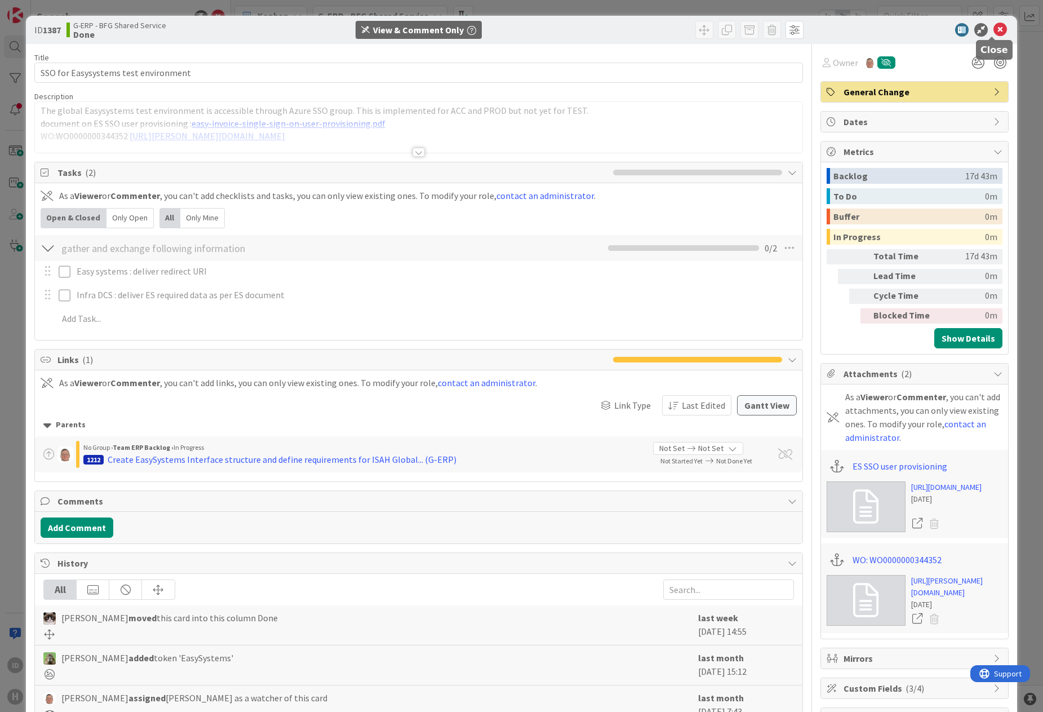
click at [836, 29] on icon at bounding box center [1001, 30] width 14 height 14
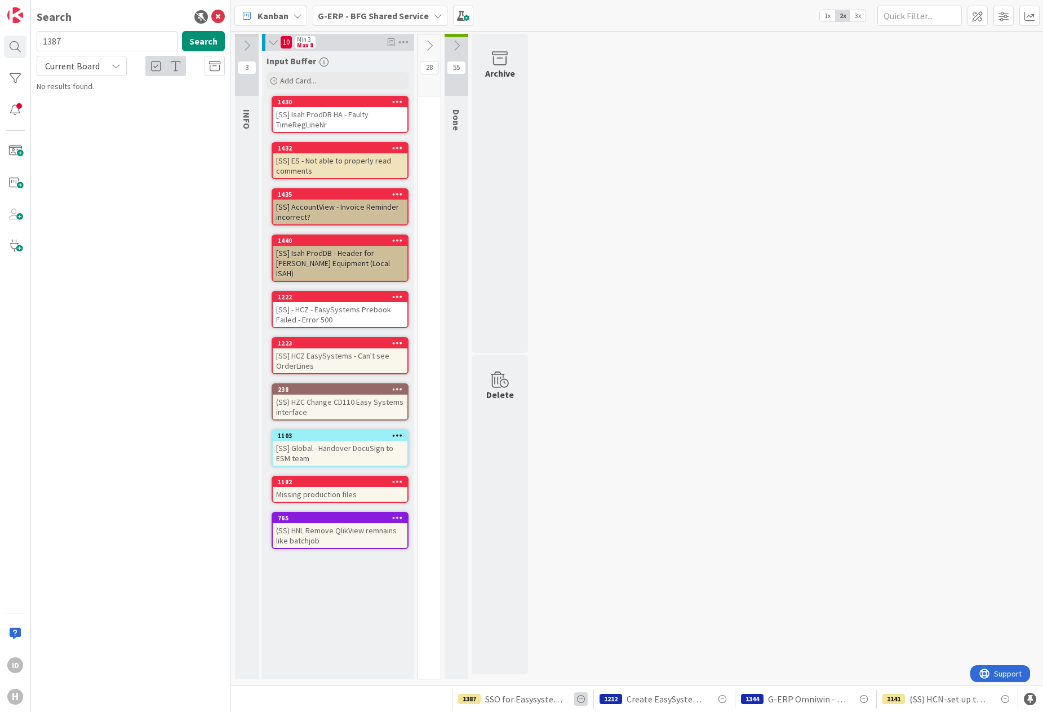
click at [582, 697] on icon at bounding box center [581, 699] width 14 height 14
click at [650, 649] on div "3 INFO 10 Min 3 Max 8 Input Buffer Add Card... 1430 [SS] Isah ProdDB HA - Fault…" at bounding box center [637, 359] width 808 height 651
drag, startPoint x: 548, startPoint y: 702, endPoint x: 803, endPoint y: 636, distance: 262.6
click at [836, 614] on div "3 INFO 10 Min 3 Max 8 Input Buffer Add Card... 1430 [SS] Isah ProdDB HA - Fault…" at bounding box center [637, 359] width 808 height 651
click at [582, 701] on icon at bounding box center [581, 699] width 14 height 14
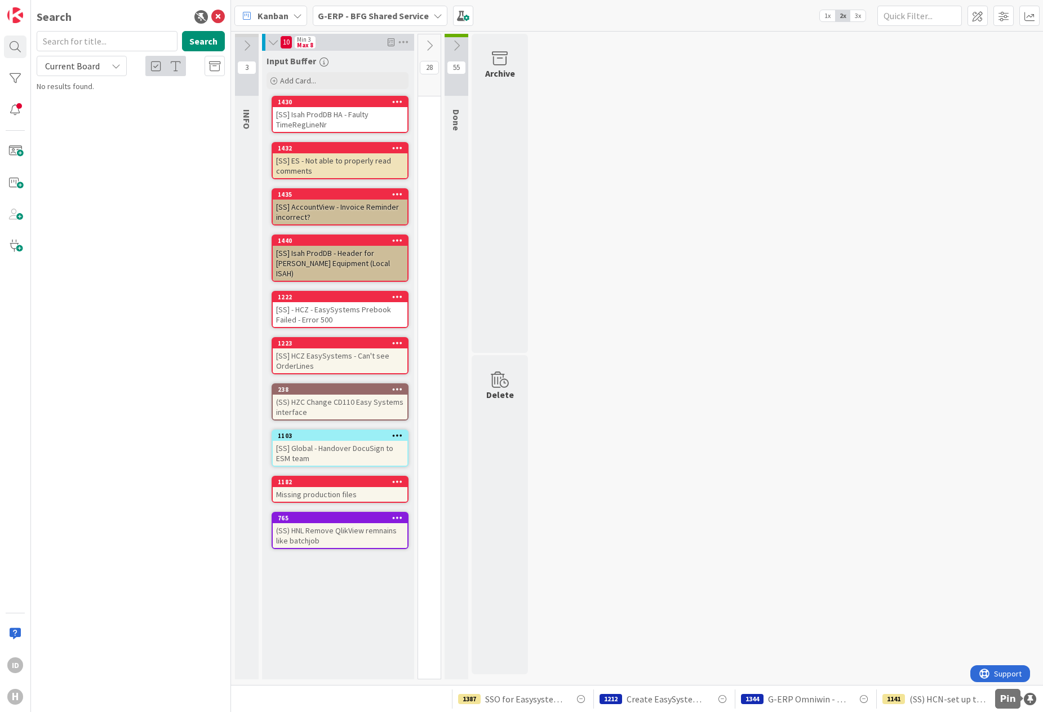
click at [1031, 698] on div at bounding box center [1030, 699] width 12 height 12
click at [1031, 698] on div at bounding box center [1029, 698] width 12 height 12
click at [580, 701] on icon at bounding box center [581, 699] width 14 height 14
click at [80, 62] on span "Current Board" at bounding box center [72, 65] width 55 height 11
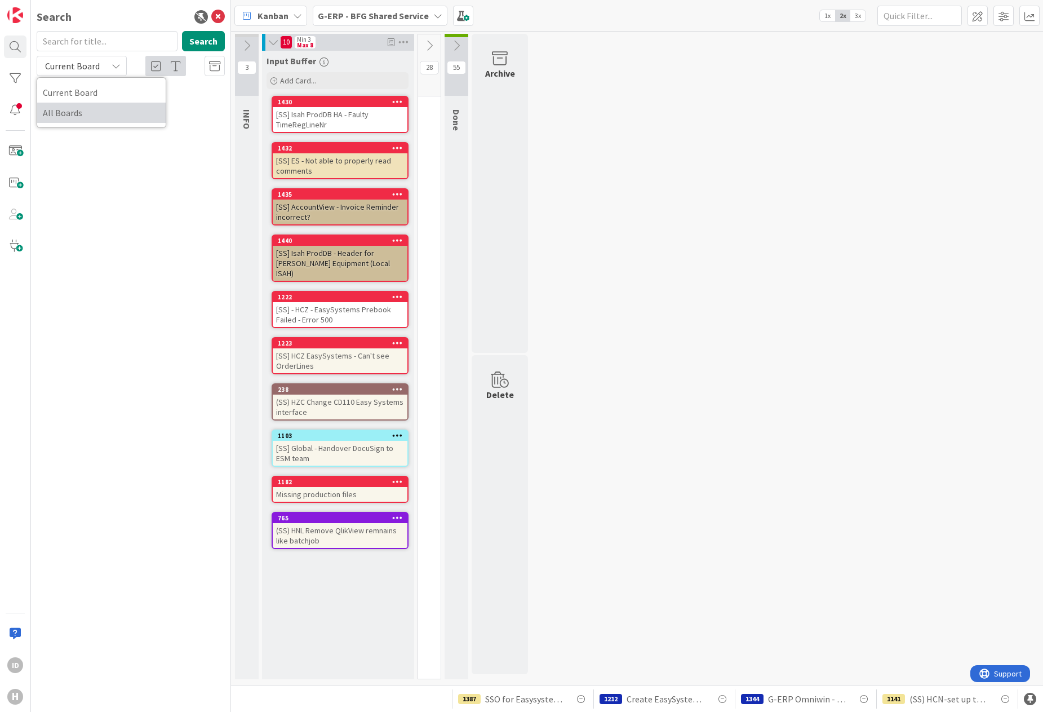
click at [61, 112] on span "All Boards" at bounding box center [101, 112] width 117 height 17
click at [51, 38] on input "text" at bounding box center [107, 41] width 141 height 20
type input "1387"
click at [65, 94] on p "SSO for Easysystems test environment" at bounding box center [138, 100] width 172 height 12
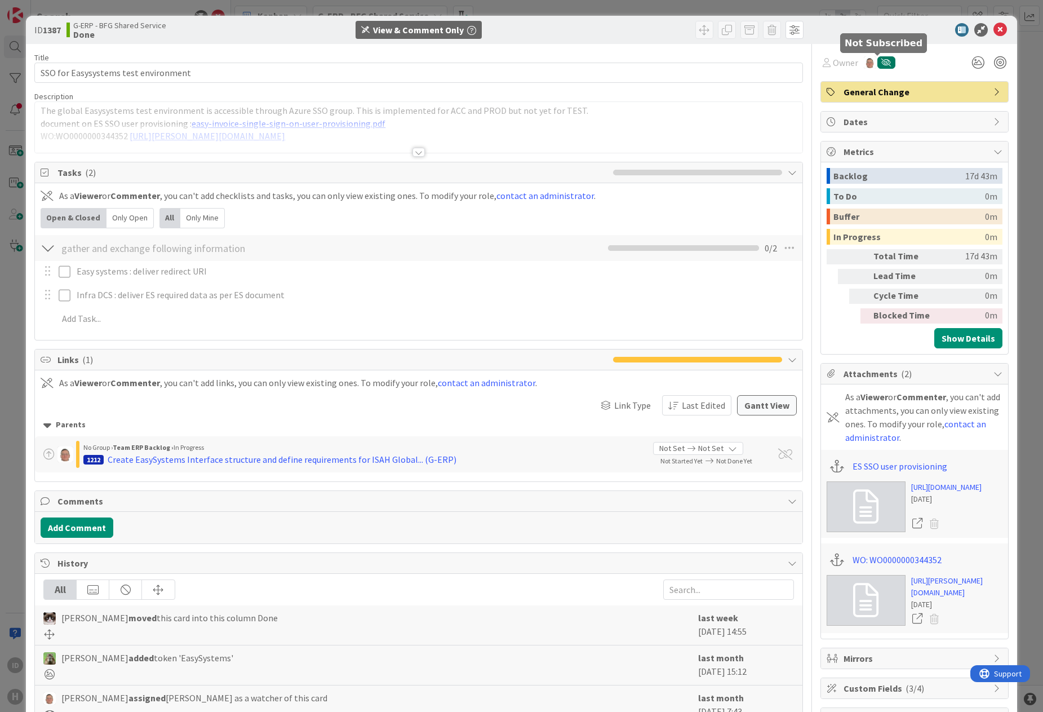
click at [881, 66] on icon "button" at bounding box center [886, 63] width 10 height 8
click at [881, 66] on div "ID" at bounding box center [887, 62] width 12 height 12
click at [1000, 57] on div at bounding box center [988, 62] width 41 height 20
click at [995, 60] on div at bounding box center [1000, 62] width 12 height 12
click at [989, 55] on div at bounding box center [988, 62] width 41 height 20
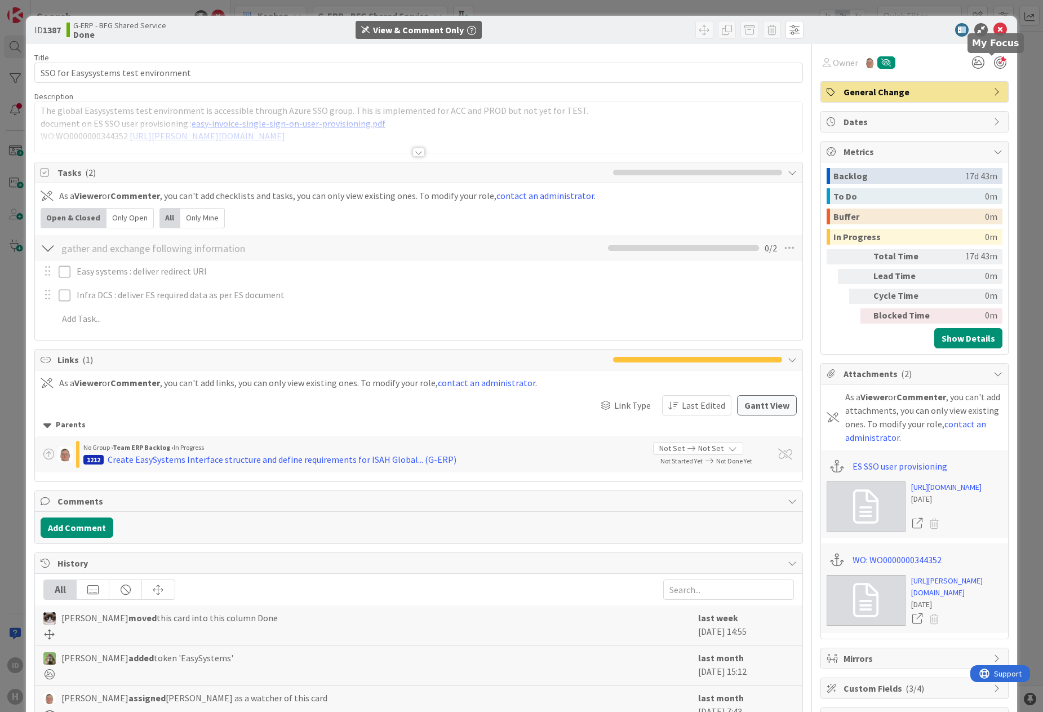
click at [995, 63] on div at bounding box center [1000, 62] width 12 height 12
click at [994, 28] on icon at bounding box center [1001, 30] width 14 height 14
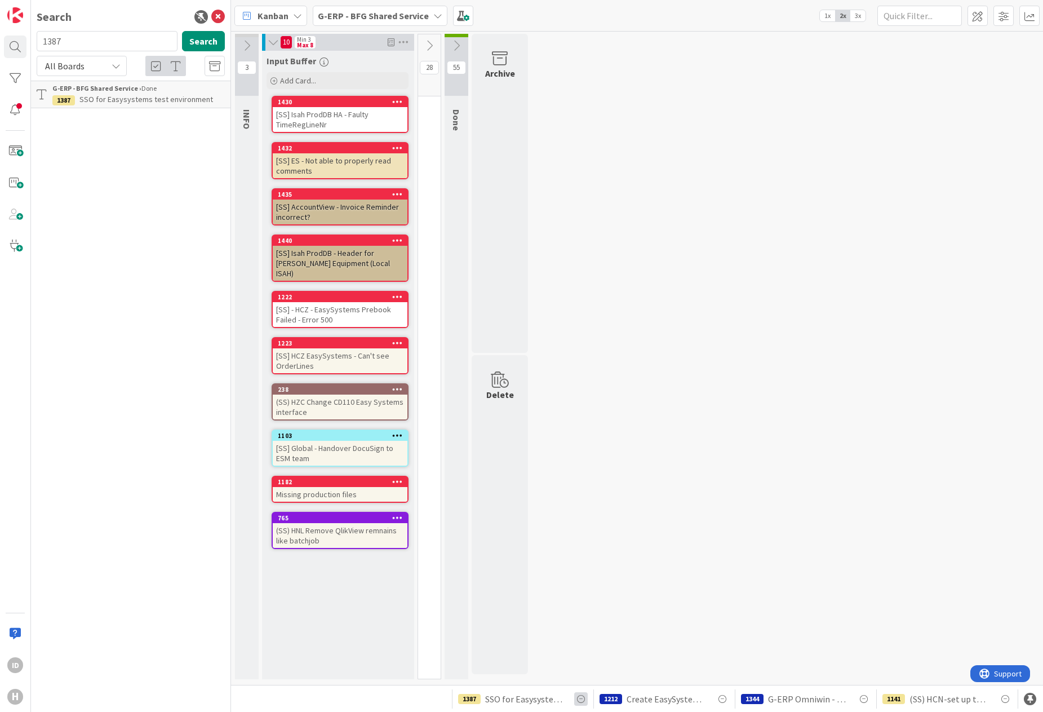
click at [578, 697] on icon at bounding box center [581, 699] width 14 height 14
click at [20, 667] on div "ID" at bounding box center [15, 665] width 16 height 16
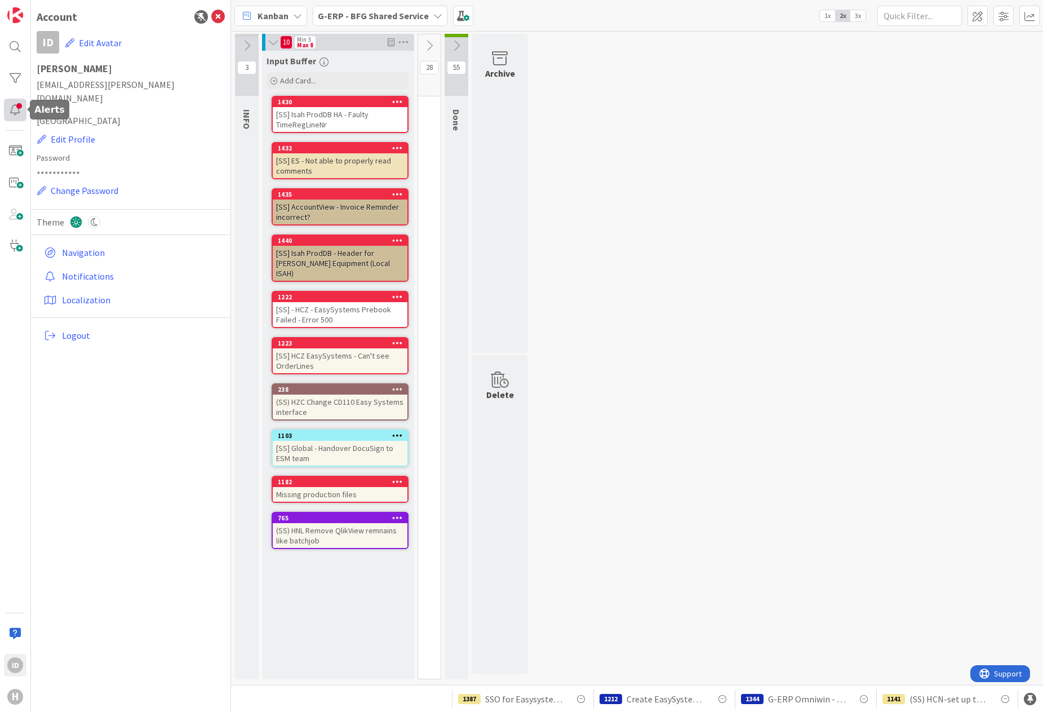
click at [16, 109] on div at bounding box center [15, 110] width 23 height 23
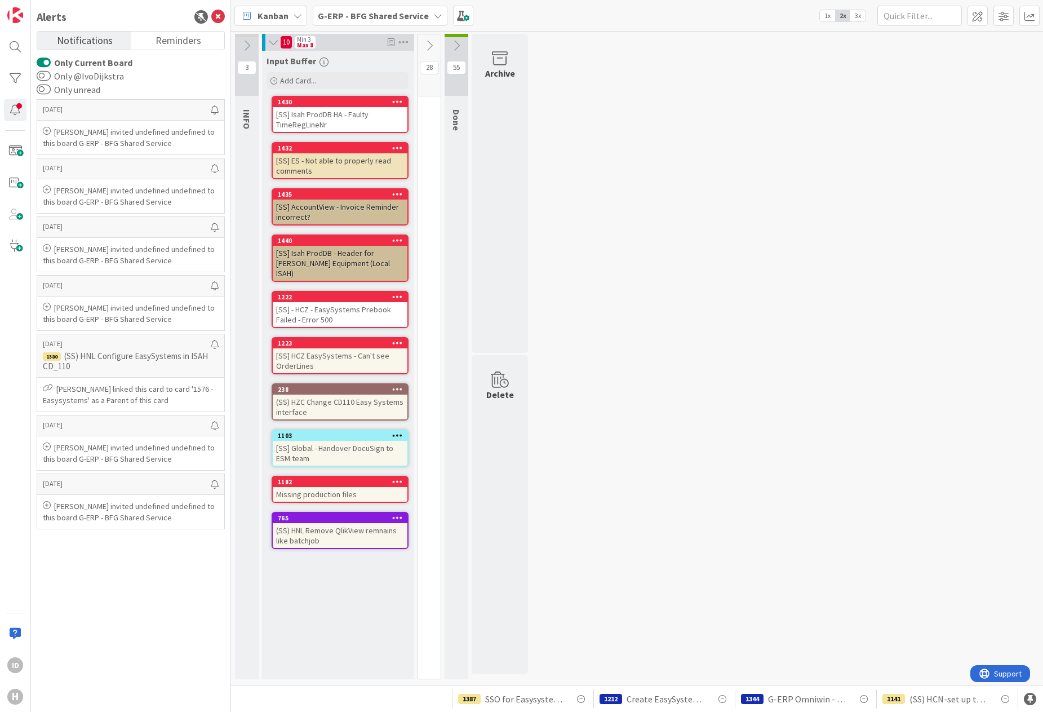
click at [908, 697] on div "1141 (SS) HCN-set up the test environment of local HR system Sharegoo to interf…" at bounding box center [948, 698] width 130 height 19
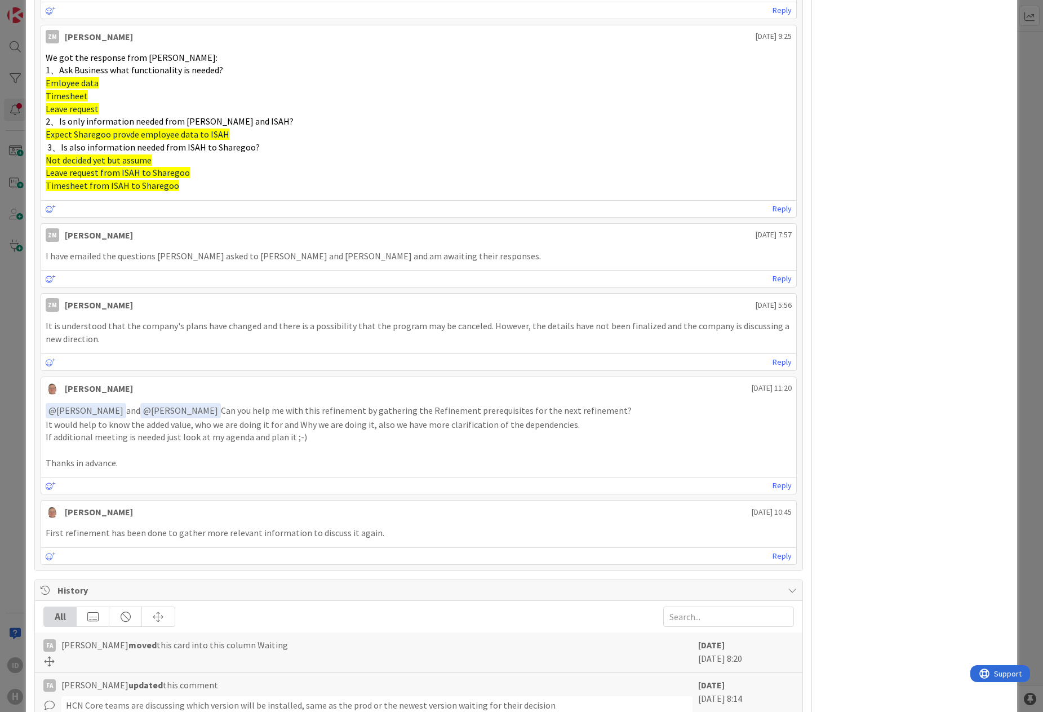
scroll to position [1753, 0]
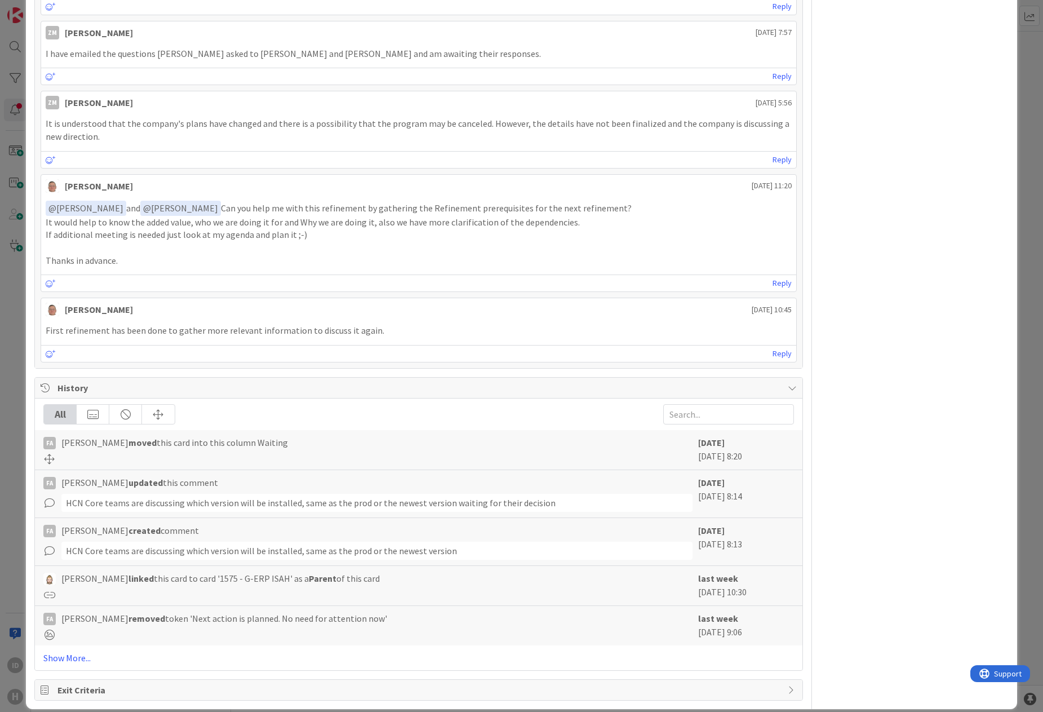
click at [12, 548] on div "ID 1141 G-ERP - BFG Shared Service Waiting View & Comment Only Title 110 / 128 …" at bounding box center [521, 356] width 1043 height 712
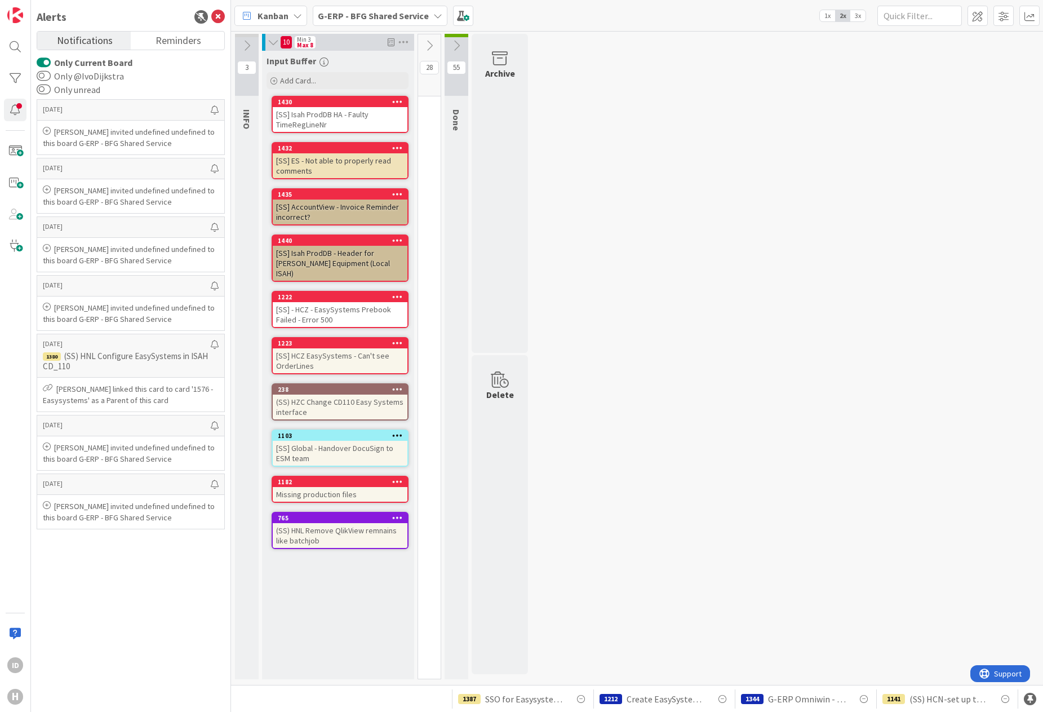
click at [375, 11] on b "G-ERP - BFG Shared Service" at bounding box center [373, 15] width 111 height 11
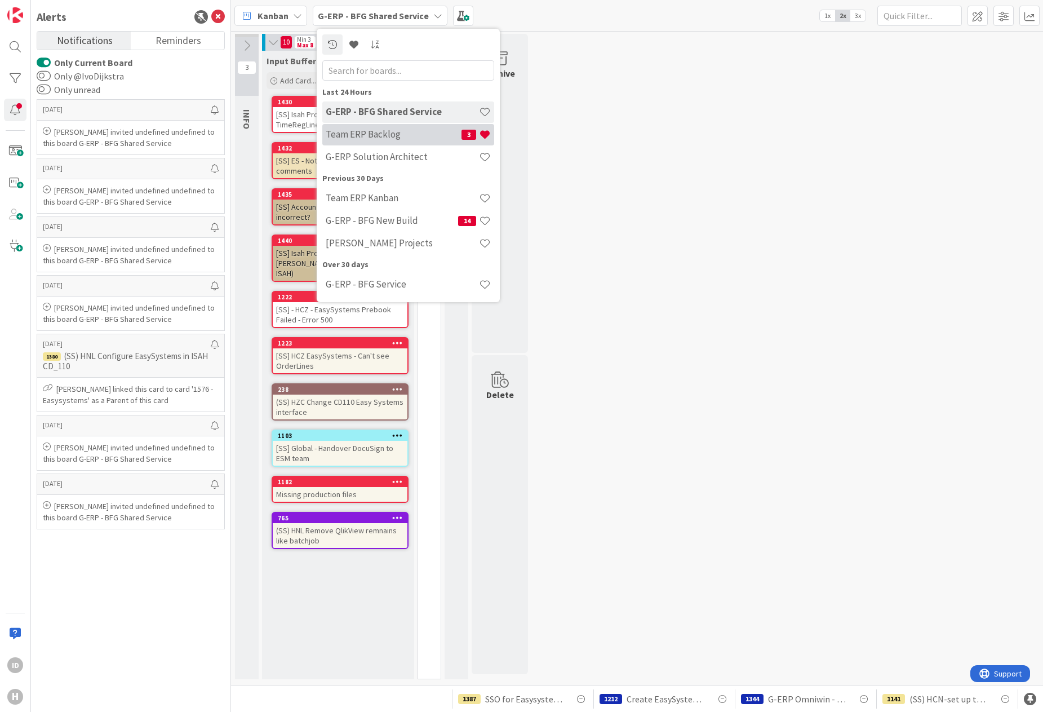
click at [354, 136] on h4 "Team ERP Backlog" at bounding box center [394, 133] width 136 height 11
